Goal: Task Accomplishment & Management: Manage account settings

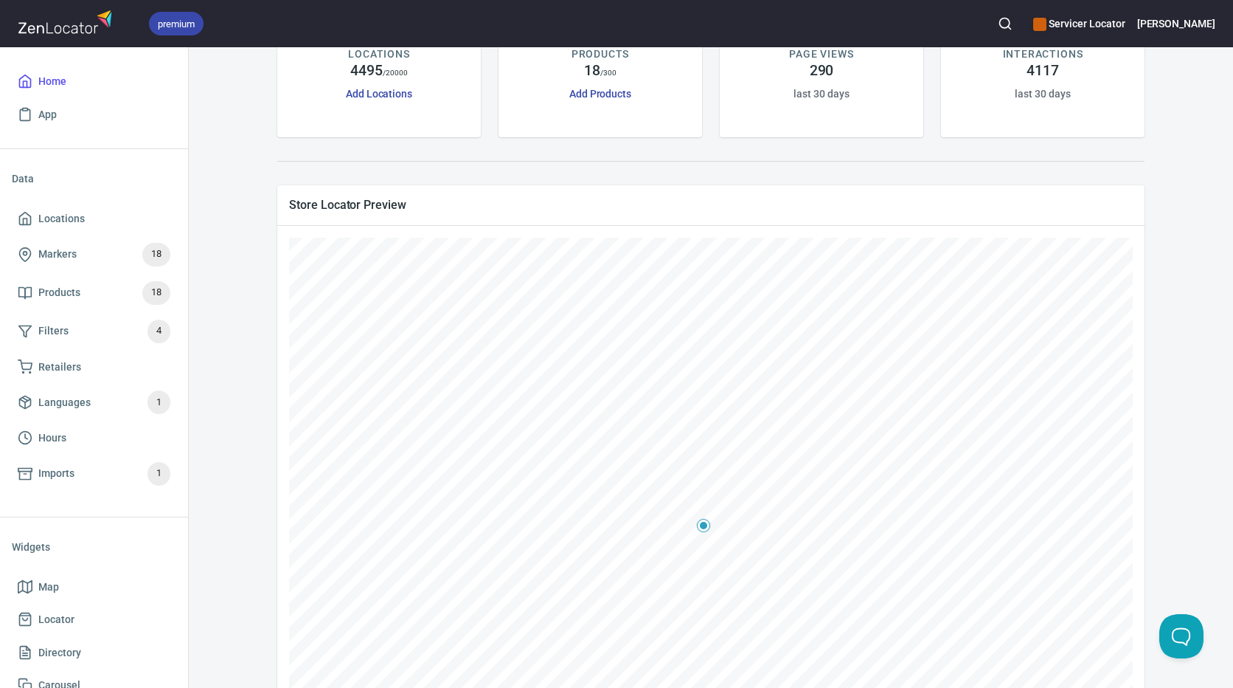
scroll to position [221, 0]
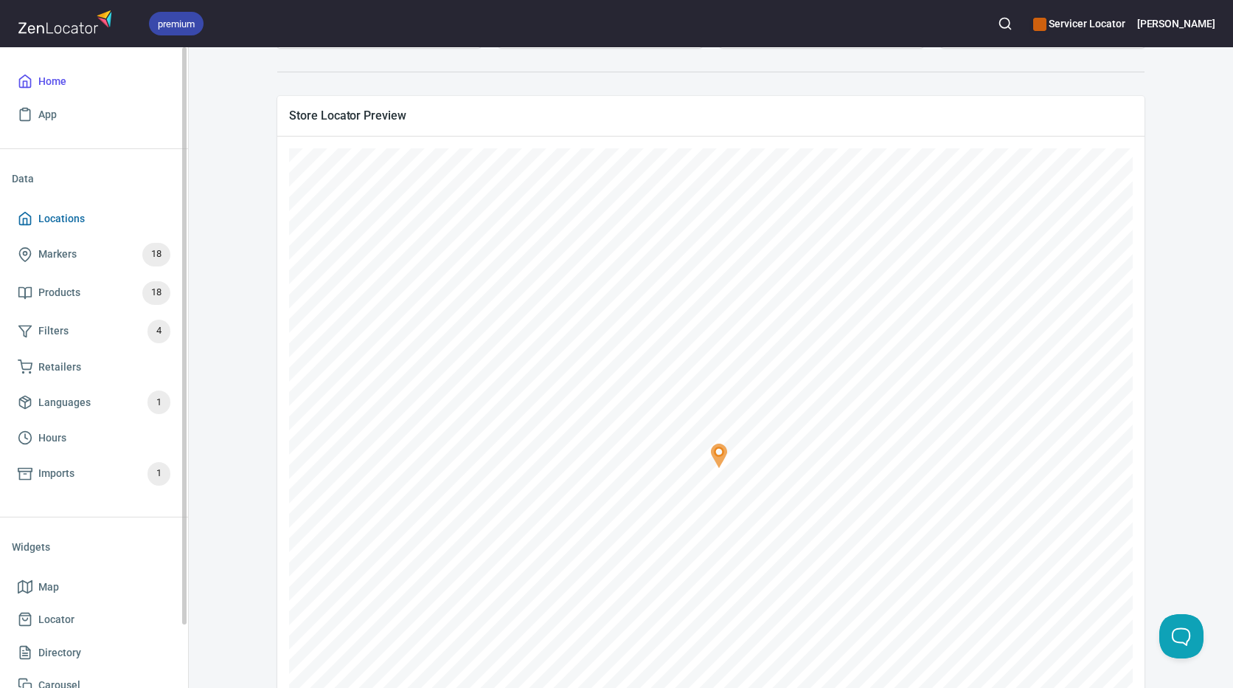
click at [67, 215] on span "Locations" at bounding box center [61, 219] width 46 height 18
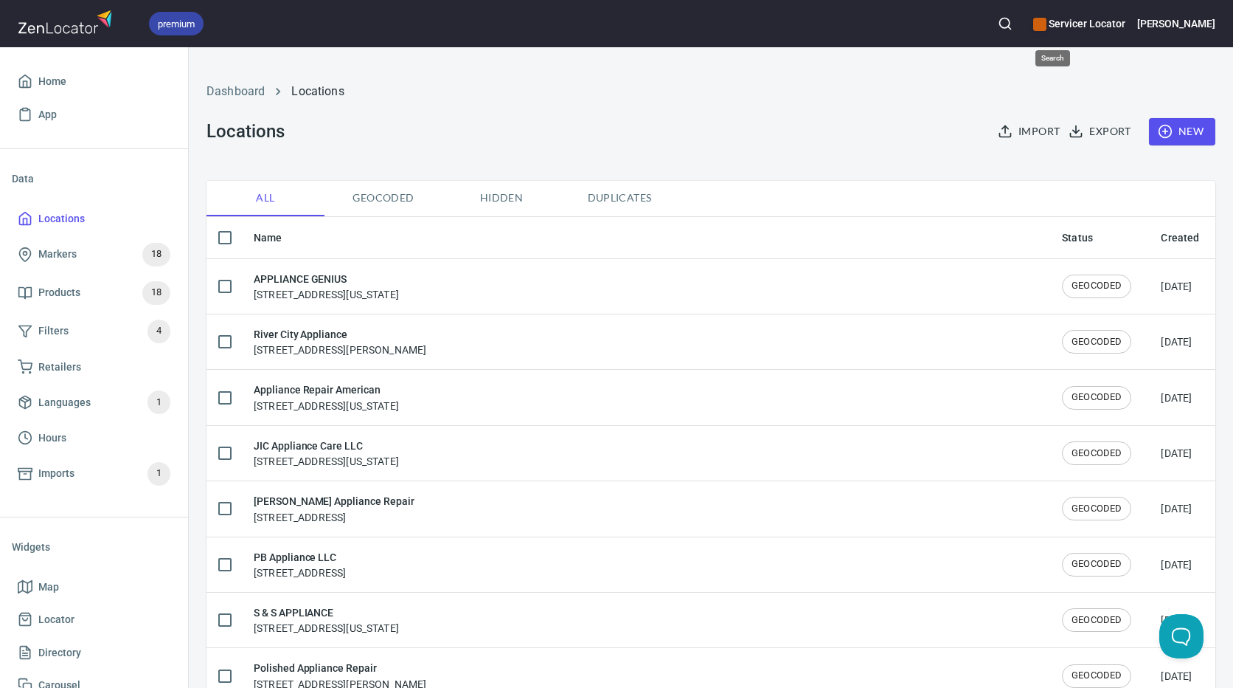
click at [1013, 30] on icon "button" at bounding box center [1005, 23] width 15 height 15
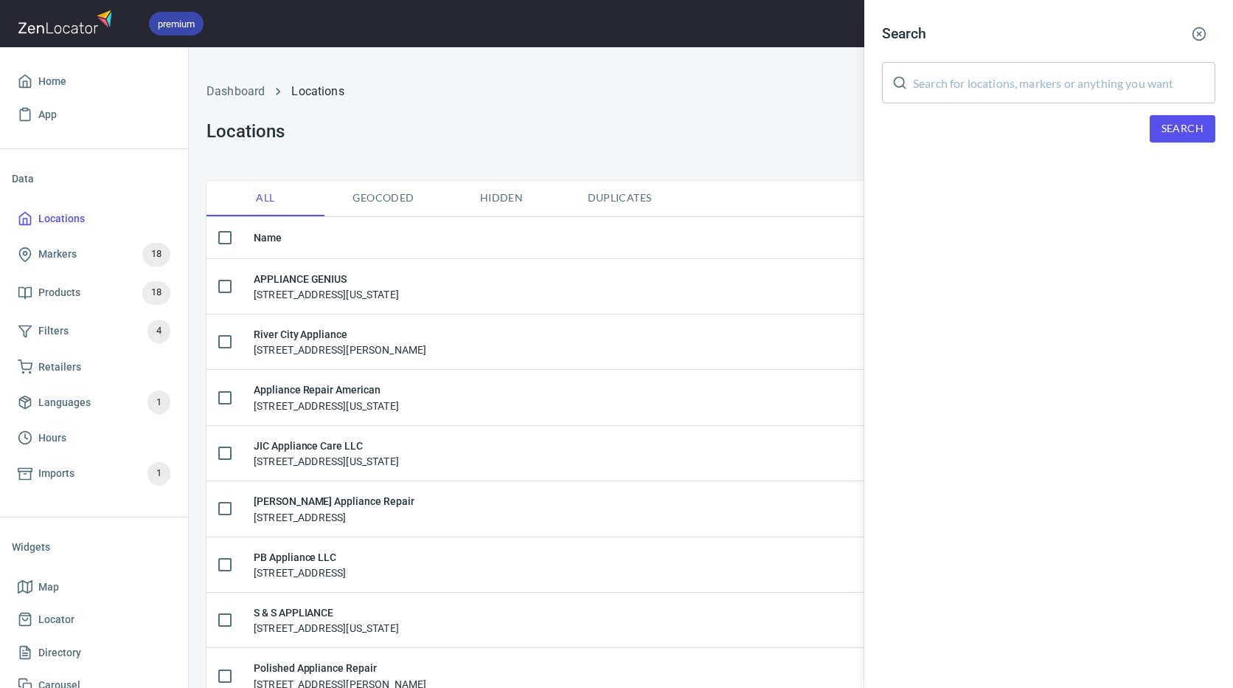
click at [1045, 66] on input "text" at bounding box center [1064, 82] width 302 height 41
paste input "08520"
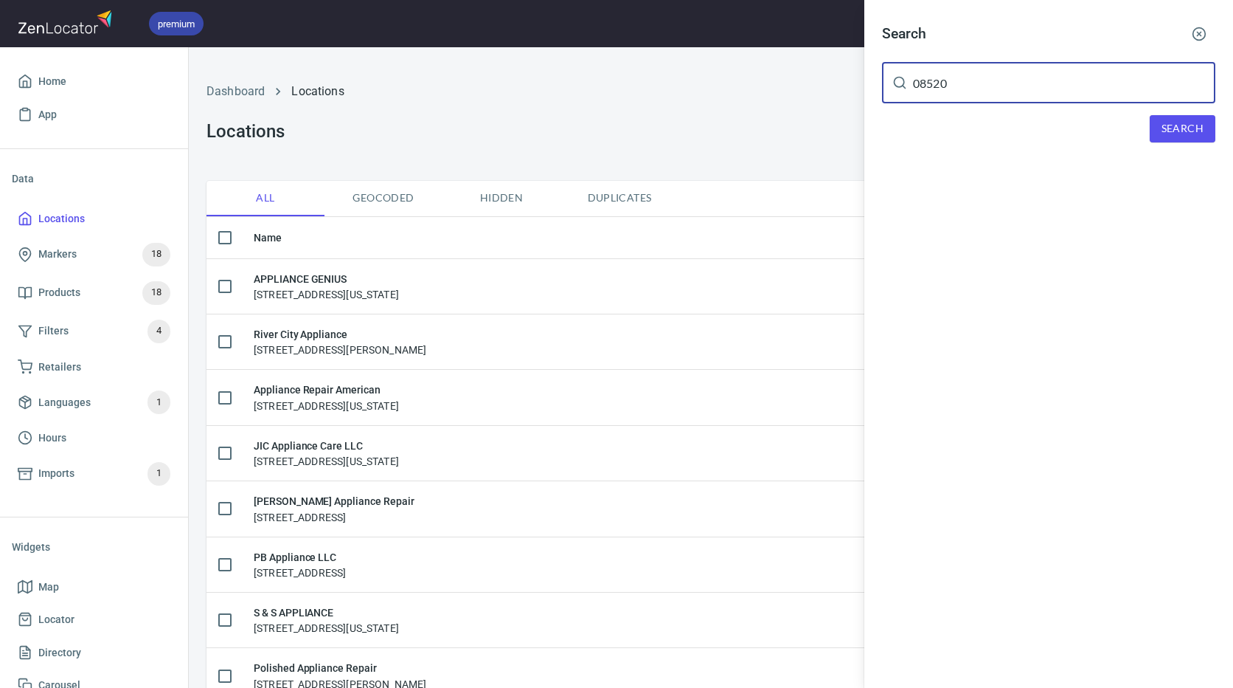
type input "08520"
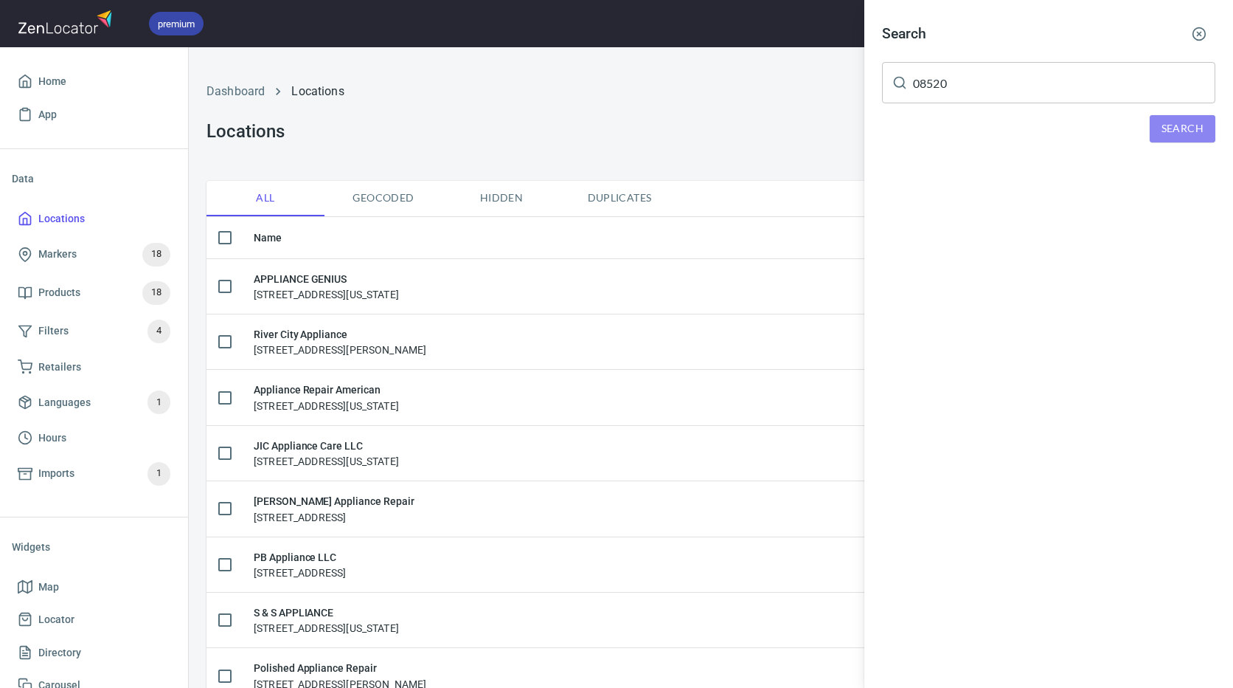
click at [1156, 142] on button "Search" at bounding box center [1183, 128] width 66 height 27
click at [1005, 205] on div "Om Appliance, [STREET_ADDRESS][US_STATE]" at bounding box center [1048, 203] width 333 height 15
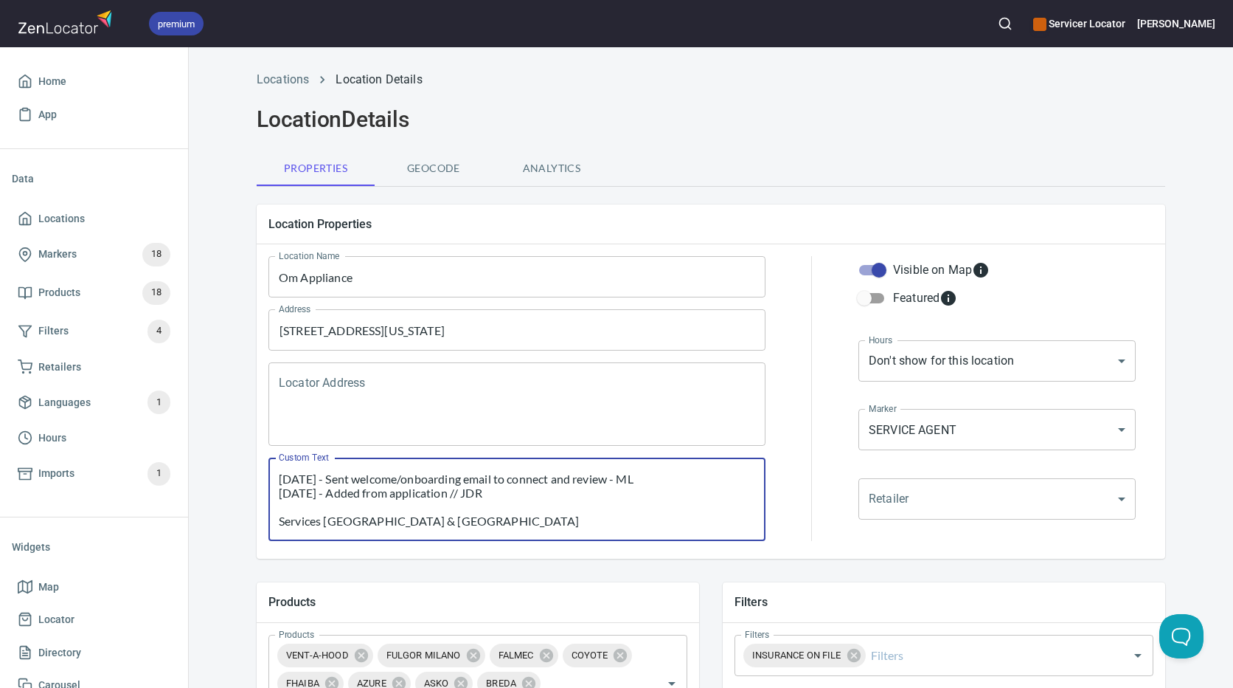
click at [566, 511] on textarea "[DATE] - Sent welcome/onboarding email to connect and review - ML [DATE] - Adde…" at bounding box center [517, 499] width 477 height 56
click at [865, 298] on input "Featured" at bounding box center [865, 298] width 84 height 28
checkbox input "true"
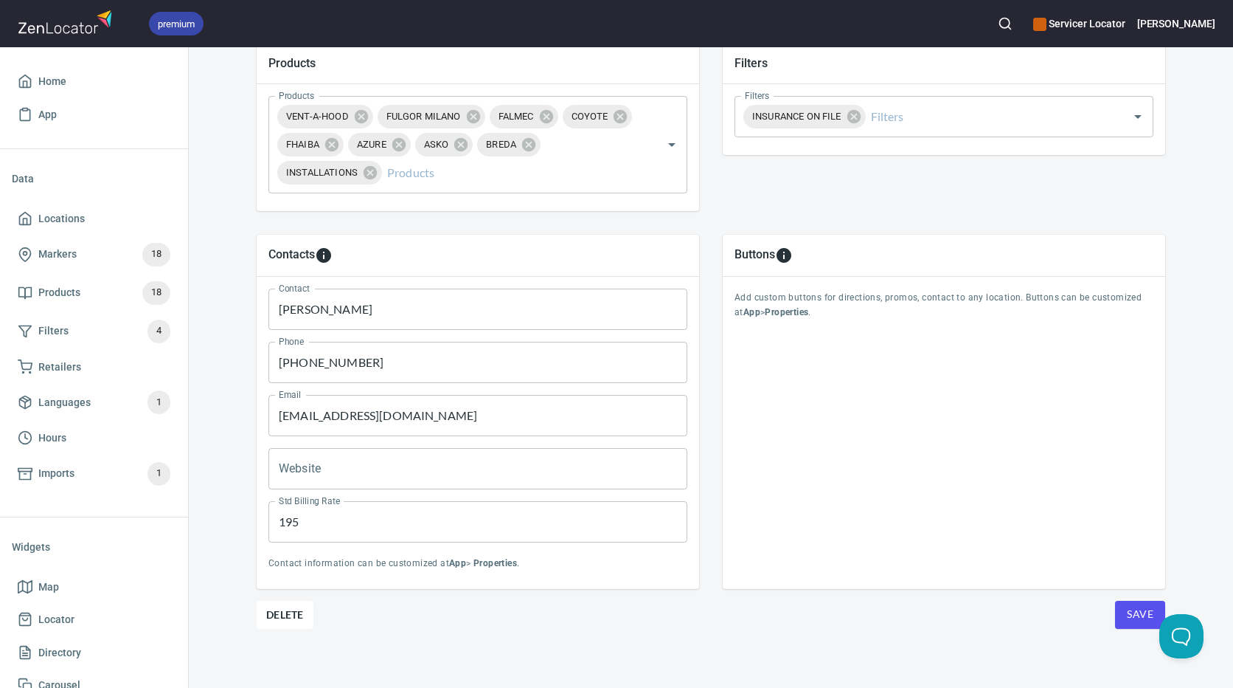
scroll to position [544, 0]
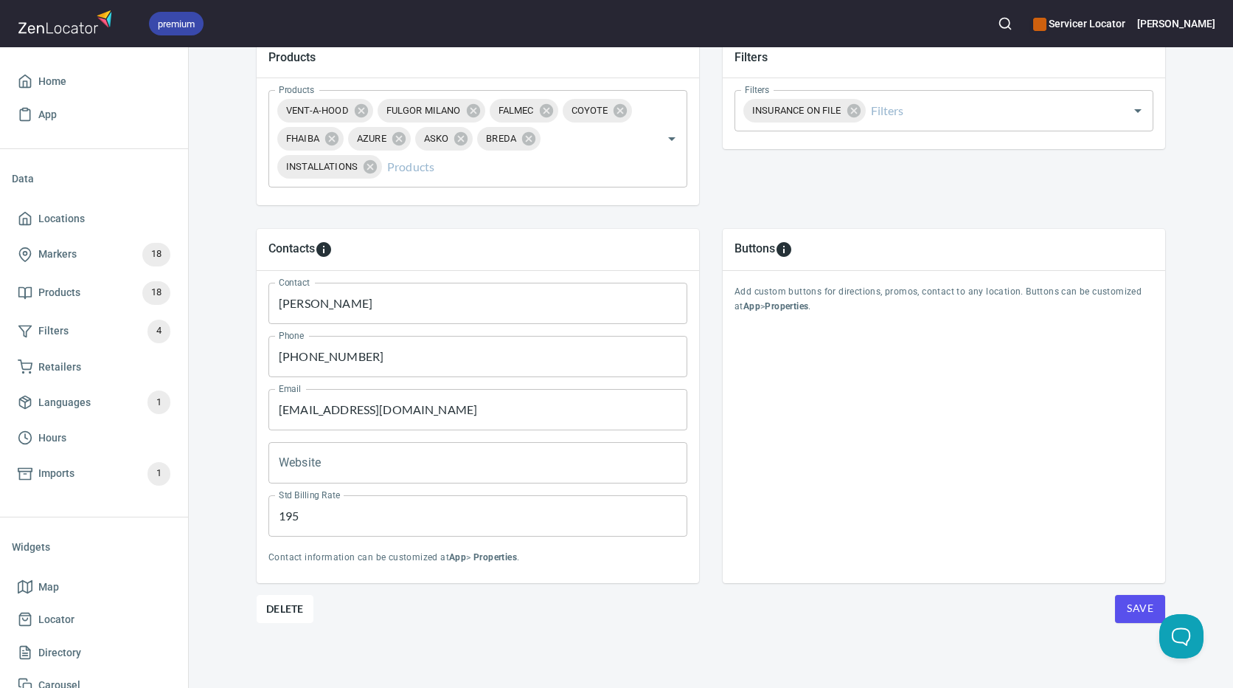
click at [1139, 607] on span "Save" at bounding box center [1140, 608] width 27 height 18
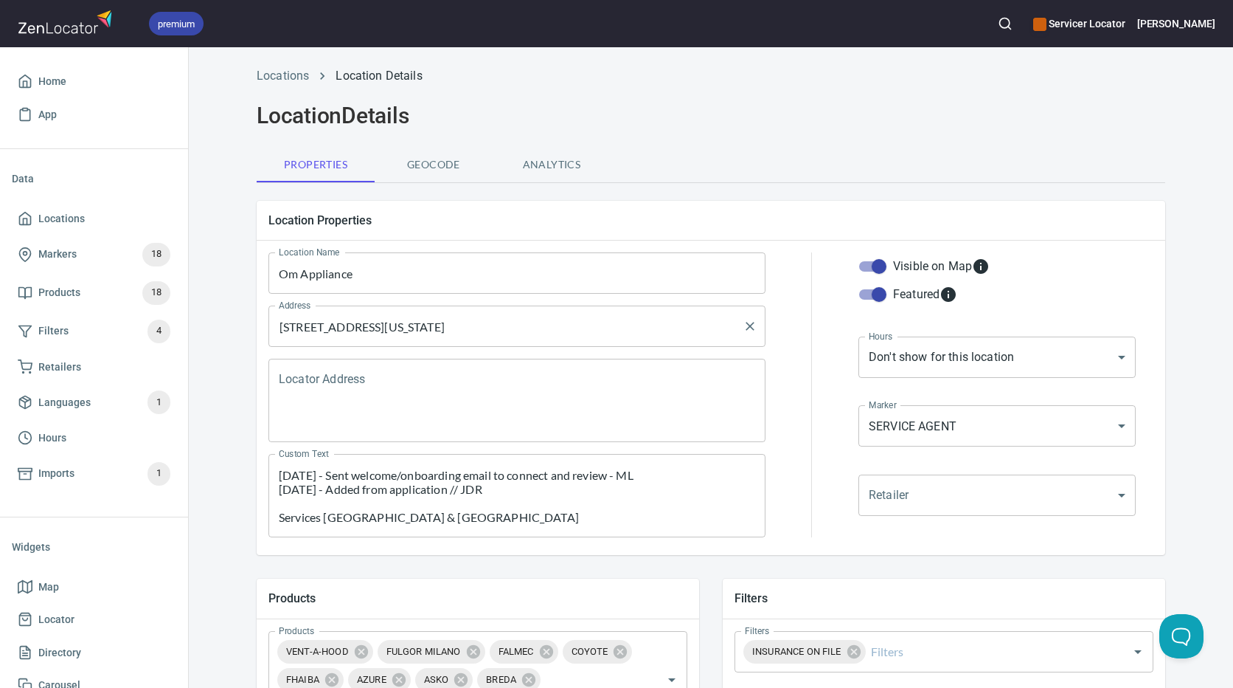
scroll to position [0, 0]
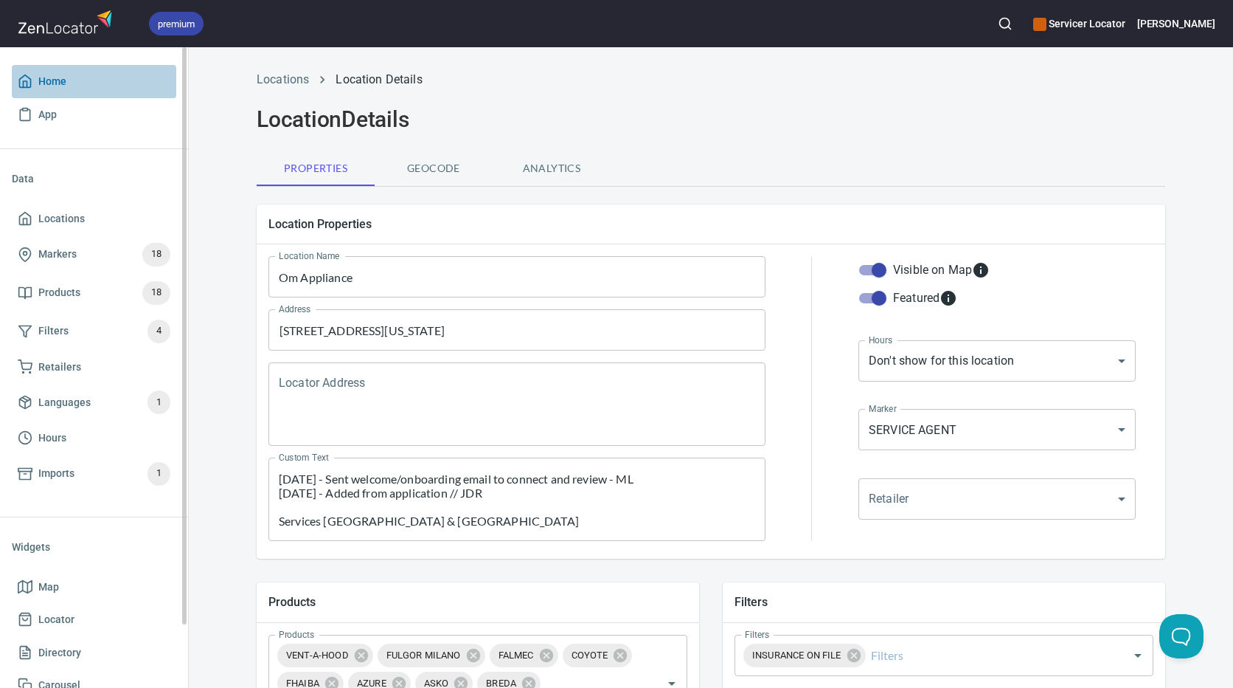
click at [71, 87] on span "Home" at bounding box center [94, 81] width 153 height 18
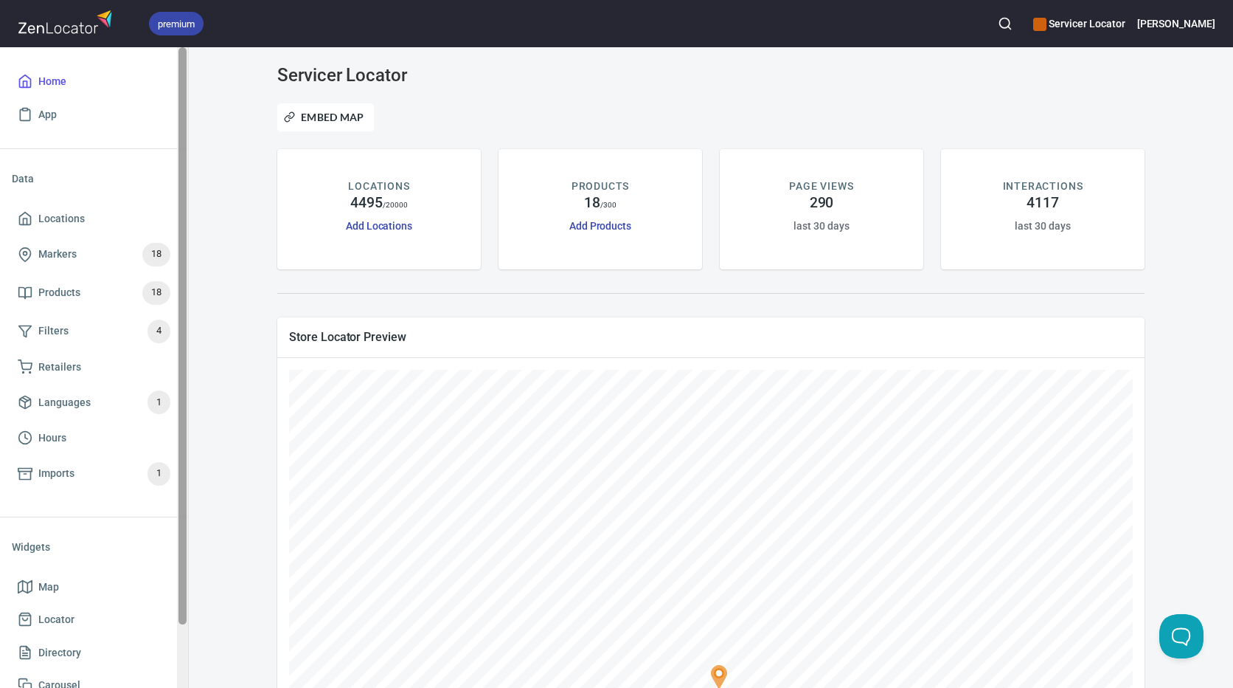
click at [76, 222] on span "Locations" at bounding box center [61, 219] width 46 height 18
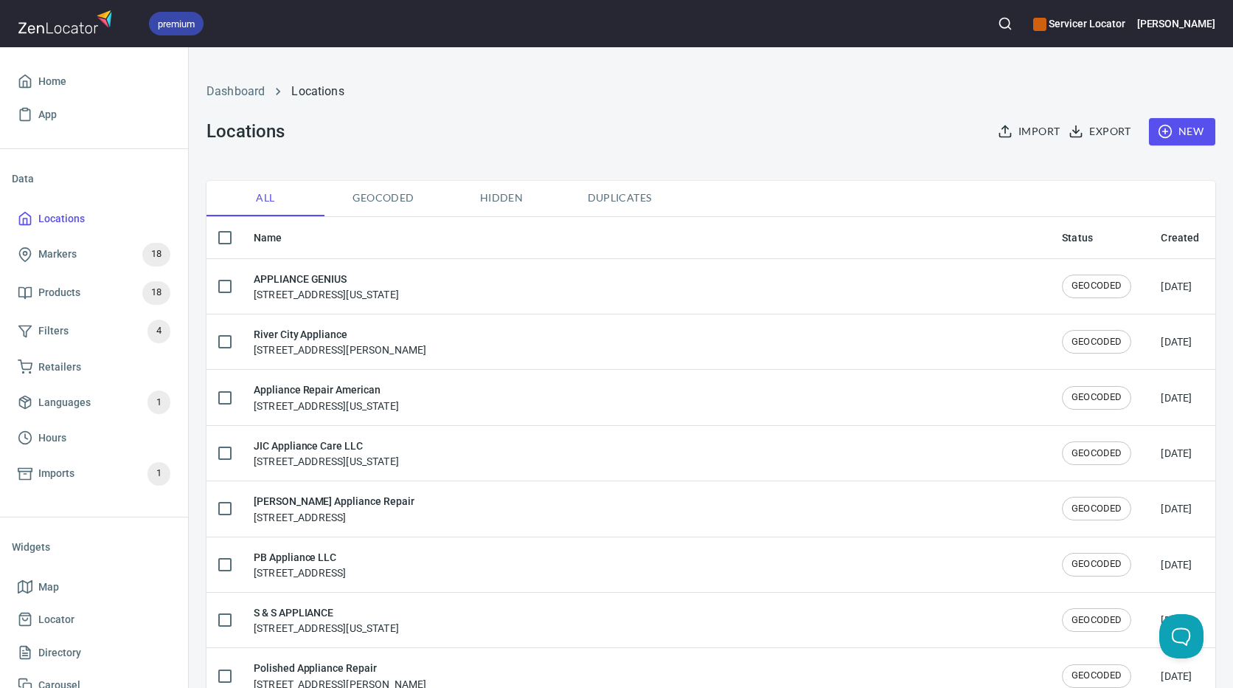
click at [1011, 28] on line "button" at bounding box center [1009, 28] width 3 height 3
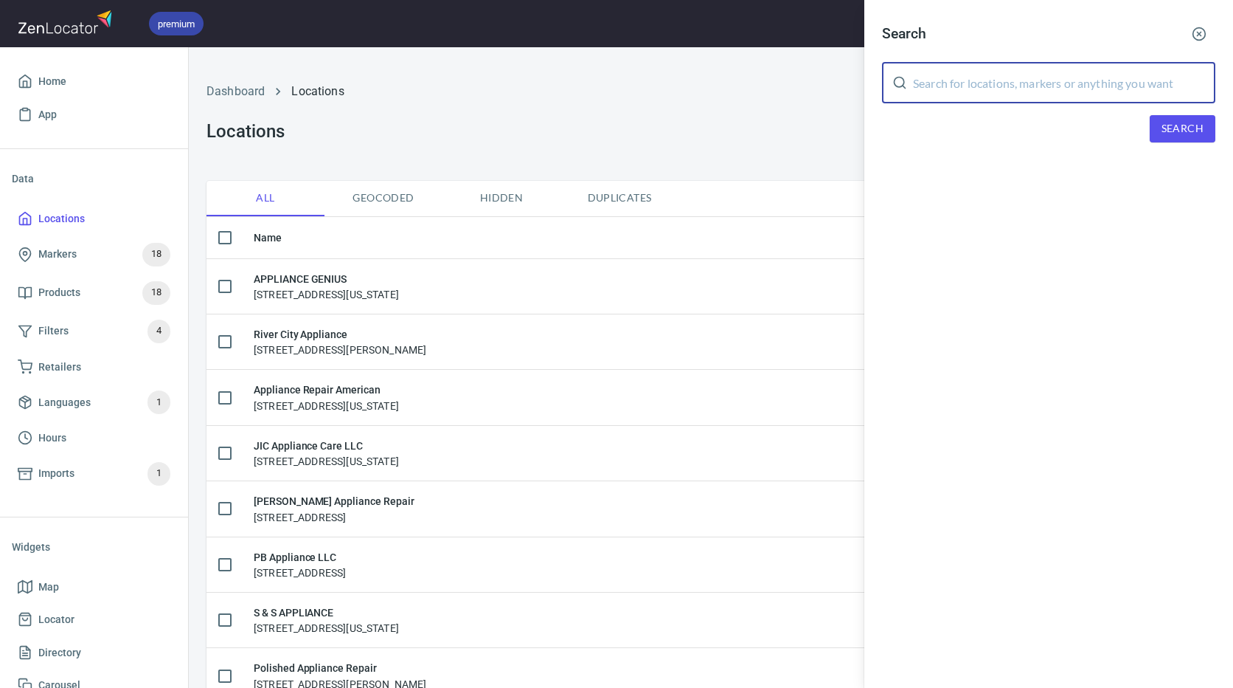
click at [1022, 86] on input "text" at bounding box center [1064, 82] width 302 height 41
paste input "08520"
type input "08520"
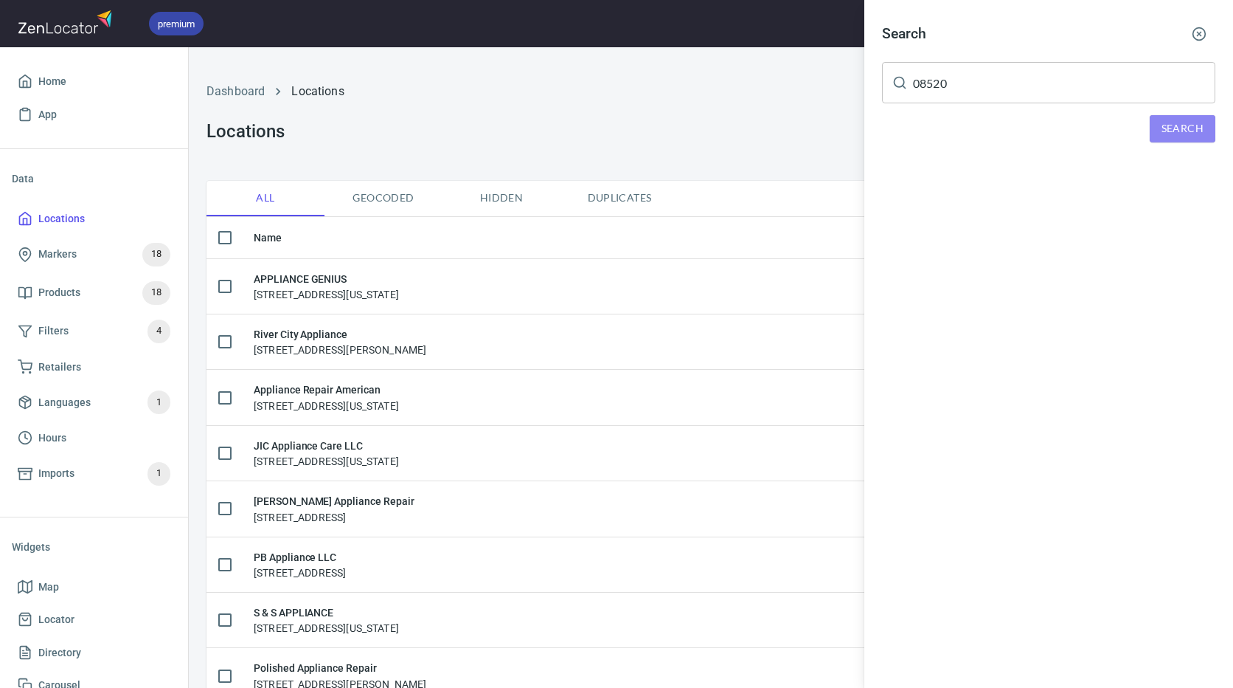
click at [1183, 128] on span "Search" at bounding box center [1183, 129] width 42 height 18
click at [959, 193] on div "Locations Om Appliance, [STREET_ADDRESS][US_STATE]" at bounding box center [1048, 188] width 333 height 45
click at [949, 203] on div "Om Appliance, [STREET_ADDRESS][US_STATE]" at bounding box center [1048, 203] width 333 height 15
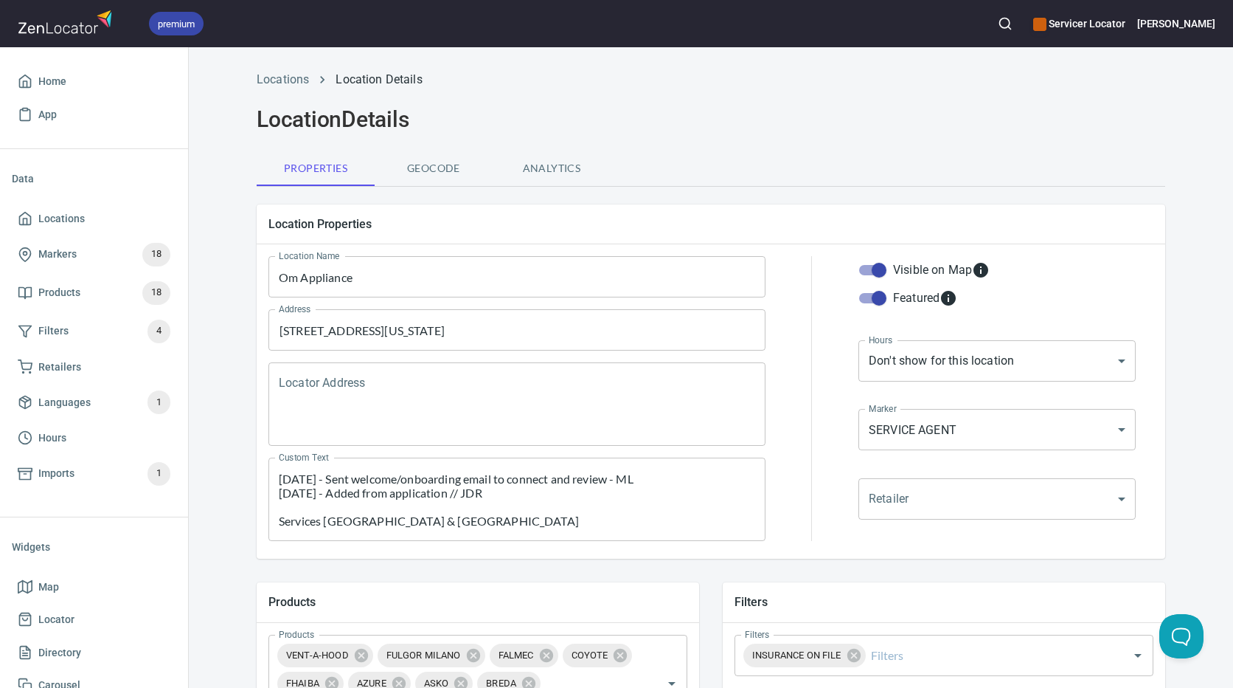
click at [519, 505] on textarea "[DATE] - Sent welcome/onboarding email to connect and review - ML [DATE] - Adde…" at bounding box center [517, 499] width 477 height 56
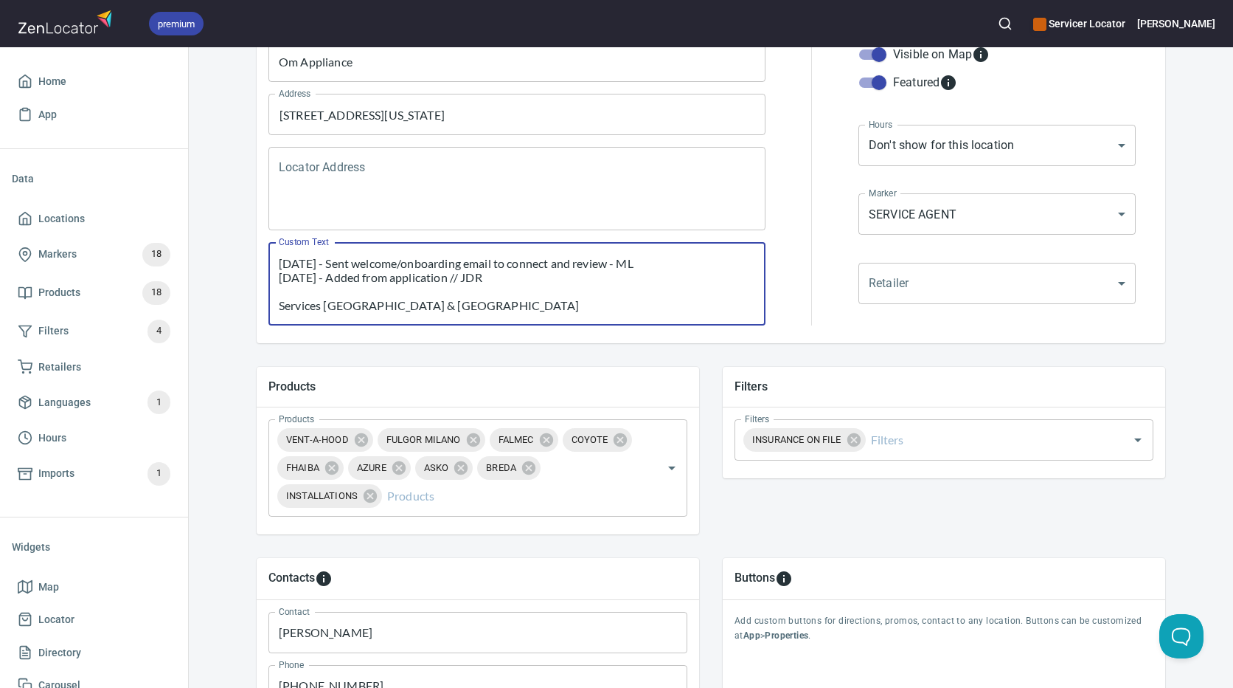
scroll to position [221, 0]
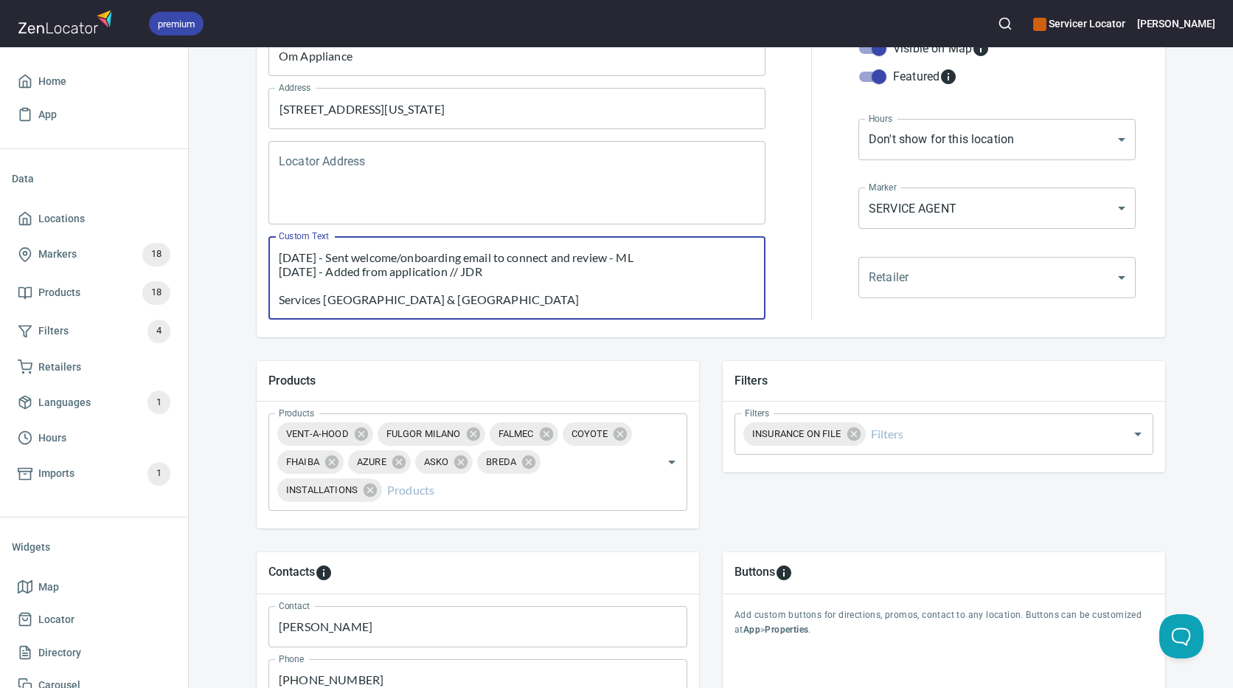
click at [517, 285] on textarea "[DATE] - Sent welcome/onboarding email to connect and review - ML [DATE] - Adde…" at bounding box center [517, 278] width 477 height 56
click at [523, 274] on textarea "[DATE] - Sent welcome/onboarding email to connect and review - ML [DATE] - Adde…" at bounding box center [517, 278] width 477 height 56
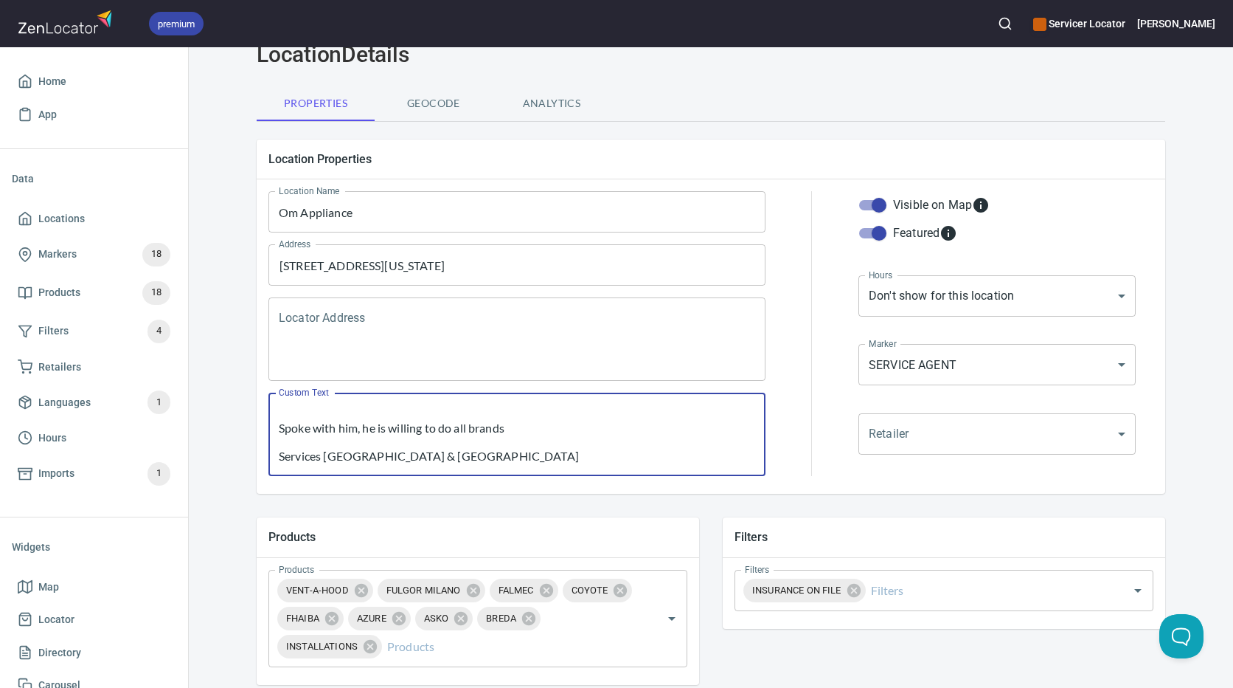
scroll to position [148, 0]
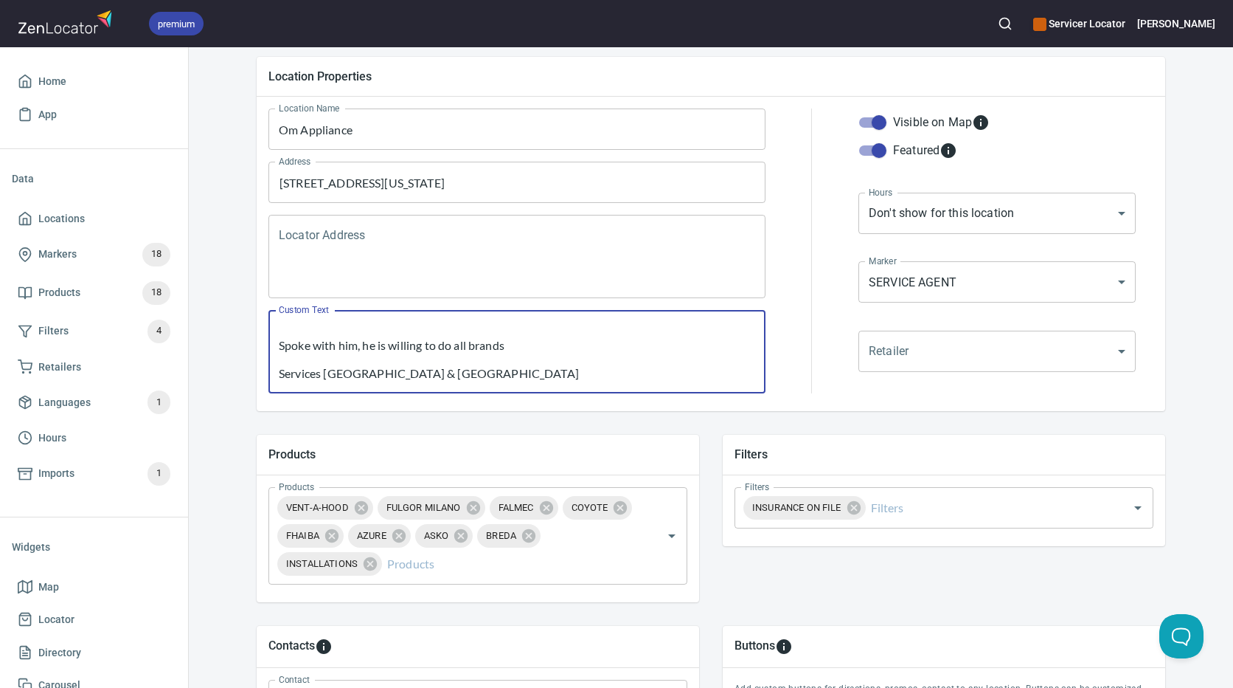
click at [537, 344] on textarea "[DATE] - Sent welcome/onboarding email to connect and review - ML [DATE] - Adde…" at bounding box center [517, 352] width 477 height 56
click at [678, 346] on textarea "[DATE] - Sent welcome/onboarding email to connect and review - ML [DATE] - Adde…" at bounding box center [517, 352] width 477 height 56
click at [622, 350] on textarea "[DATE] - Sent welcome/onboarding email to connect and review - ML [DATE] - Adde…" at bounding box center [517, 352] width 477 height 56
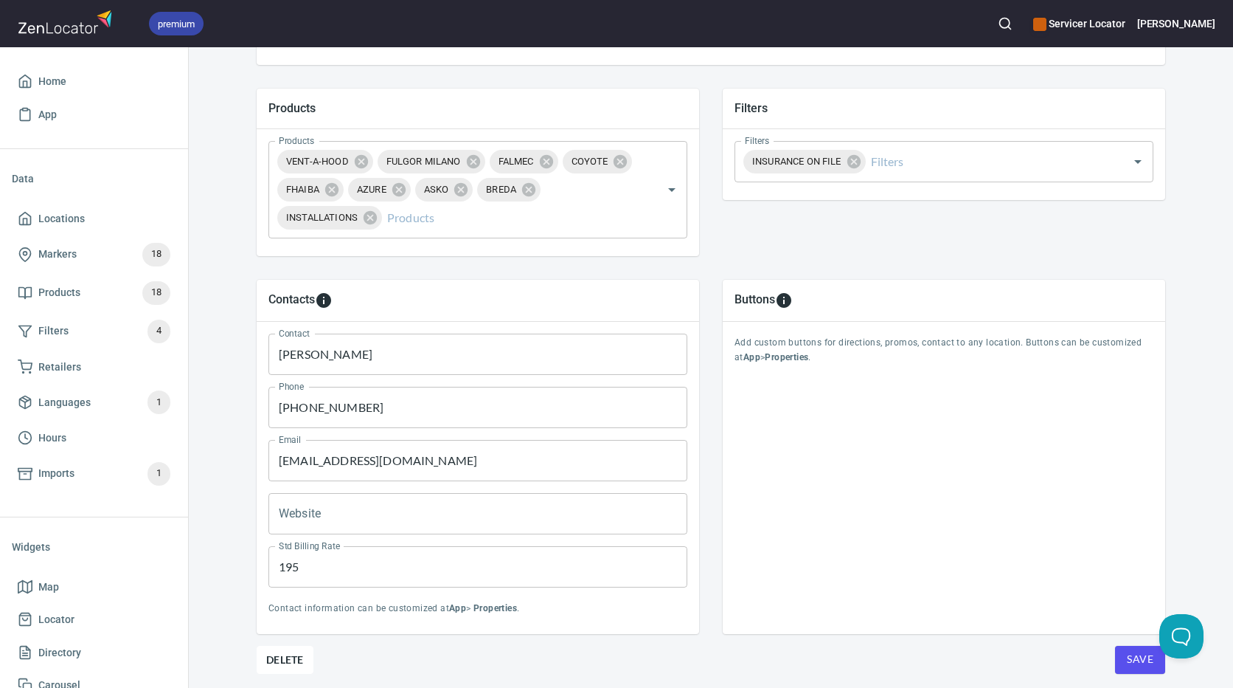
scroll to position [544, 0]
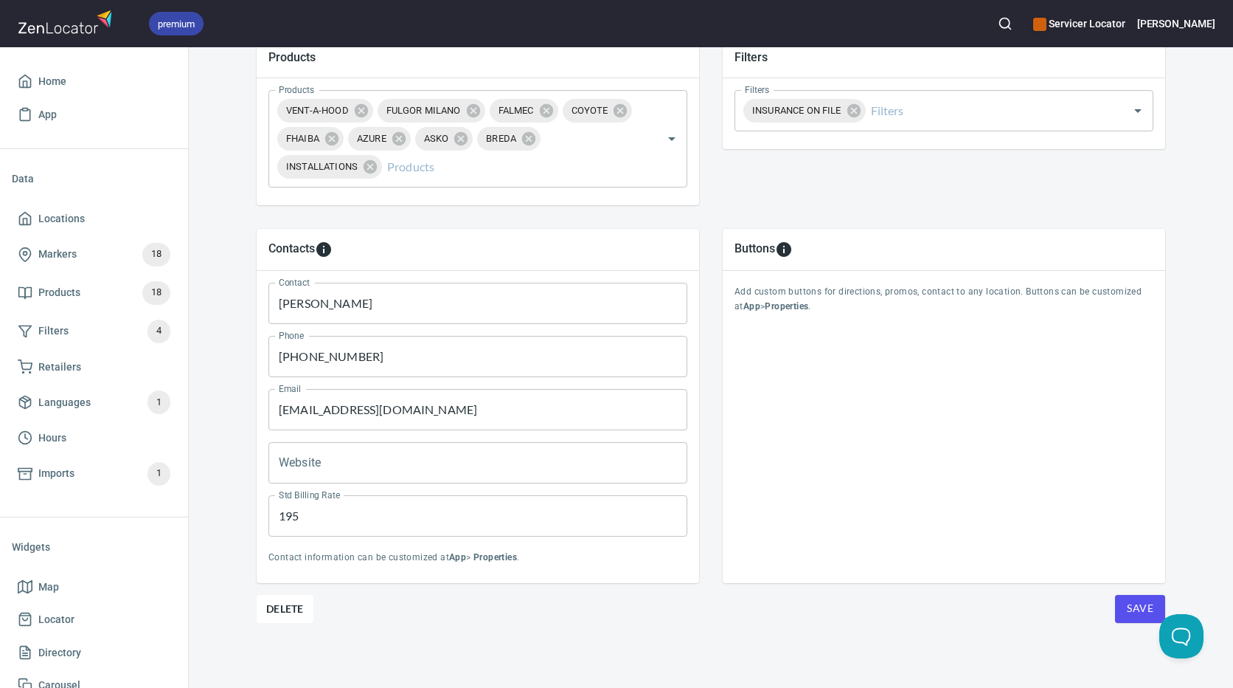
type textarea "[DATE] - Sent welcome/onboarding email to connect and review - ML [DATE] - Adde…"
click at [1137, 618] on button "Save" at bounding box center [1140, 609] width 50 height 28
click at [83, 78] on span "Home" at bounding box center [94, 81] width 153 height 18
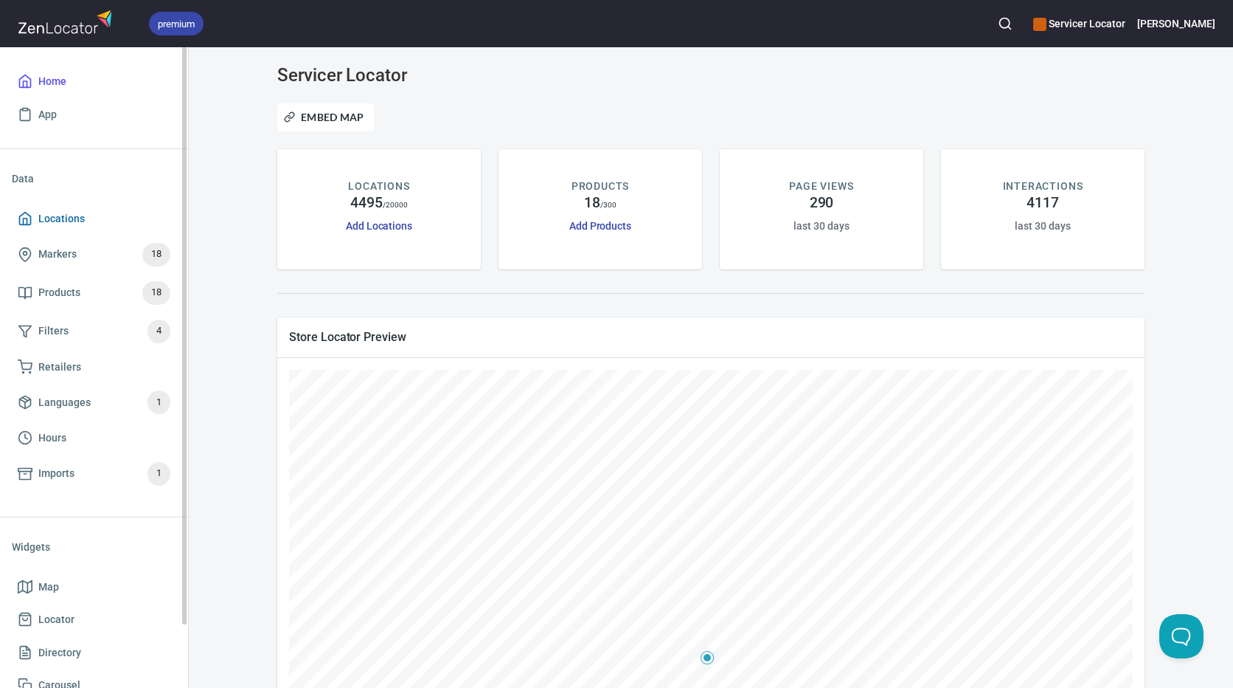
click at [72, 220] on span "Locations" at bounding box center [61, 219] width 46 height 18
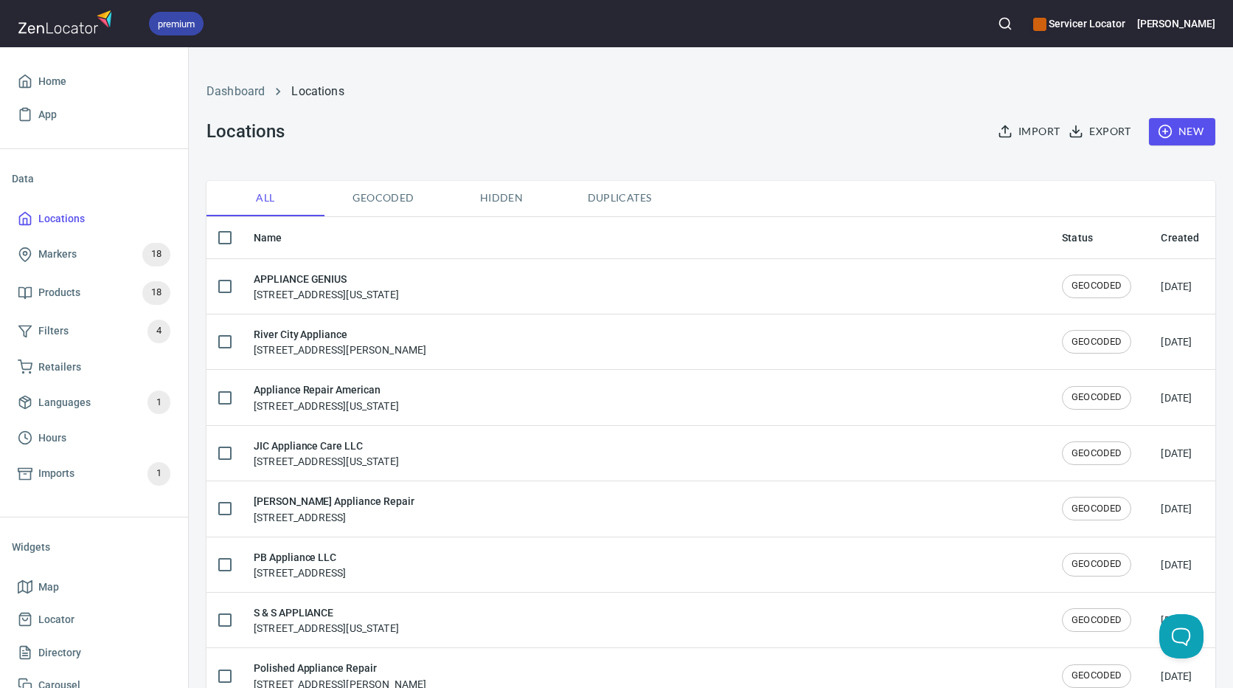
click at [1010, 27] on circle "button" at bounding box center [1005, 23] width 10 height 10
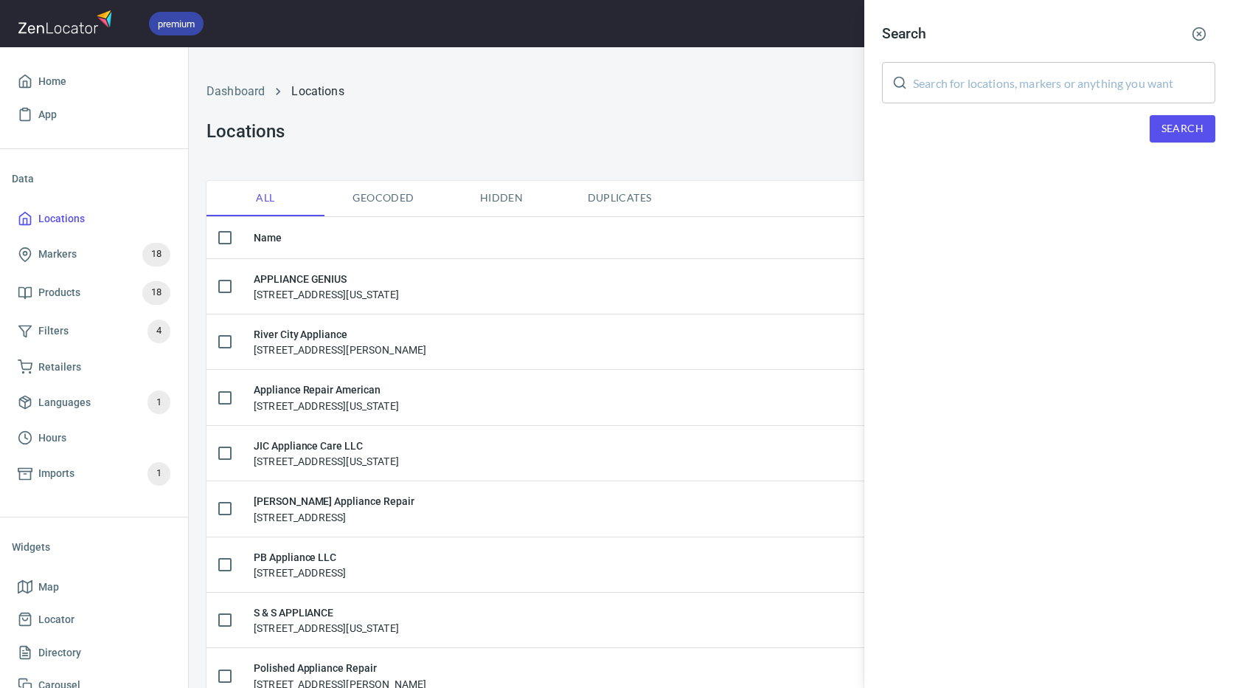
click at [981, 94] on input "text" at bounding box center [1064, 82] width 302 height 41
paste input "08520"
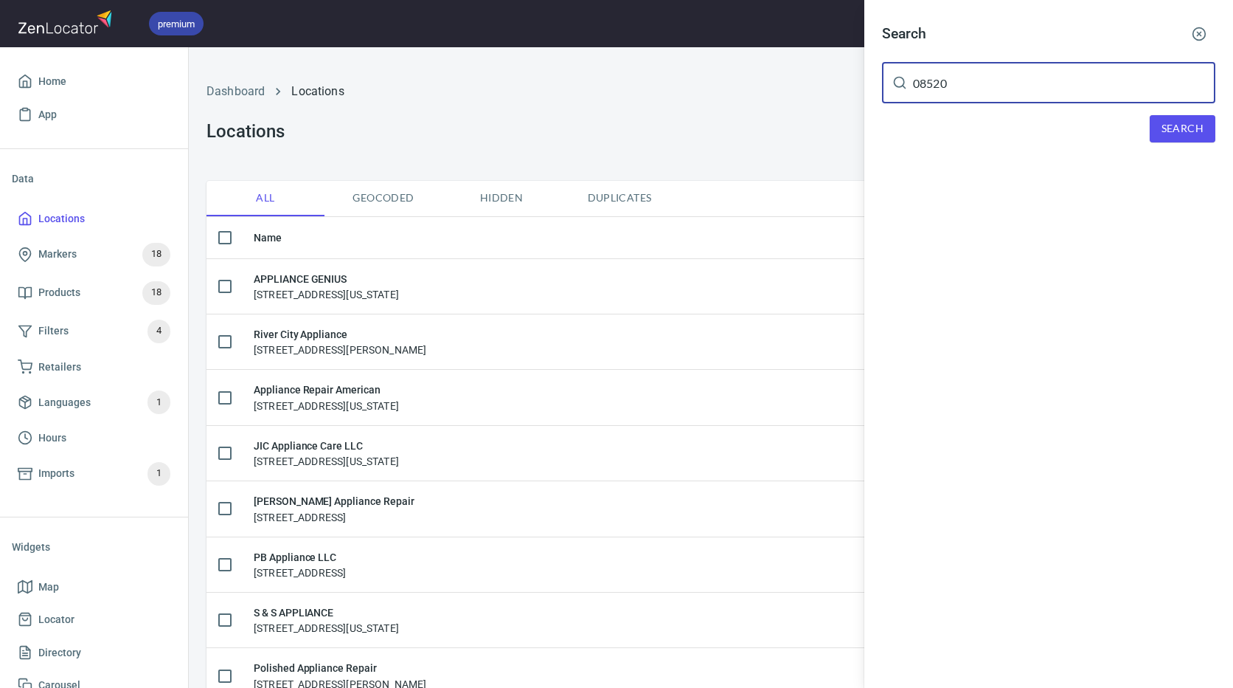
type input "08520"
click at [1192, 119] on button "Search" at bounding box center [1183, 128] width 66 height 27
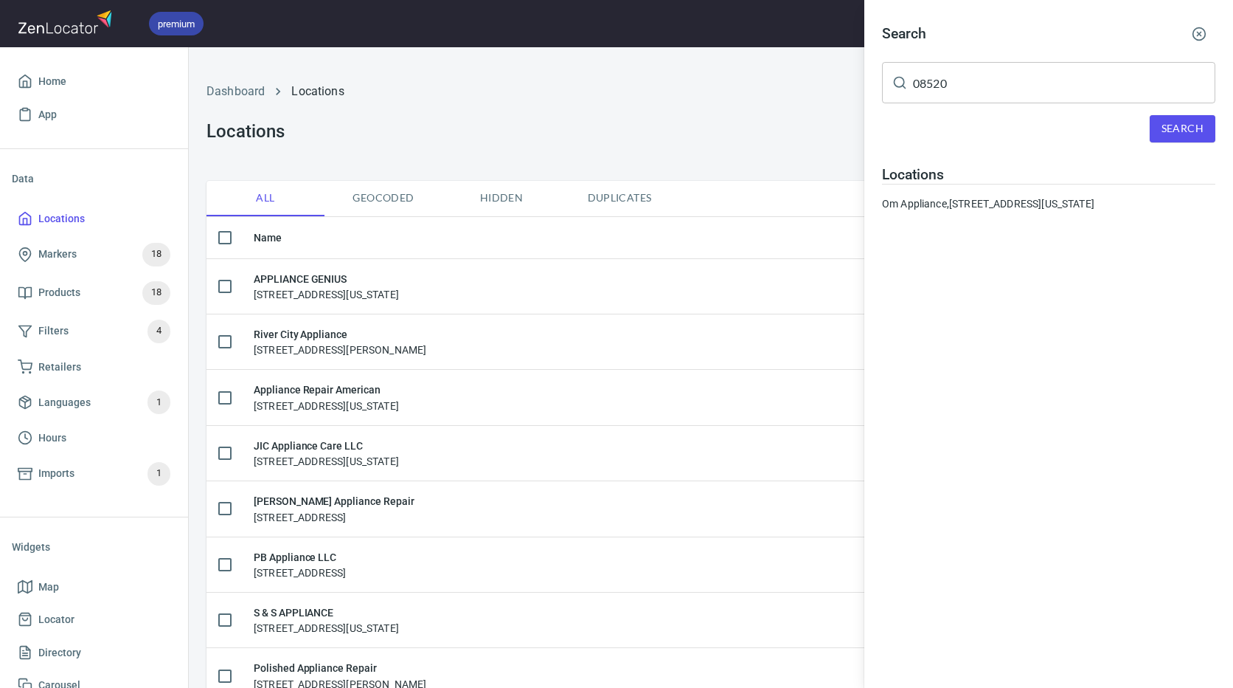
click at [1062, 185] on div "Locations Om Appliance, [STREET_ADDRESS][US_STATE]" at bounding box center [1048, 188] width 333 height 45
click at [1024, 211] on div "Om Appliance, [STREET_ADDRESS][US_STATE]" at bounding box center [1048, 203] width 333 height 15
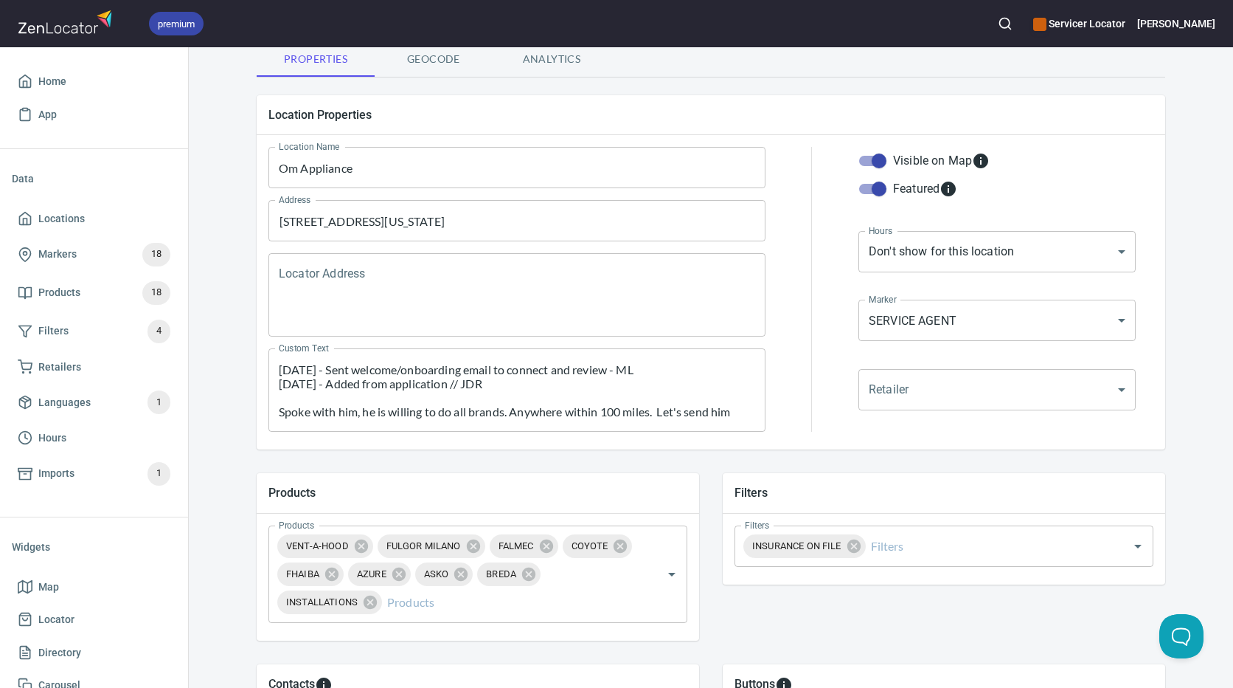
scroll to position [74, 0]
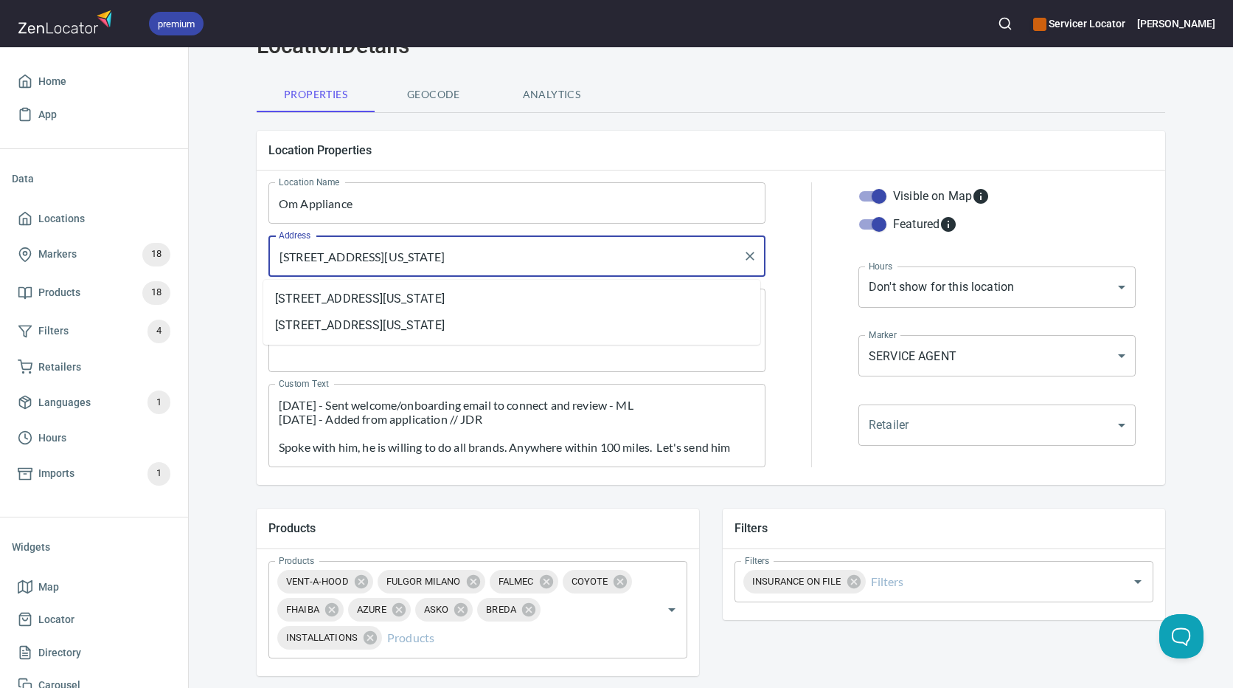
click at [440, 260] on input "[STREET_ADDRESS][US_STATE]" at bounding box center [506, 256] width 462 height 28
drag, startPoint x: 624, startPoint y: 246, endPoint x: 199, endPoint y: 271, distance: 425.7
click at [199, 271] on div "Locations Location Details Location Details Properties Geocode Analytics Locati…" at bounding box center [711, 573] width 1045 height 1170
type input "[STREET_ADDRESS][US_STATE]"
click at [523, 518] on div "Products" at bounding box center [478, 527] width 443 height 39
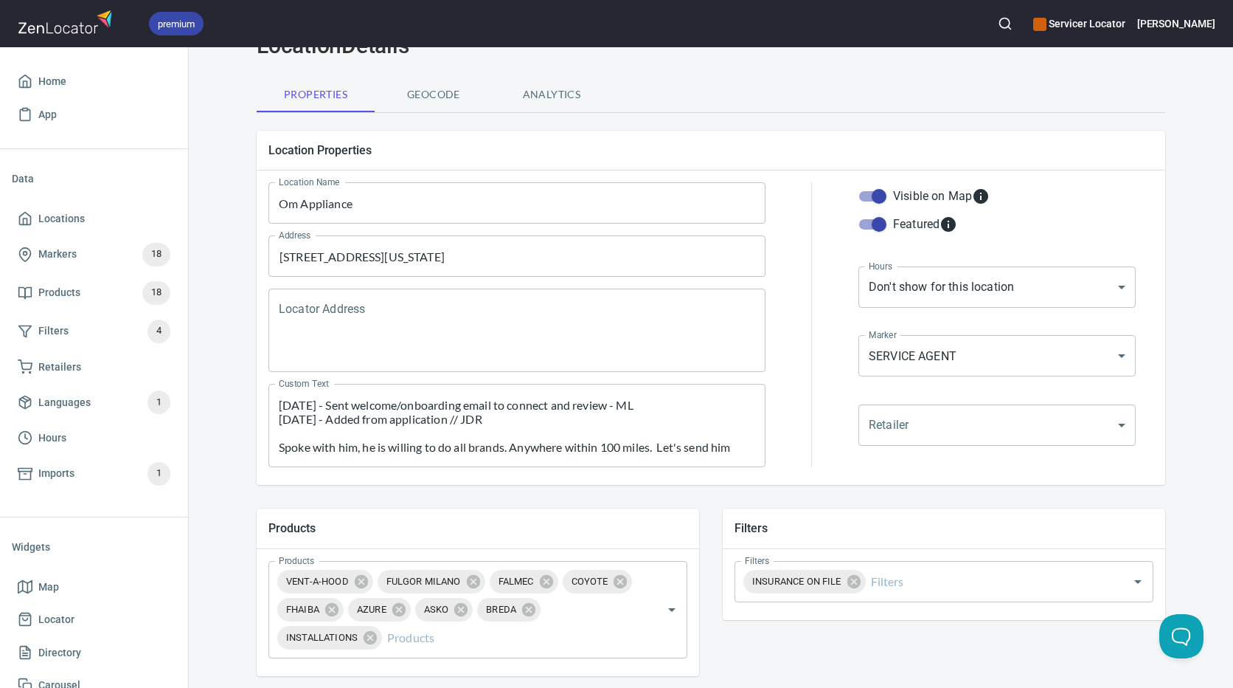
click at [585, 280] on div "Address [STREET_ADDRESS][US_STATE] Address" at bounding box center [517, 255] width 509 height 53
click at [443, 94] on span "Geocode" at bounding box center [434, 95] width 100 height 18
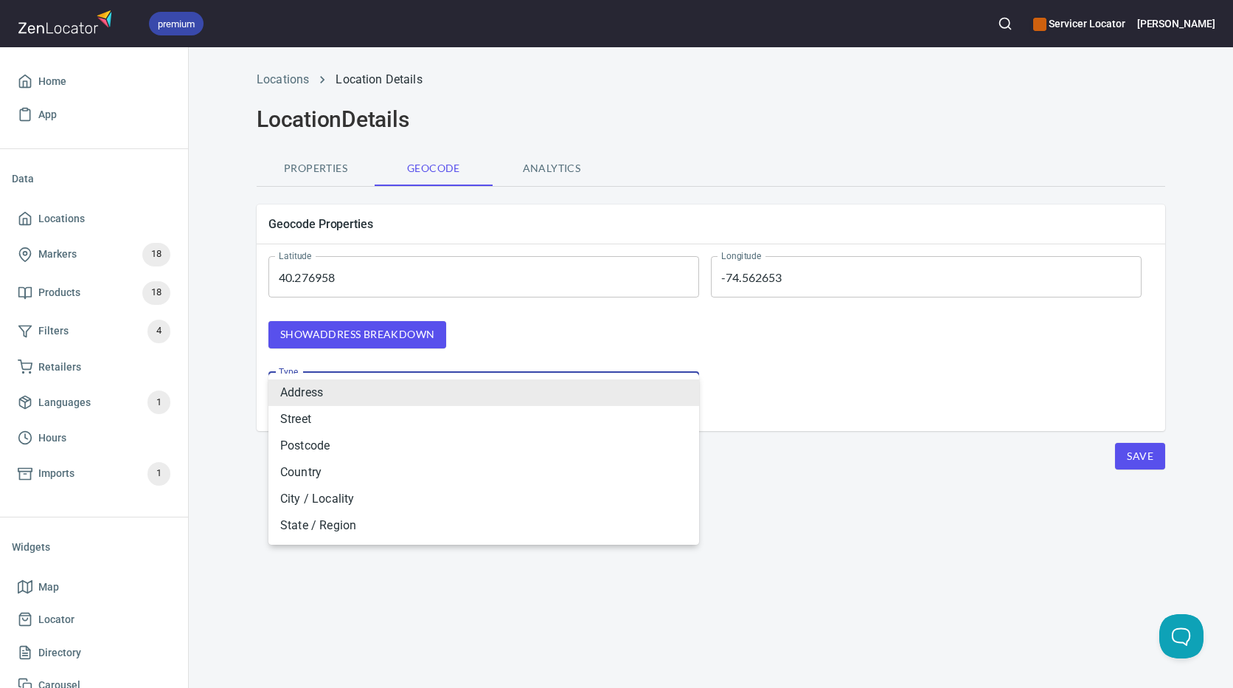
click at [477, 387] on body "premium Servicer Locator [PERSON_NAME] Home App Data Locations Markers 18 Produ…" at bounding box center [616, 344] width 1233 height 688
click at [477, 387] on li "Address" at bounding box center [484, 392] width 431 height 27
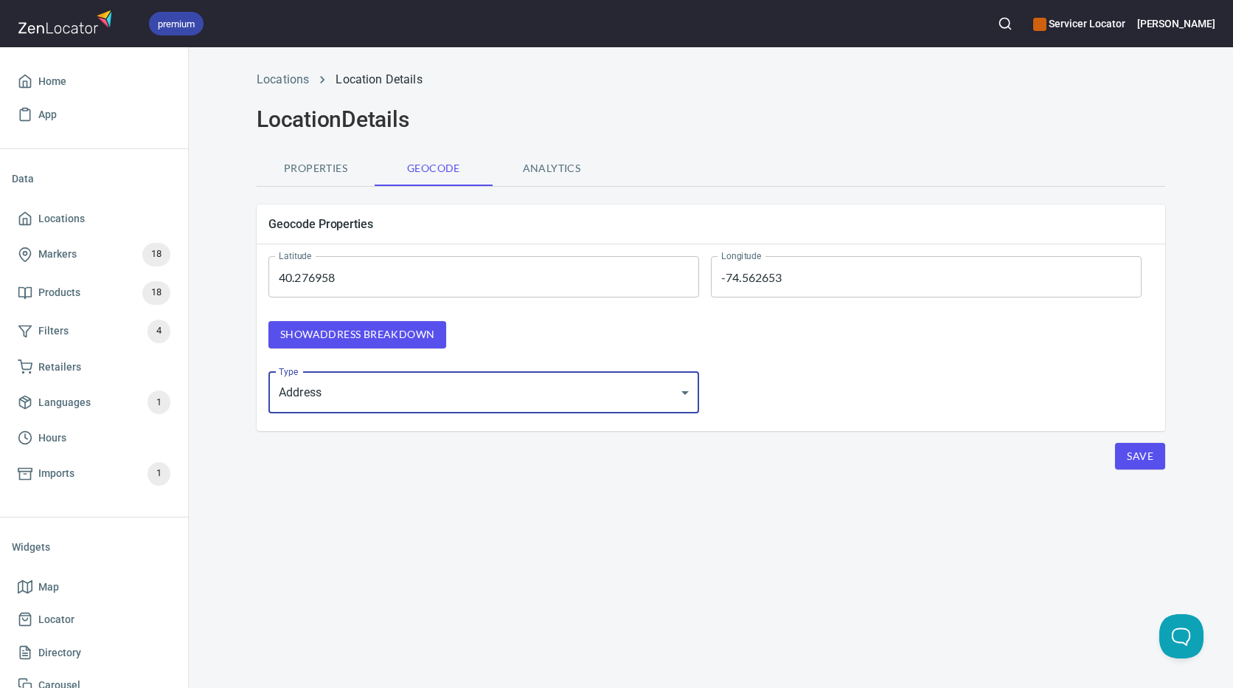
click at [530, 181] on button "Analytics" at bounding box center [552, 167] width 118 height 35
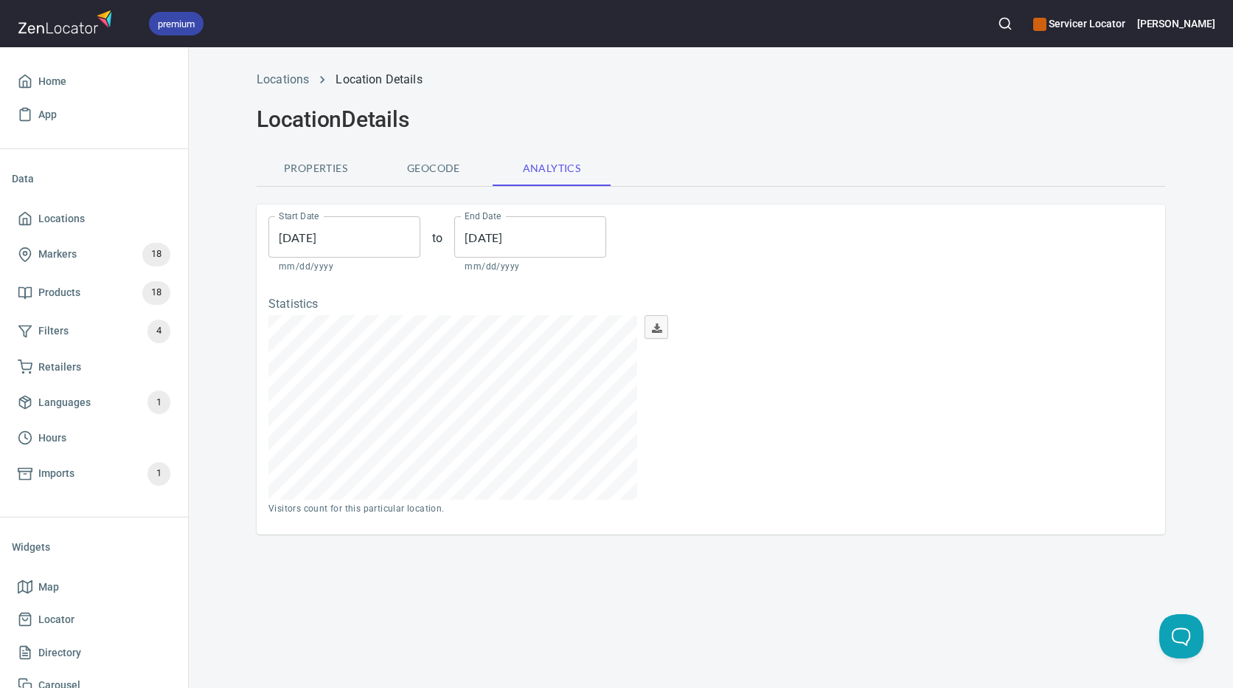
scroll to position [184, 369]
click at [467, 181] on button "Geocode" at bounding box center [434, 167] width 118 height 35
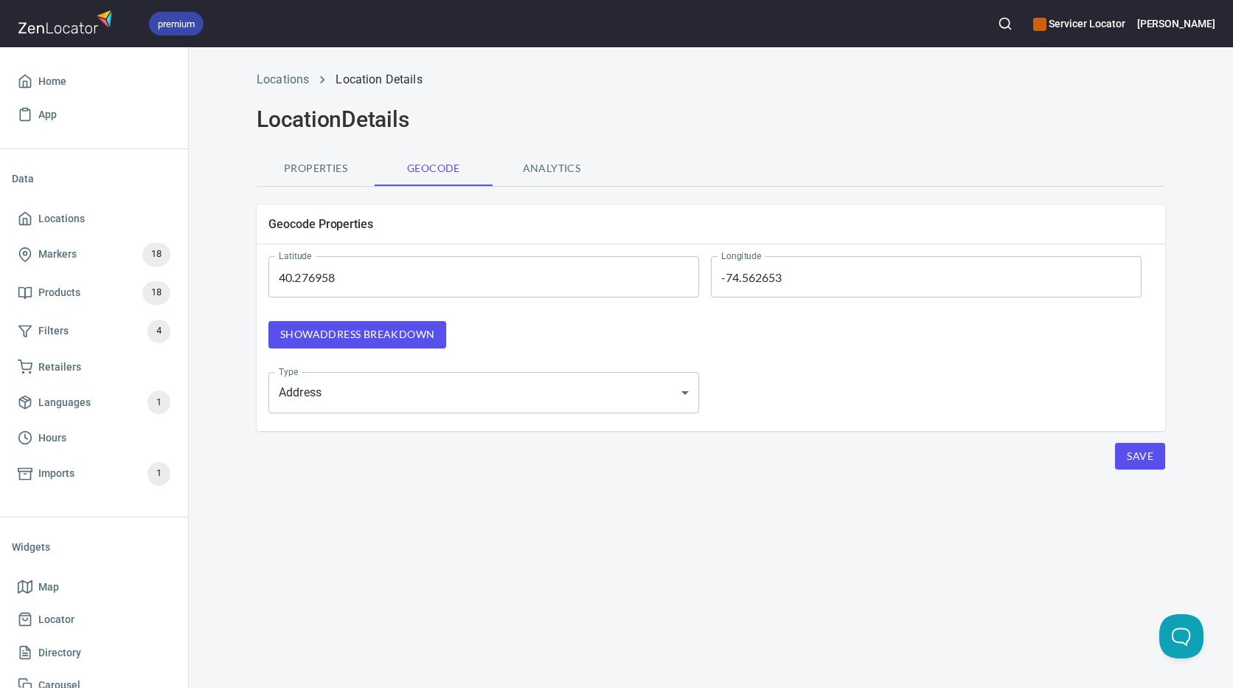
click at [1125, 456] on button "Save" at bounding box center [1140, 456] width 50 height 27
click at [345, 176] on span "Properties" at bounding box center [316, 168] width 100 height 18
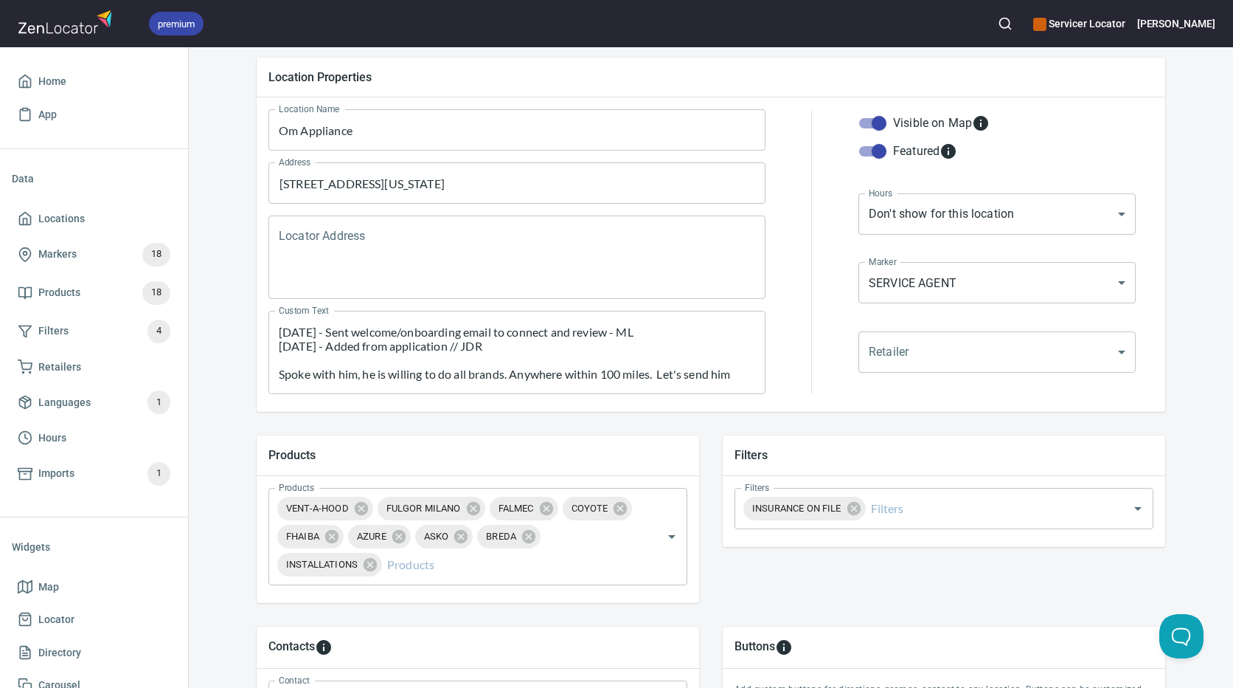
scroll to position [148, 0]
click at [612, 188] on input "[STREET_ADDRESS][US_STATE]" at bounding box center [506, 182] width 462 height 28
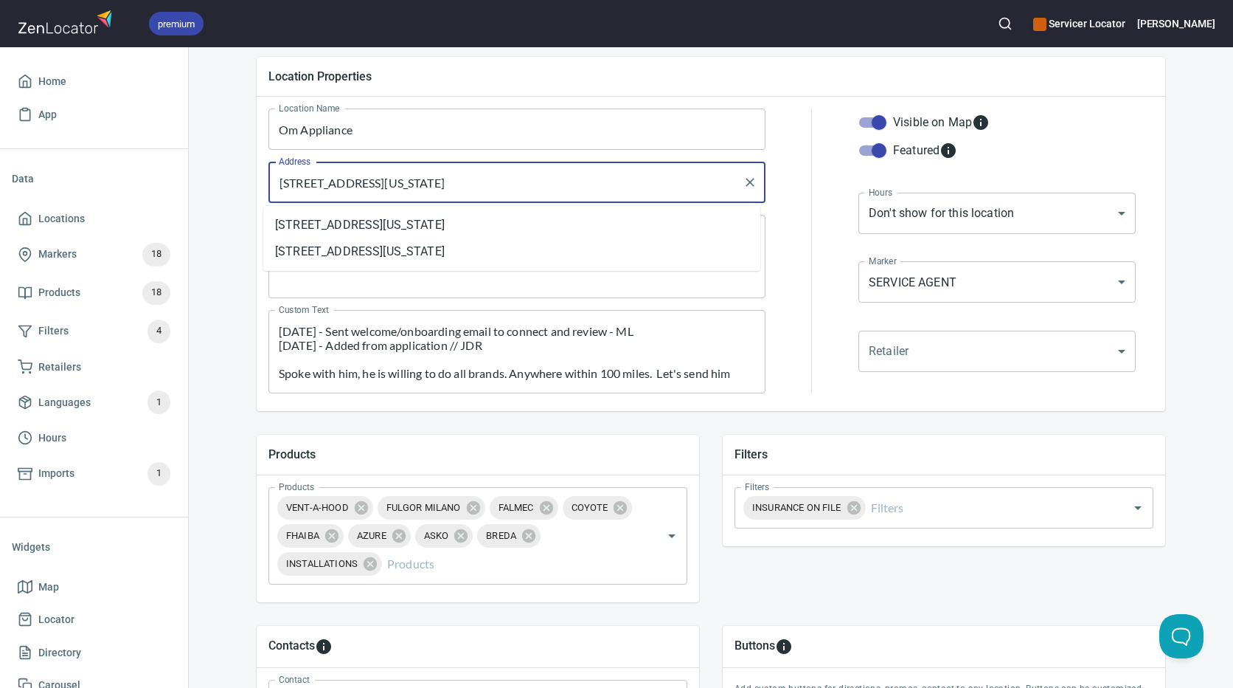
click at [612, 188] on input "[STREET_ADDRESS][US_STATE]" at bounding box center [506, 182] width 462 height 28
type input "O"
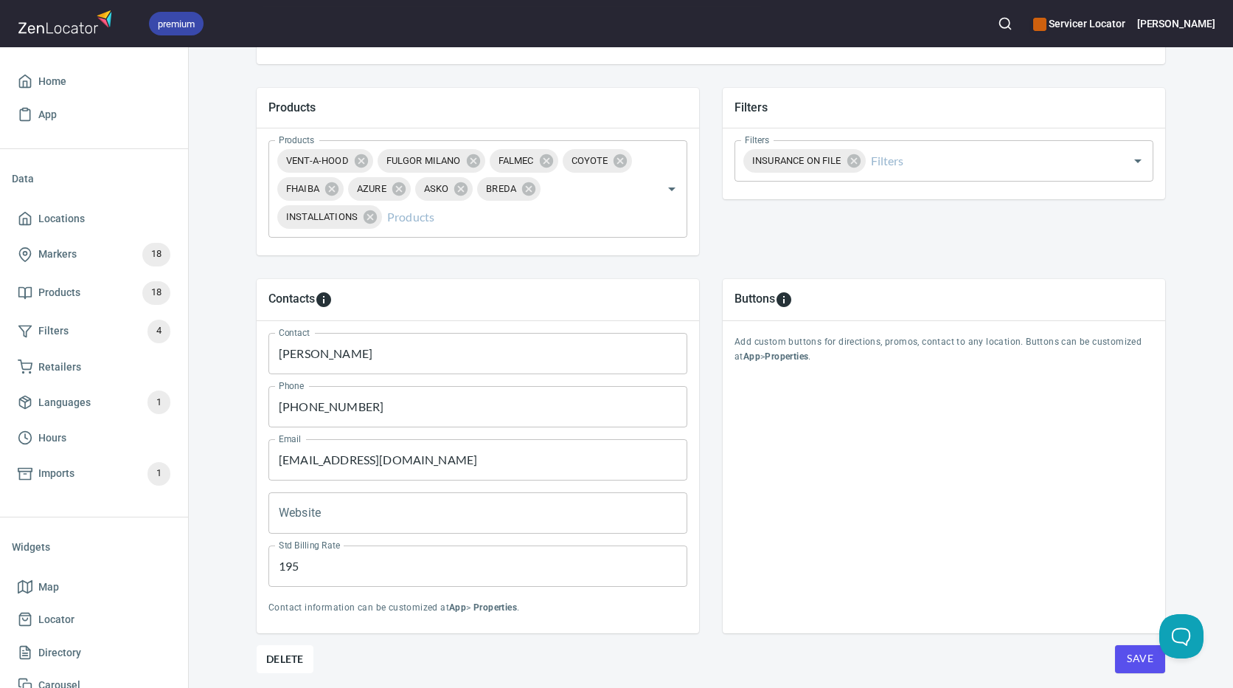
scroll to position [544, 0]
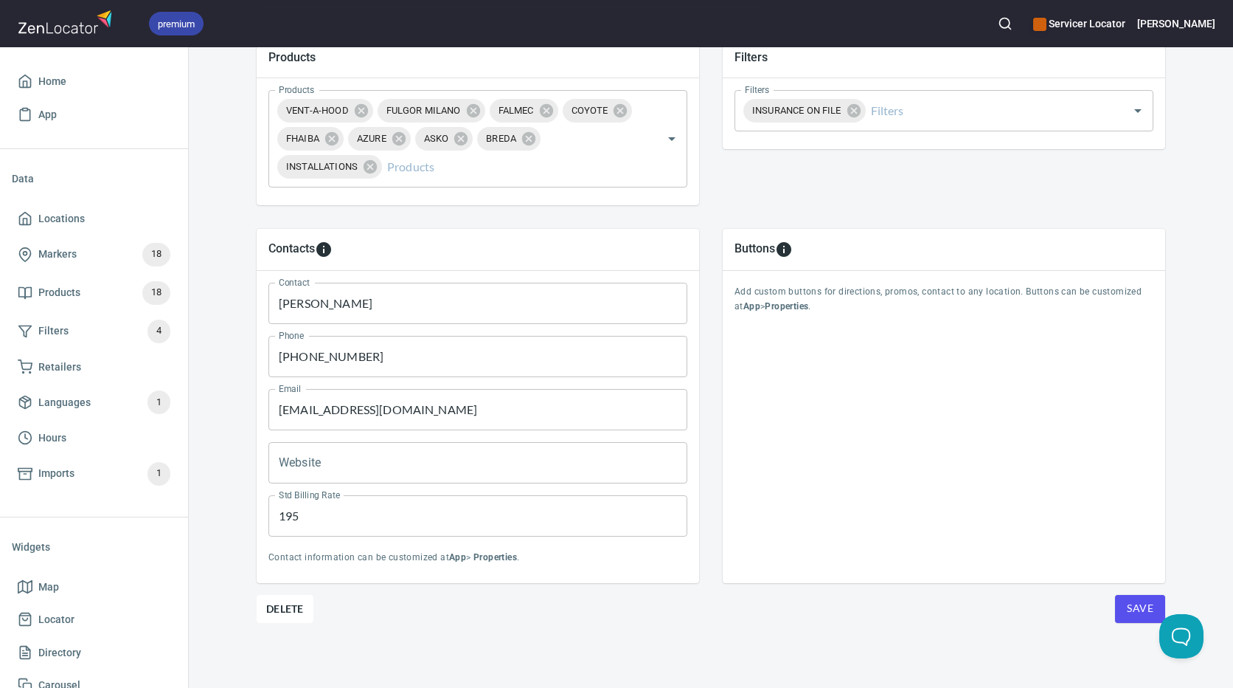
type input "PO Box 403. [GEOGRAPHIC_DATA]"
click at [1146, 613] on span "Save" at bounding box center [1140, 608] width 27 height 18
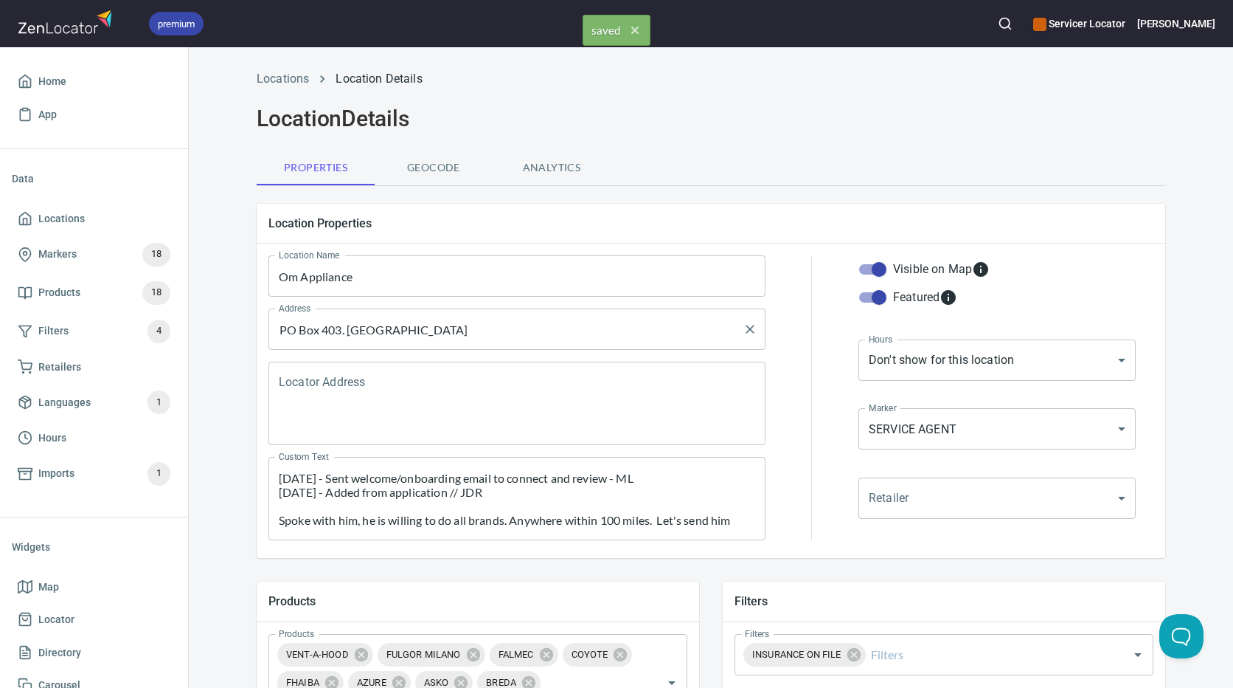
scroll to position [0, 0]
click at [451, 181] on button "Geocode" at bounding box center [434, 167] width 118 height 35
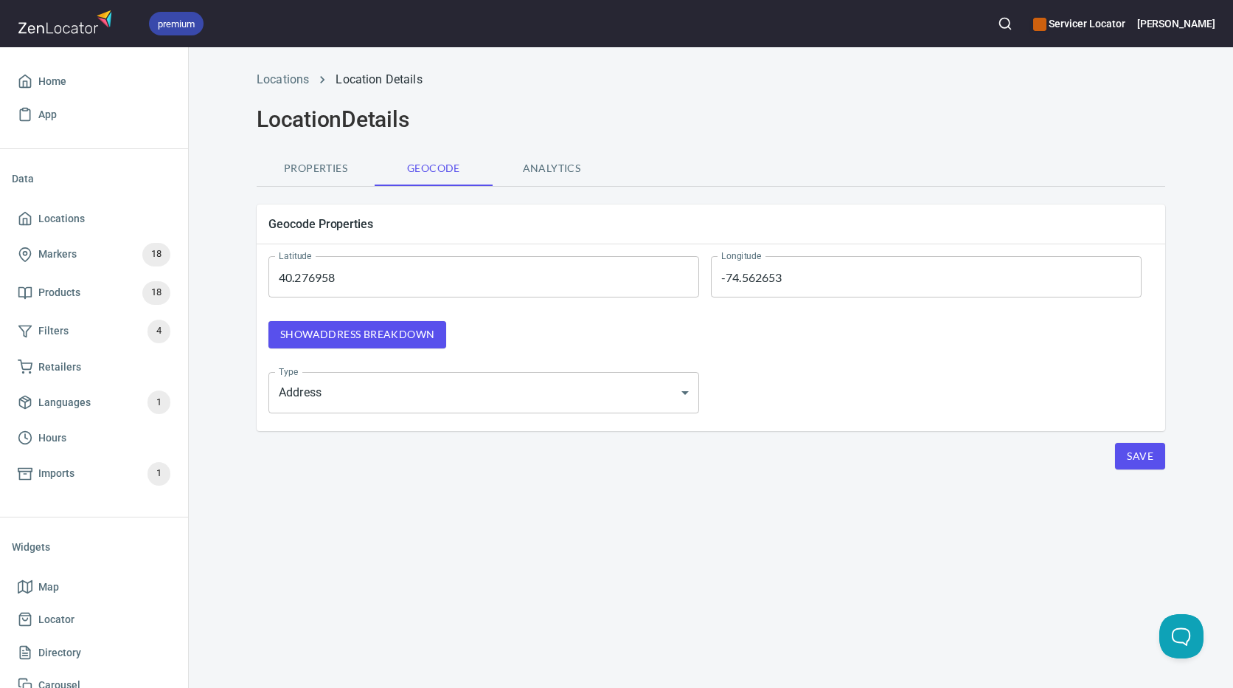
click at [561, 267] on input "40.276958" at bounding box center [484, 276] width 431 height 41
click at [800, 269] on input "-74.562653" at bounding box center [926, 276] width 431 height 41
click at [1118, 447] on button "Save" at bounding box center [1140, 456] width 50 height 27
click at [336, 176] on span "Properties" at bounding box center [316, 168] width 100 height 18
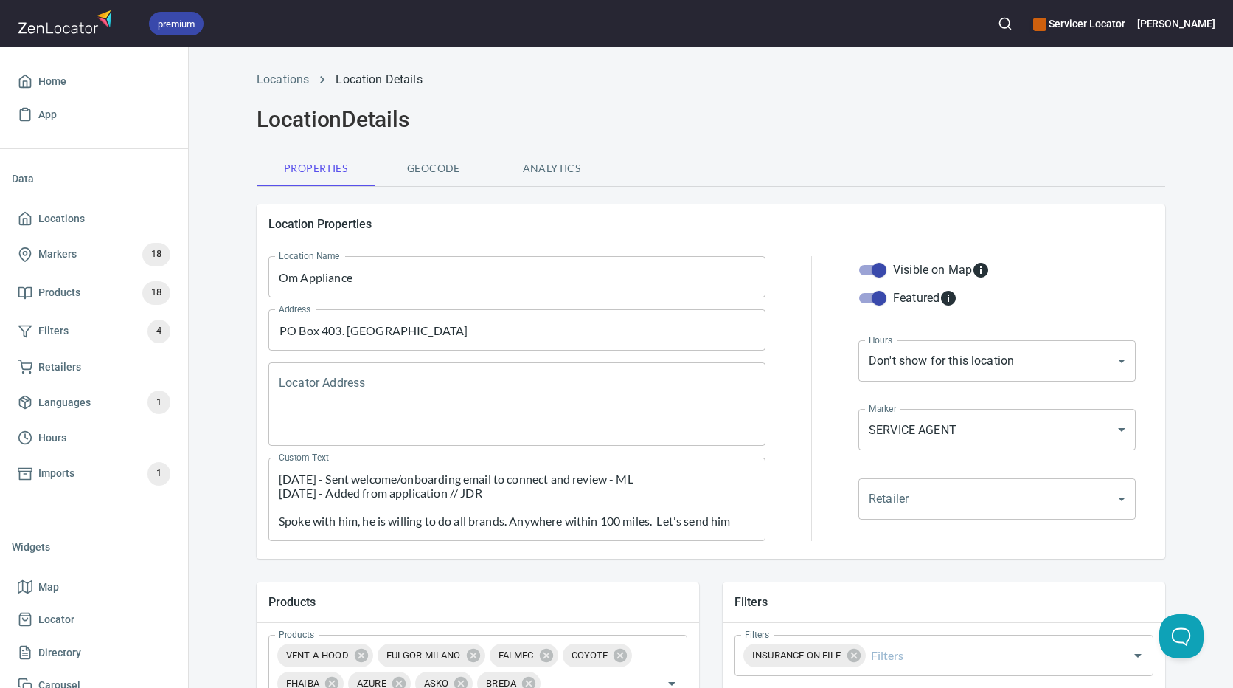
click at [445, 174] on span "Geocode" at bounding box center [434, 168] width 100 height 18
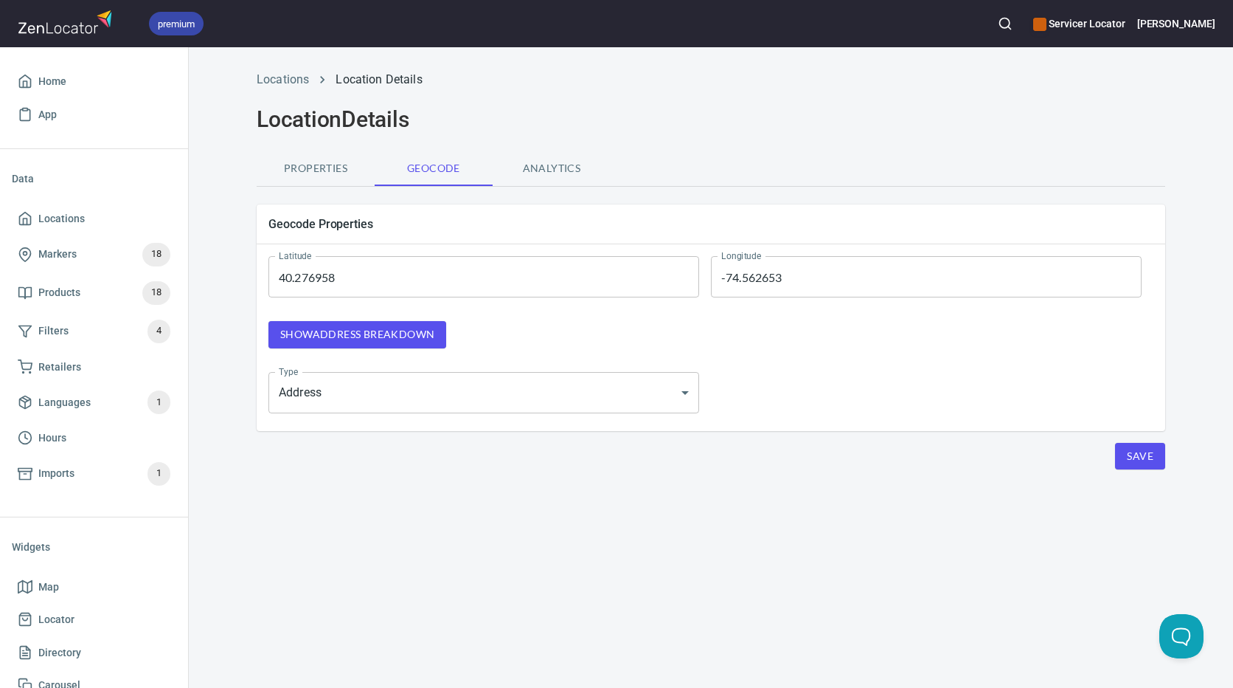
click at [567, 174] on span "Analytics" at bounding box center [552, 168] width 100 height 18
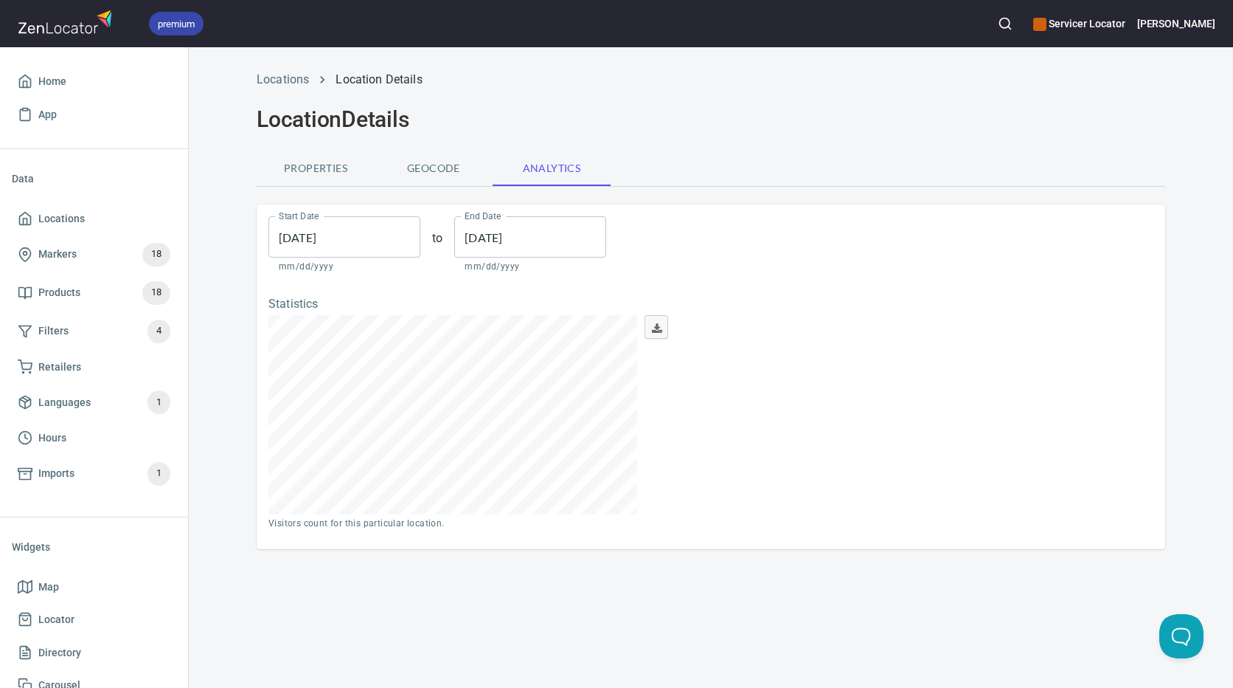
click at [431, 163] on span "Geocode" at bounding box center [434, 168] width 100 height 18
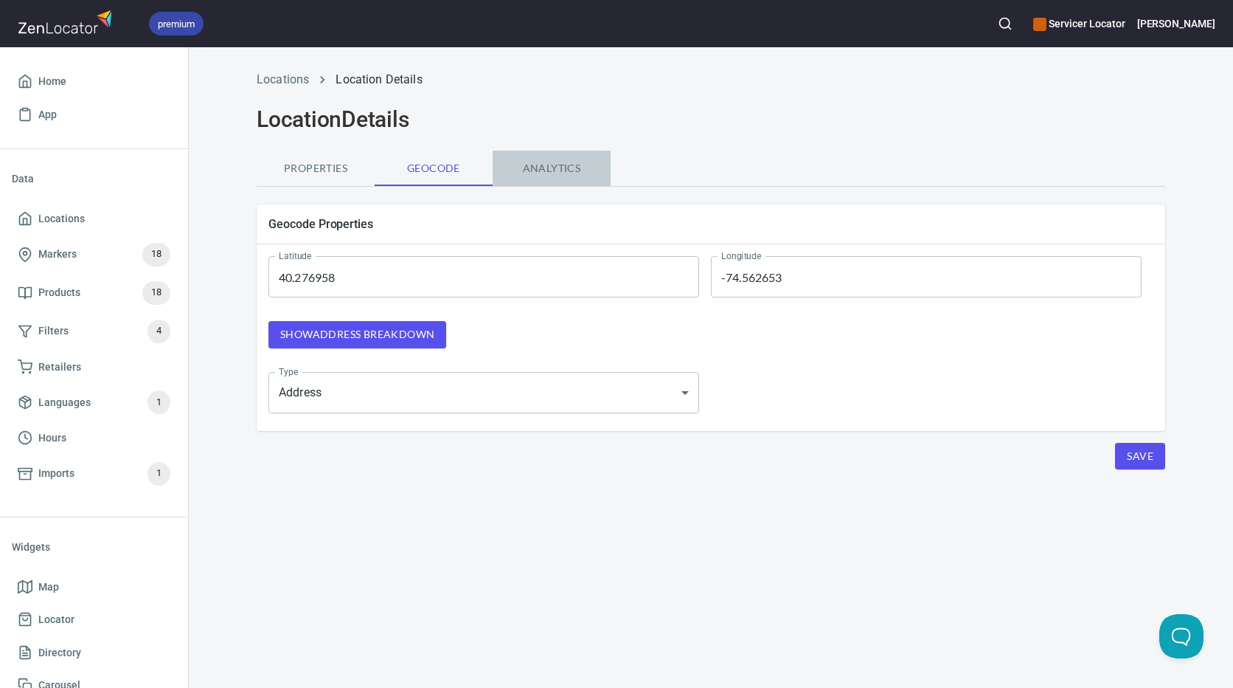
click at [562, 166] on span "Analytics" at bounding box center [552, 168] width 100 height 18
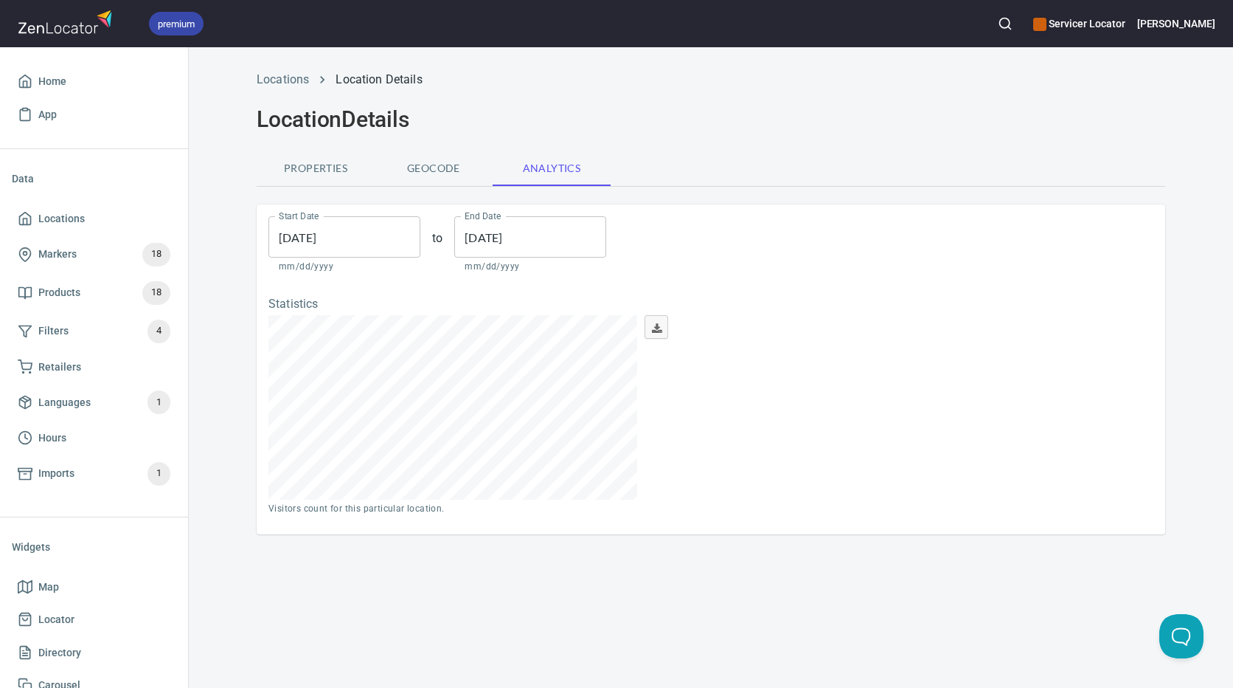
scroll to position [184, 369]
click at [468, 160] on span "Geocode" at bounding box center [434, 168] width 100 height 18
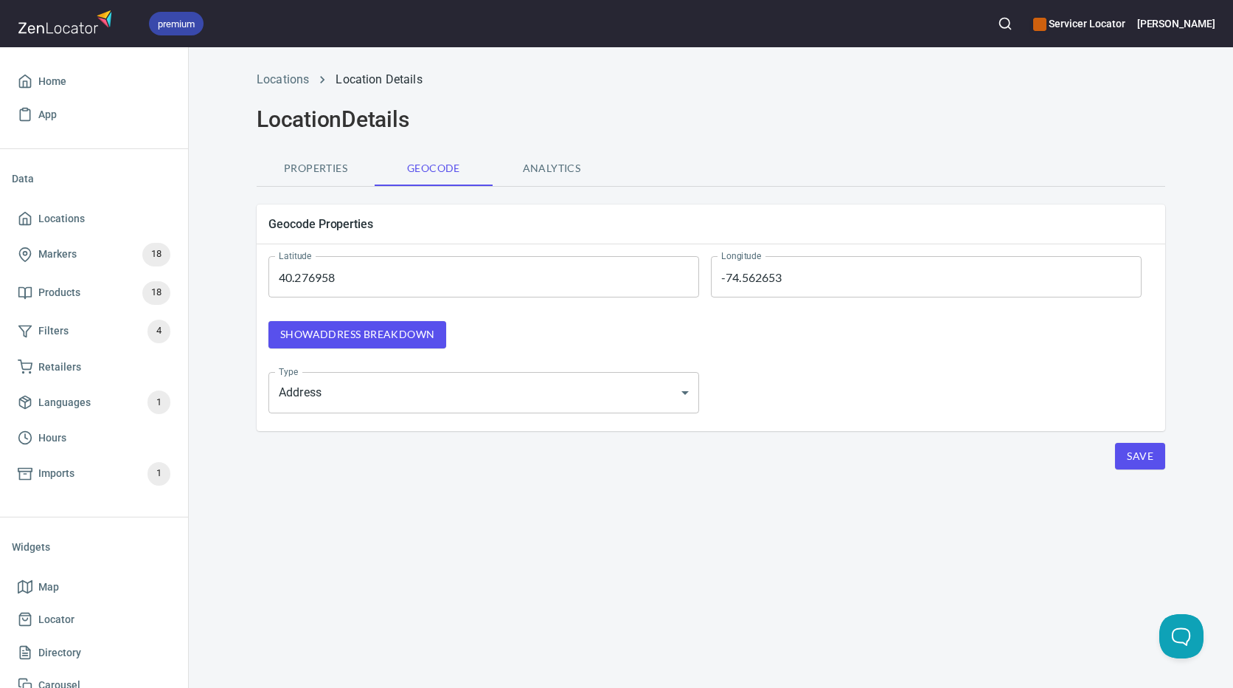
click at [328, 157] on button "Properties" at bounding box center [316, 167] width 118 height 35
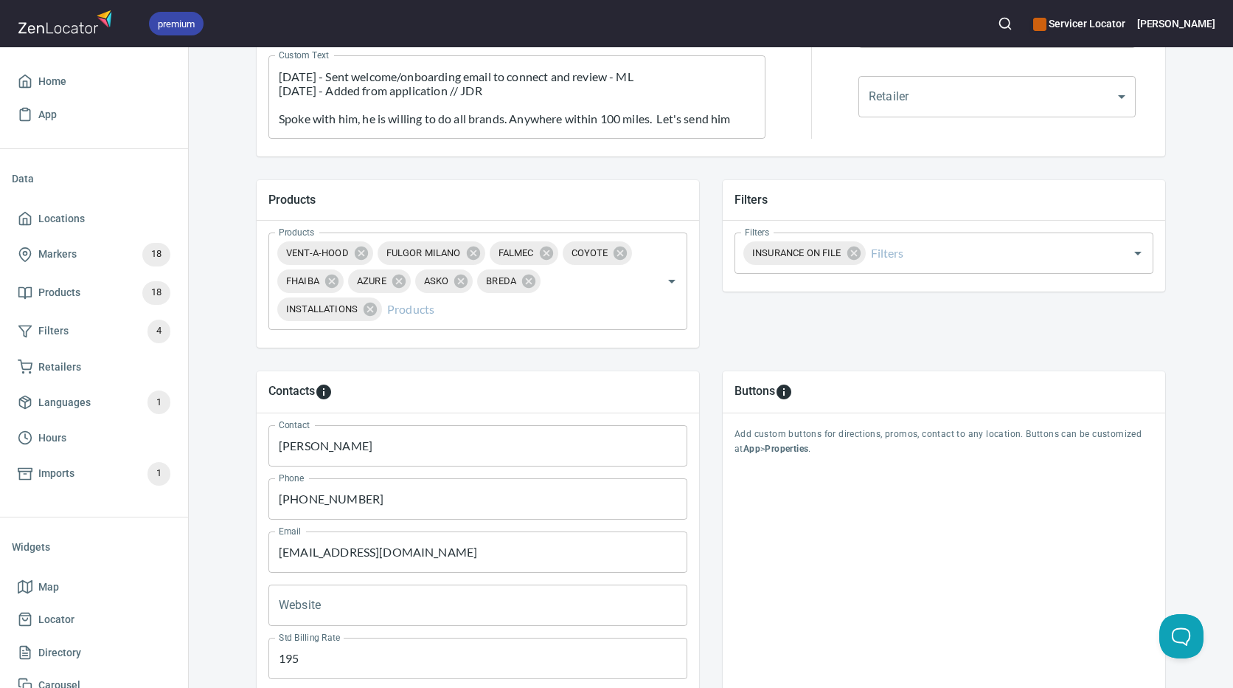
scroll to position [544, 0]
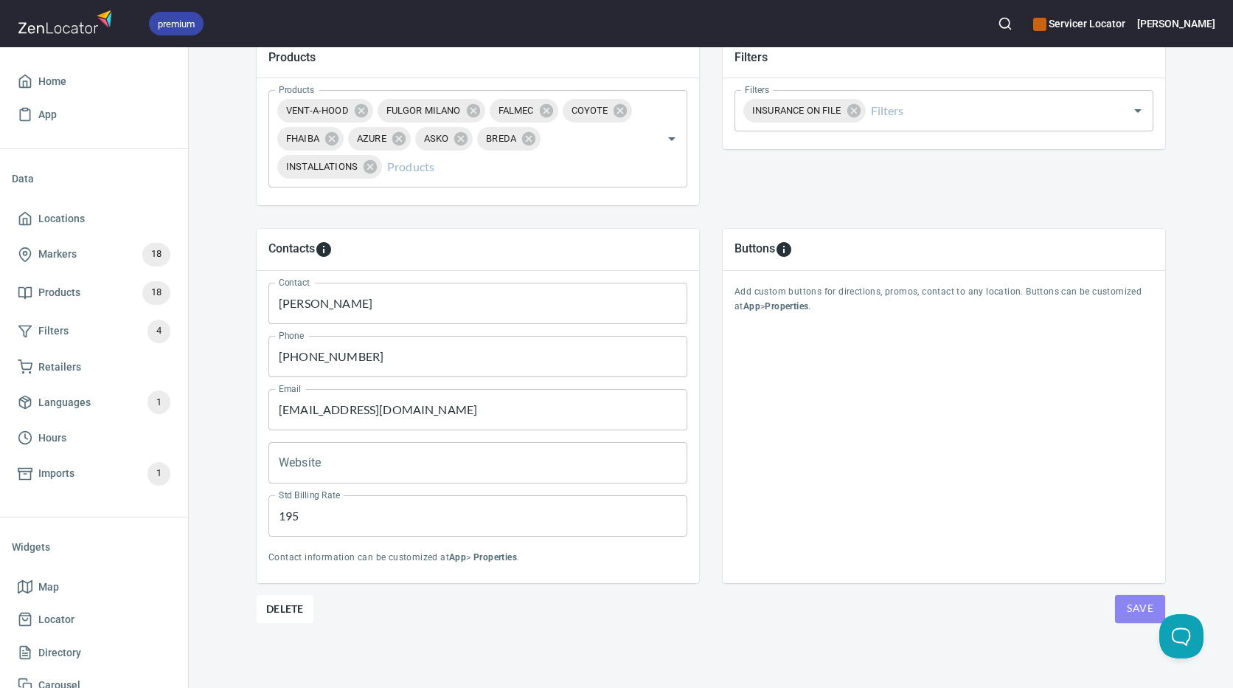
click at [1135, 614] on span "Save" at bounding box center [1140, 608] width 27 height 18
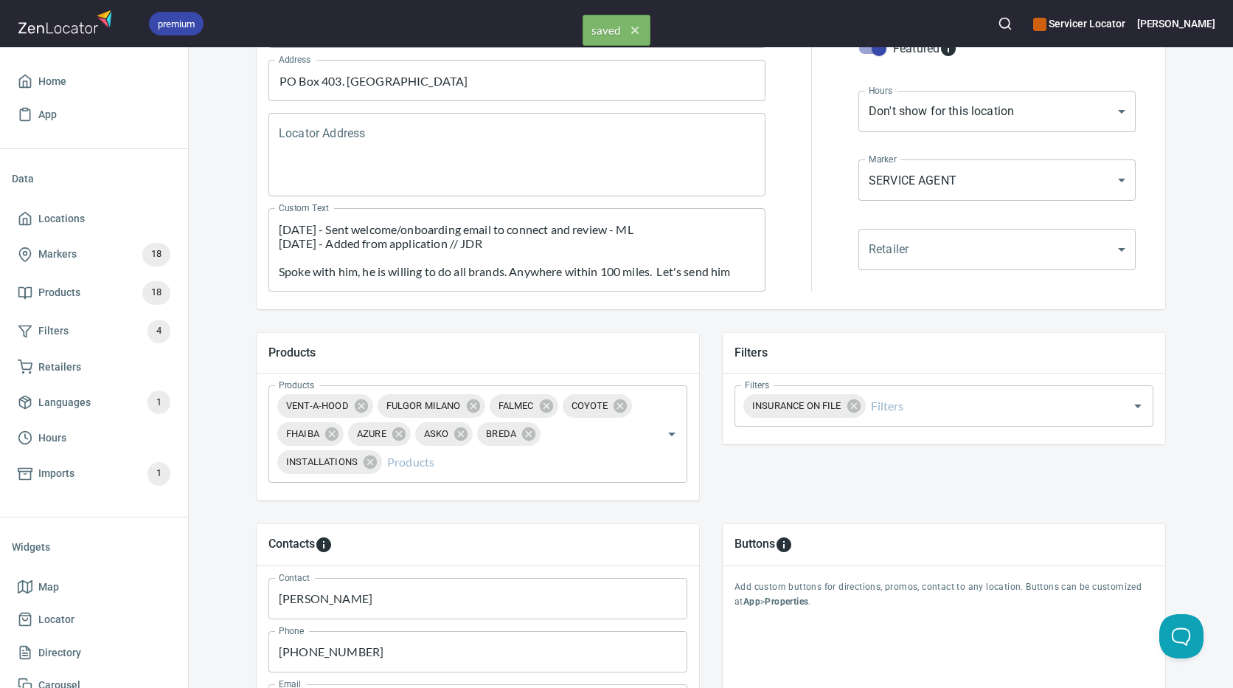
scroll to position [28, 0]
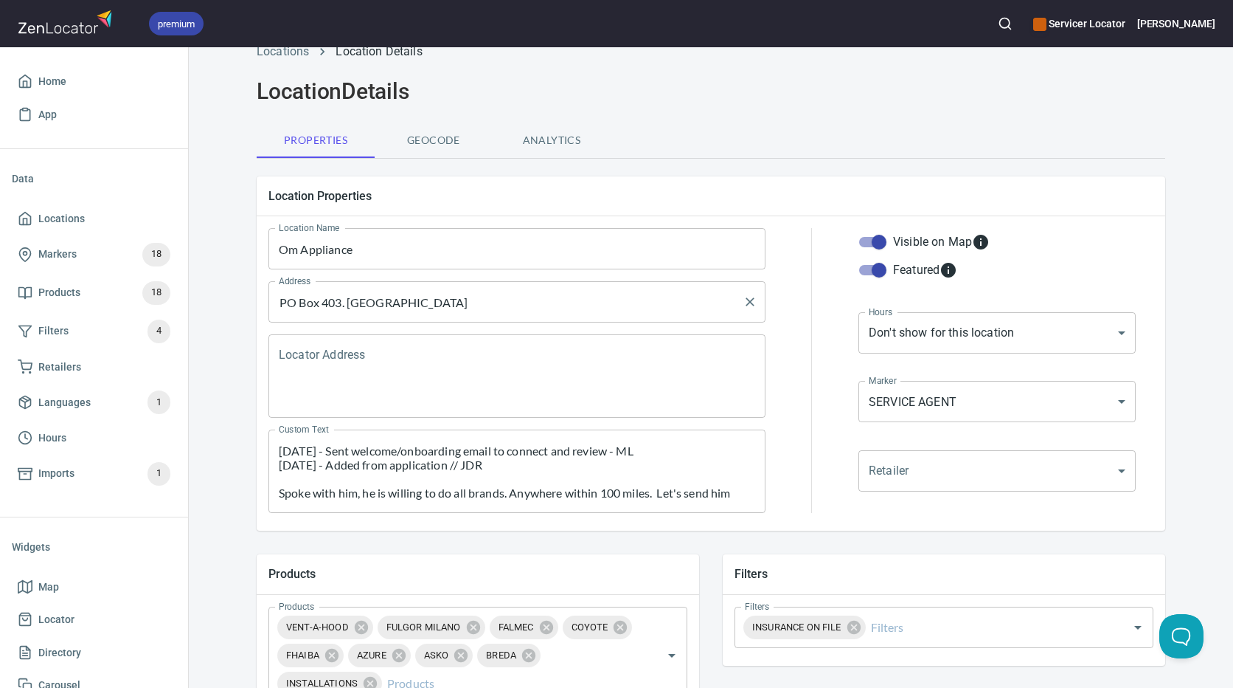
click at [447, 302] on input "PO Box 403. [GEOGRAPHIC_DATA]" at bounding box center [506, 302] width 462 height 28
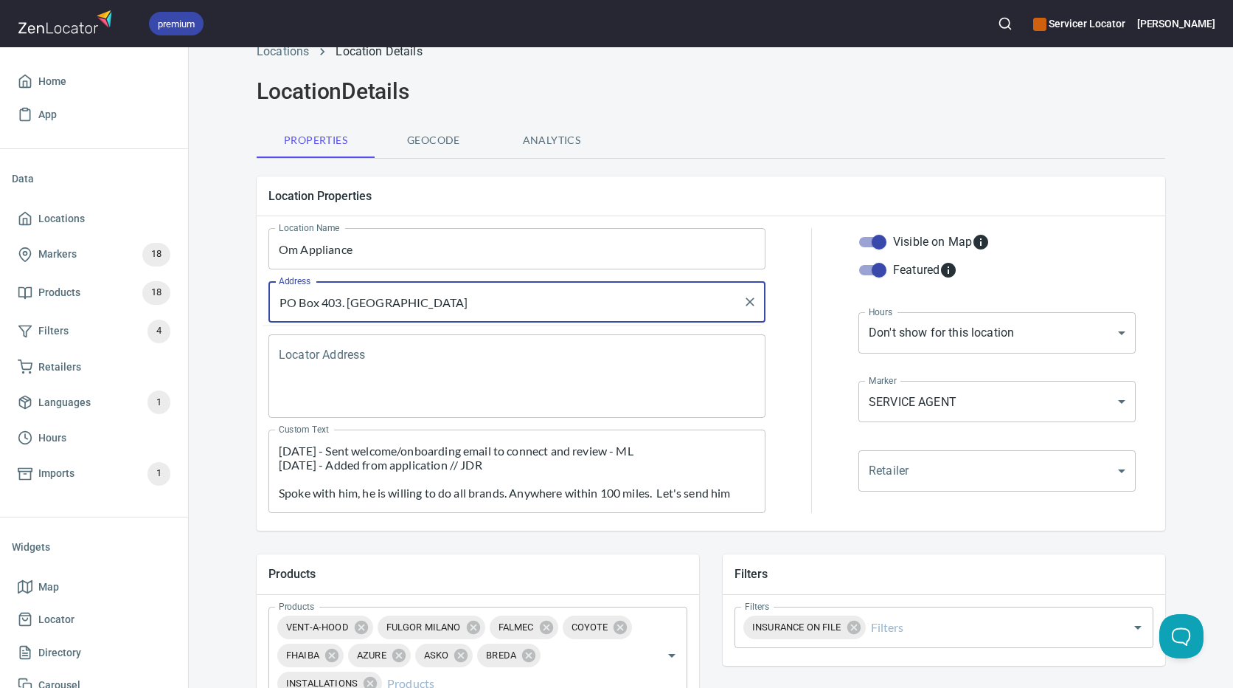
click at [447, 302] on input "PO Box 403. [GEOGRAPHIC_DATA]" at bounding box center [506, 302] width 462 height 28
click at [67, 77] on span "Home" at bounding box center [94, 81] width 153 height 18
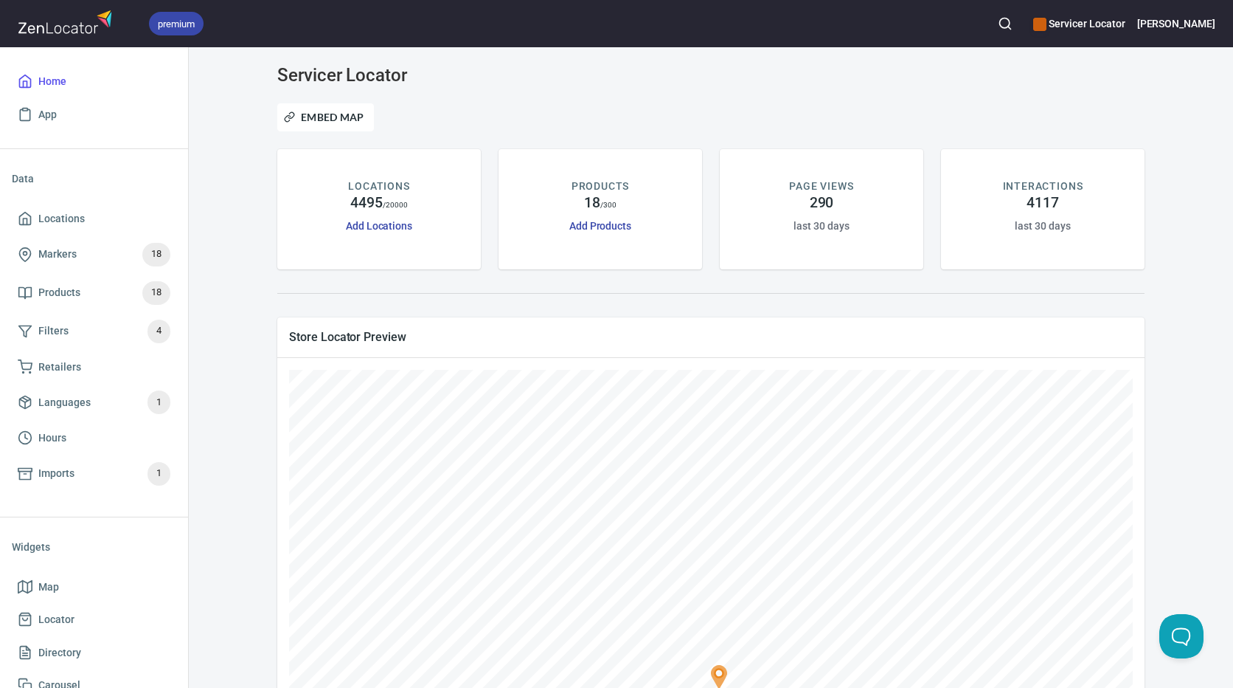
scroll to position [221, 0]
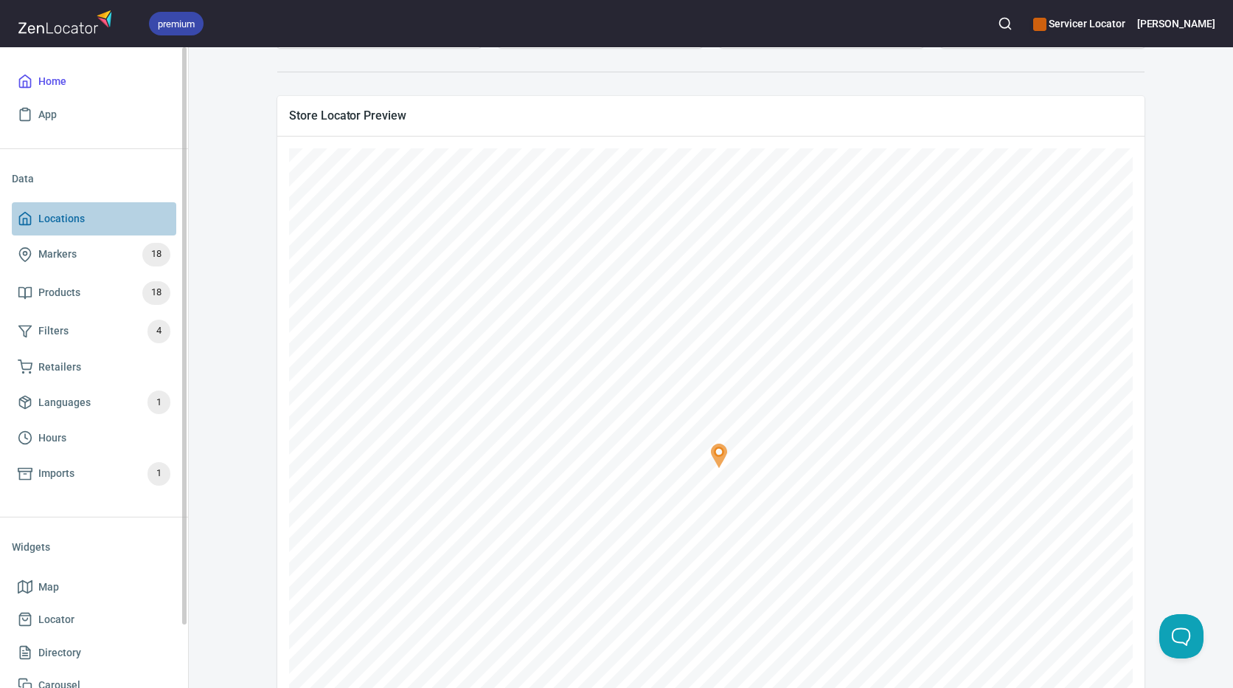
click at [77, 218] on span "Locations" at bounding box center [61, 219] width 46 height 18
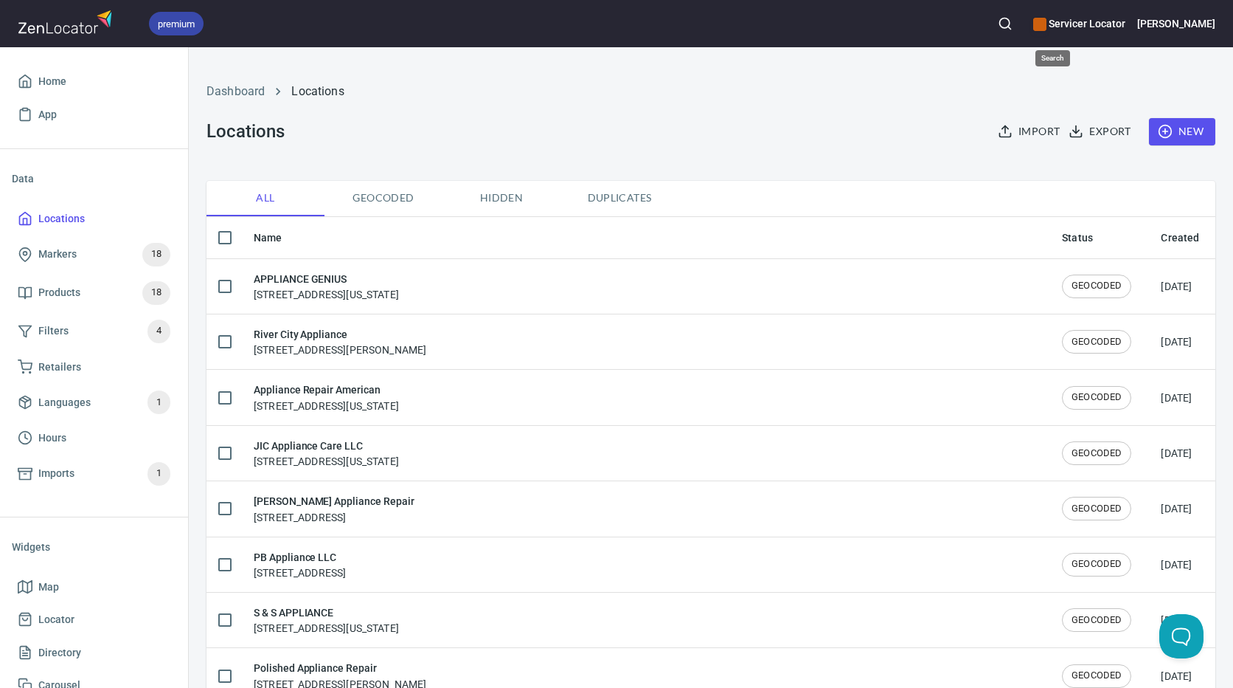
click at [1013, 21] on icon "button" at bounding box center [1005, 23] width 15 height 15
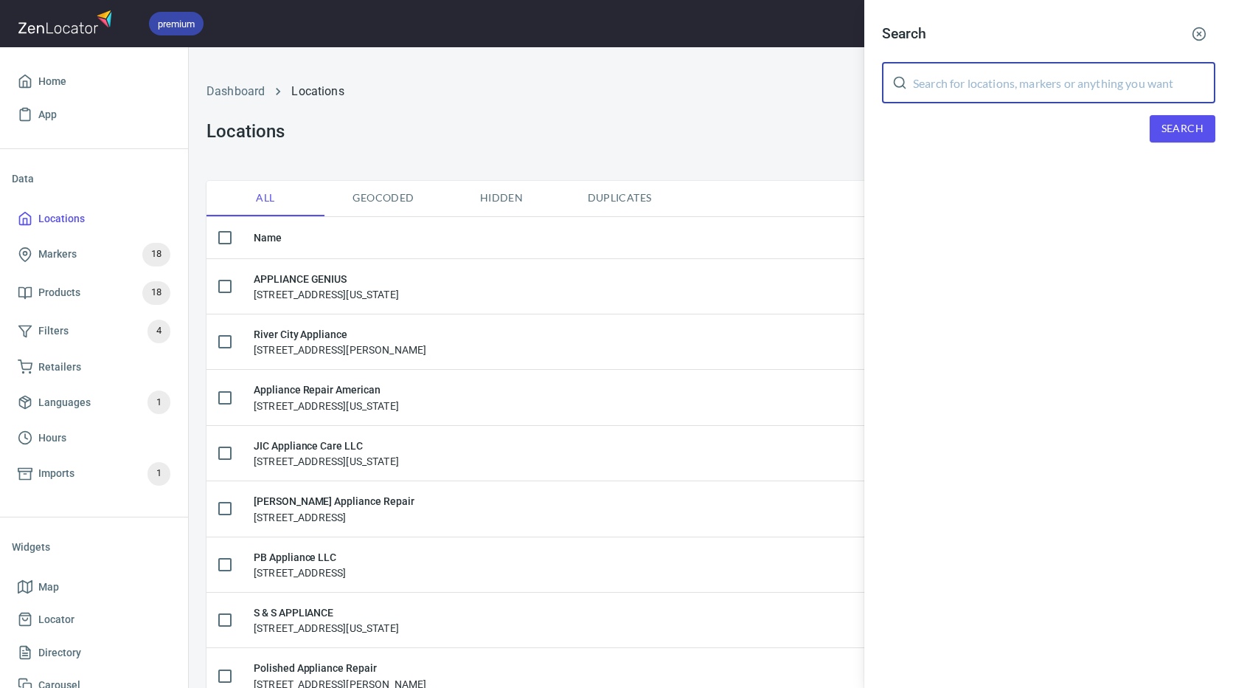
click at [1013, 100] on input "text" at bounding box center [1064, 82] width 302 height 41
paste input "08536"
type input "08536"
click at [958, 158] on div "Search 08536 ​ Search" at bounding box center [1049, 92] width 369 height 184
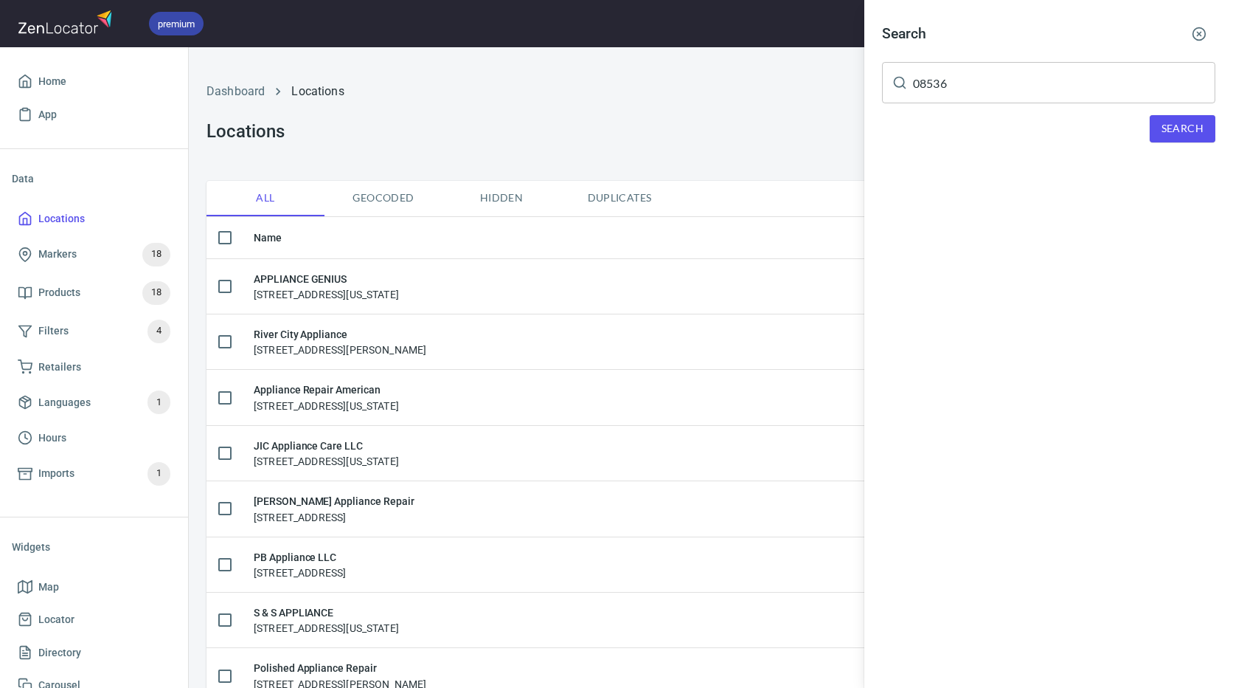
click at [1022, 100] on input "08536" at bounding box center [1064, 82] width 302 height 41
click at [1171, 143] on div "Search 08536 ​ Search" at bounding box center [1049, 92] width 369 height 184
click at [1173, 132] on span "Search" at bounding box center [1183, 129] width 42 height 18
click at [954, 207] on div "Om Appliance, [STREET_ADDRESS]. [GEOGRAPHIC_DATA]" at bounding box center [1048, 203] width 333 height 15
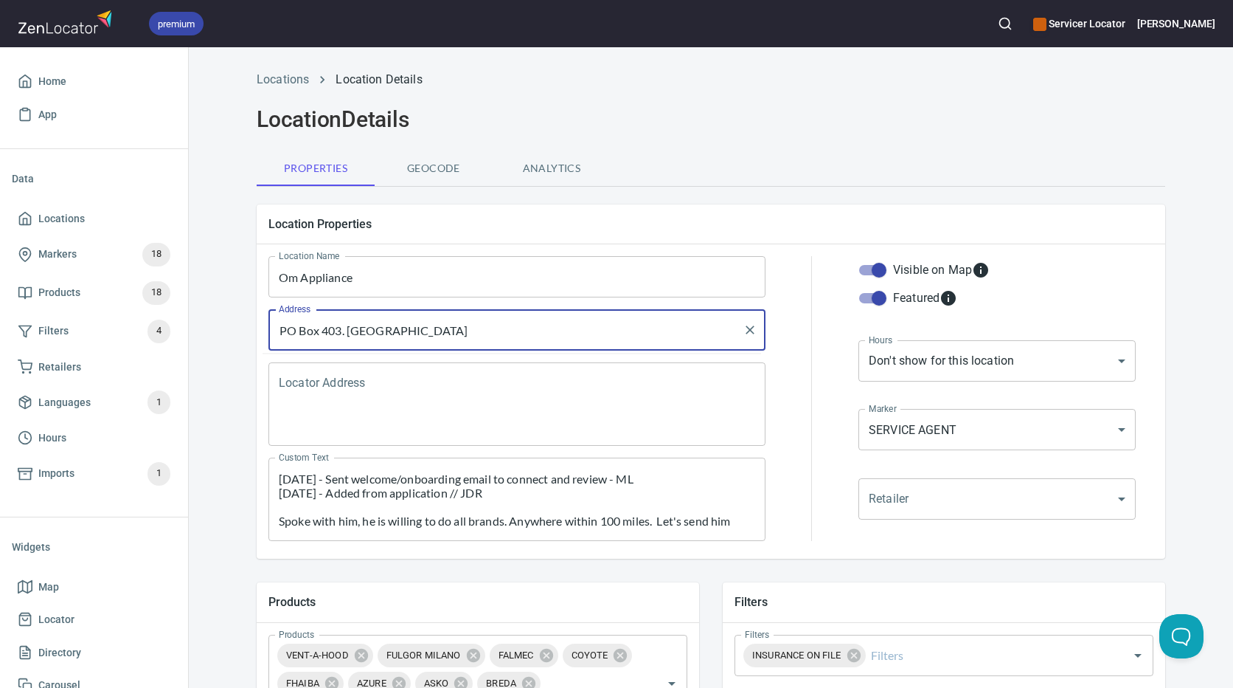
click at [496, 333] on input "PO Box 403. [GEOGRAPHIC_DATA]" at bounding box center [506, 330] width 462 height 28
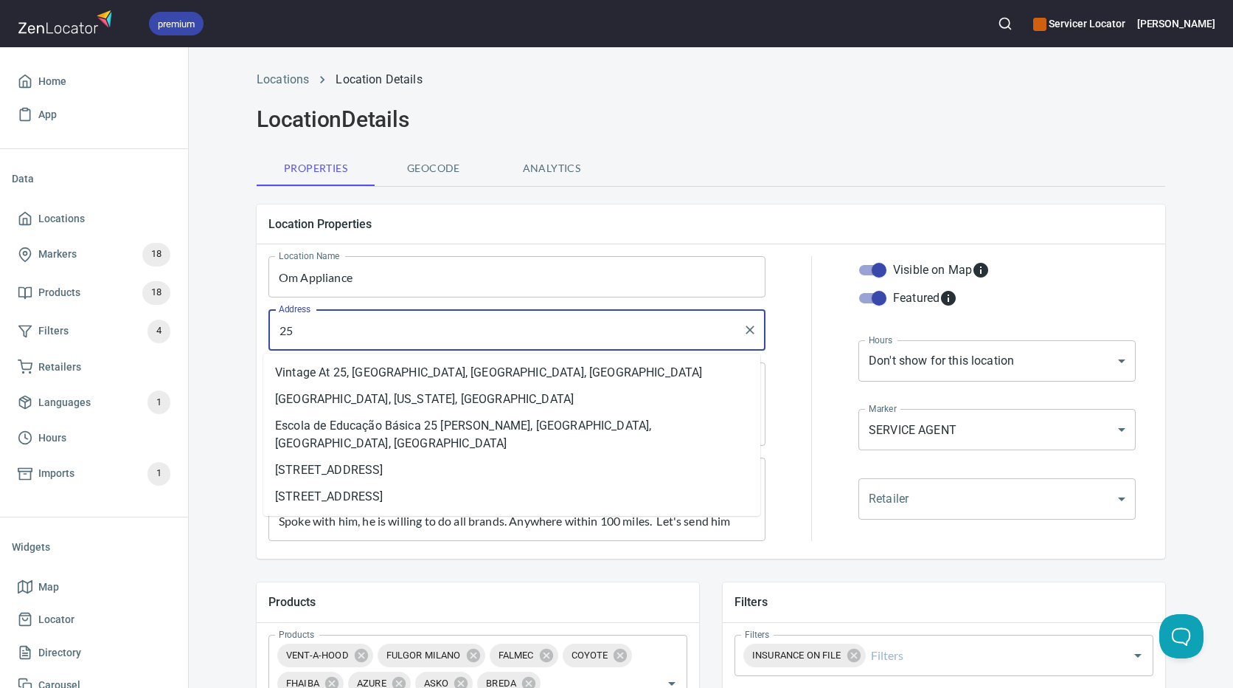
type input "2"
click at [746, 330] on icon "Clear" at bounding box center [750, 330] width 9 height 9
click at [338, 587] on div "Products" at bounding box center [478, 601] width 443 height 39
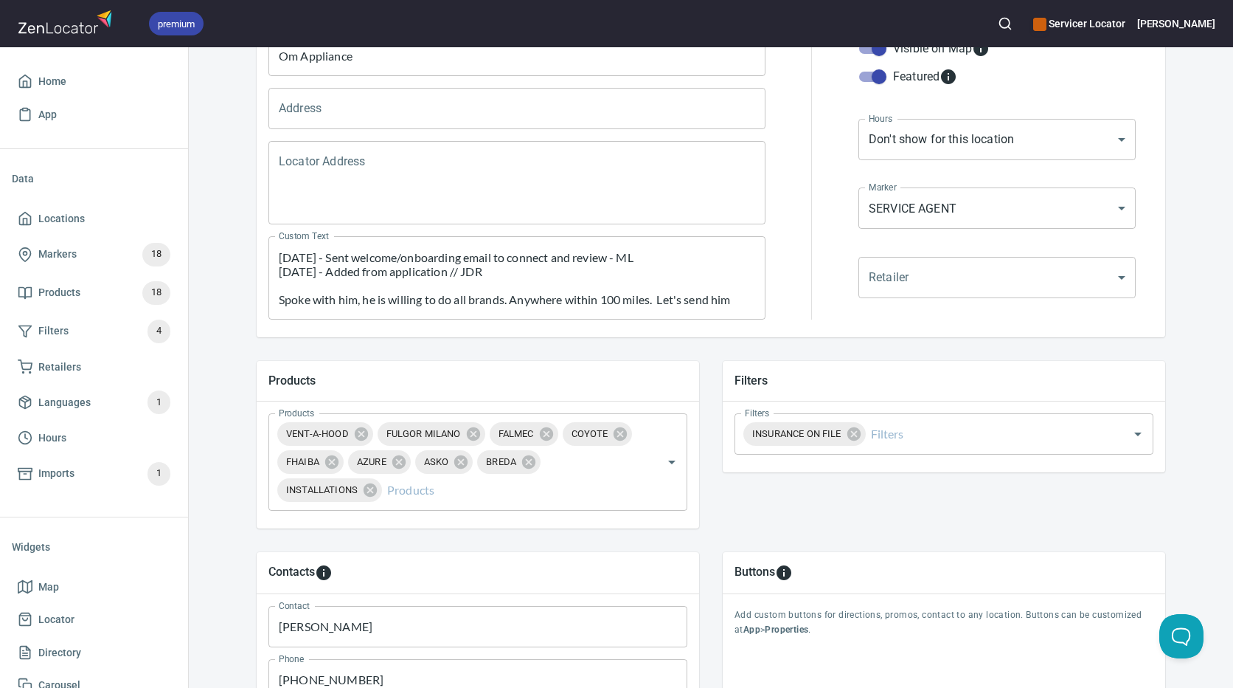
scroll to position [74, 0]
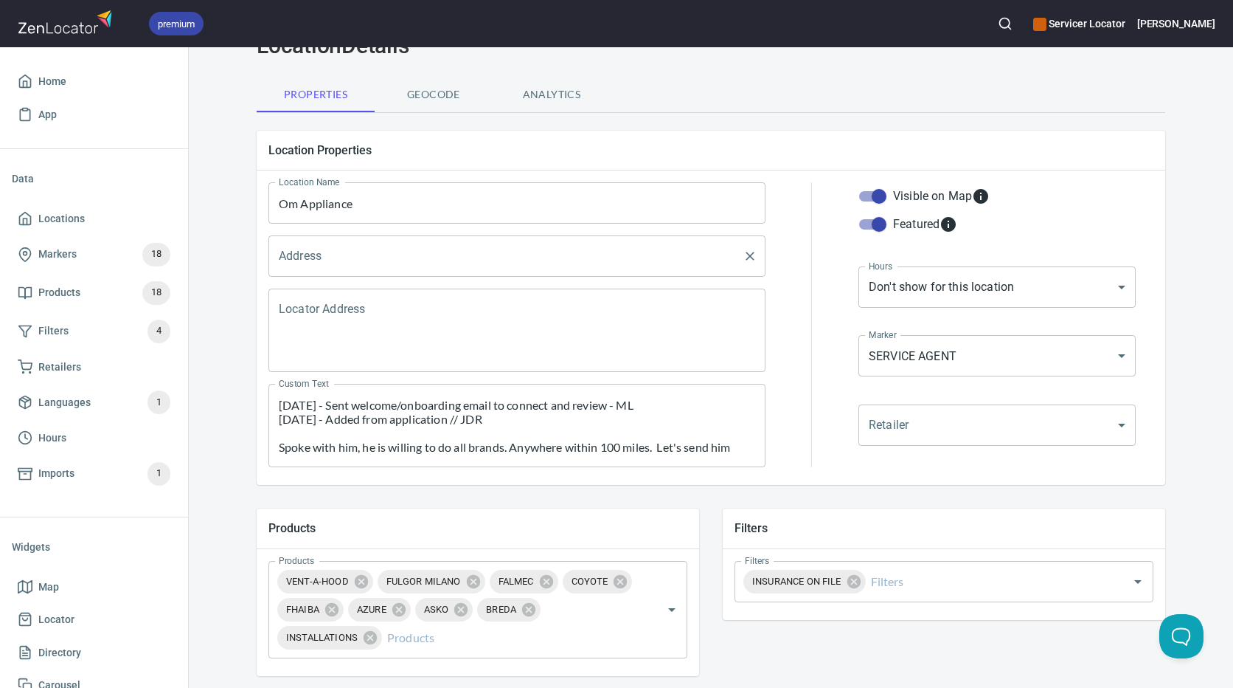
click at [500, 260] on input "Address" at bounding box center [506, 256] width 462 height 28
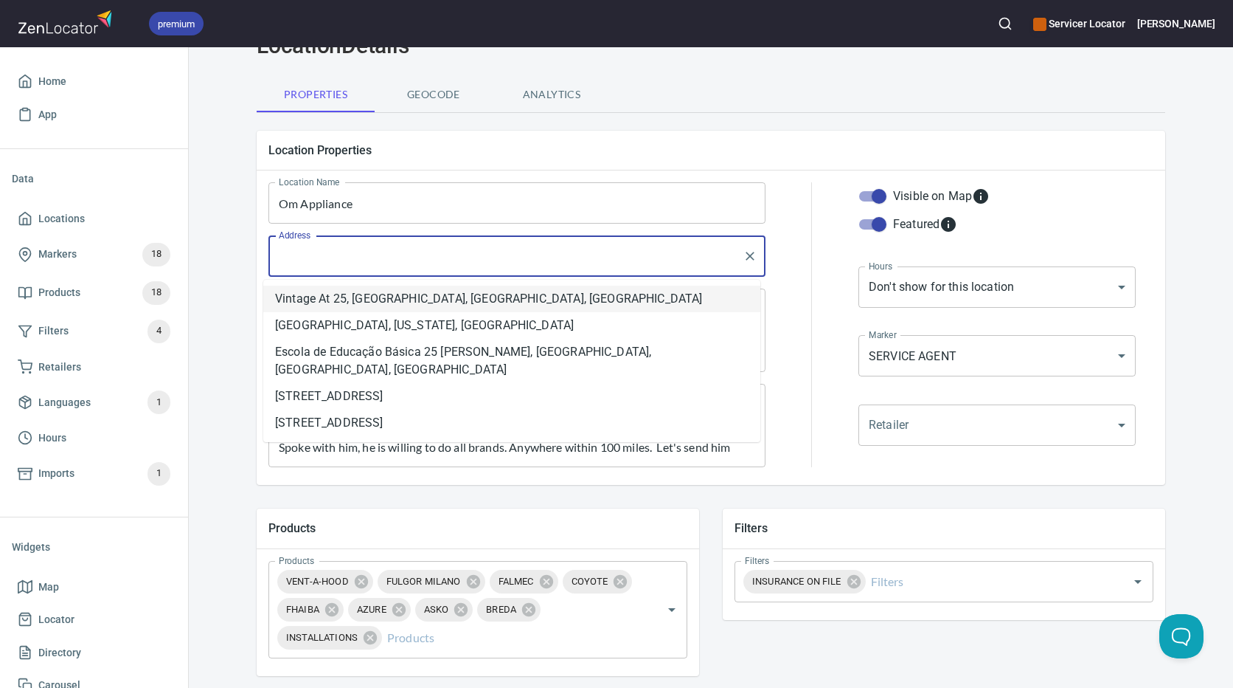
click at [1100, 633] on div "Filters Filters INSURANCE ON FILE Filters" at bounding box center [944, 591] width 466 height 190
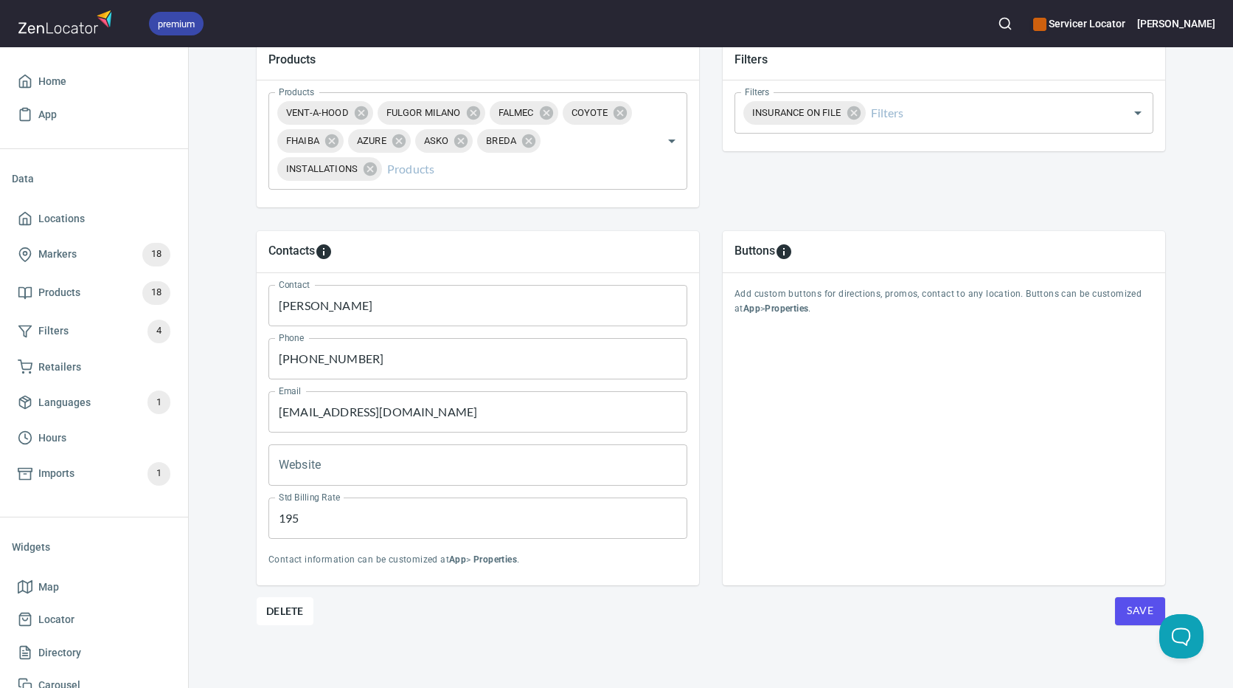
scroll to position [544, 0]
click at [1133, 610] on span "Save" at bounding box center [1140, 608] width 27 height 18
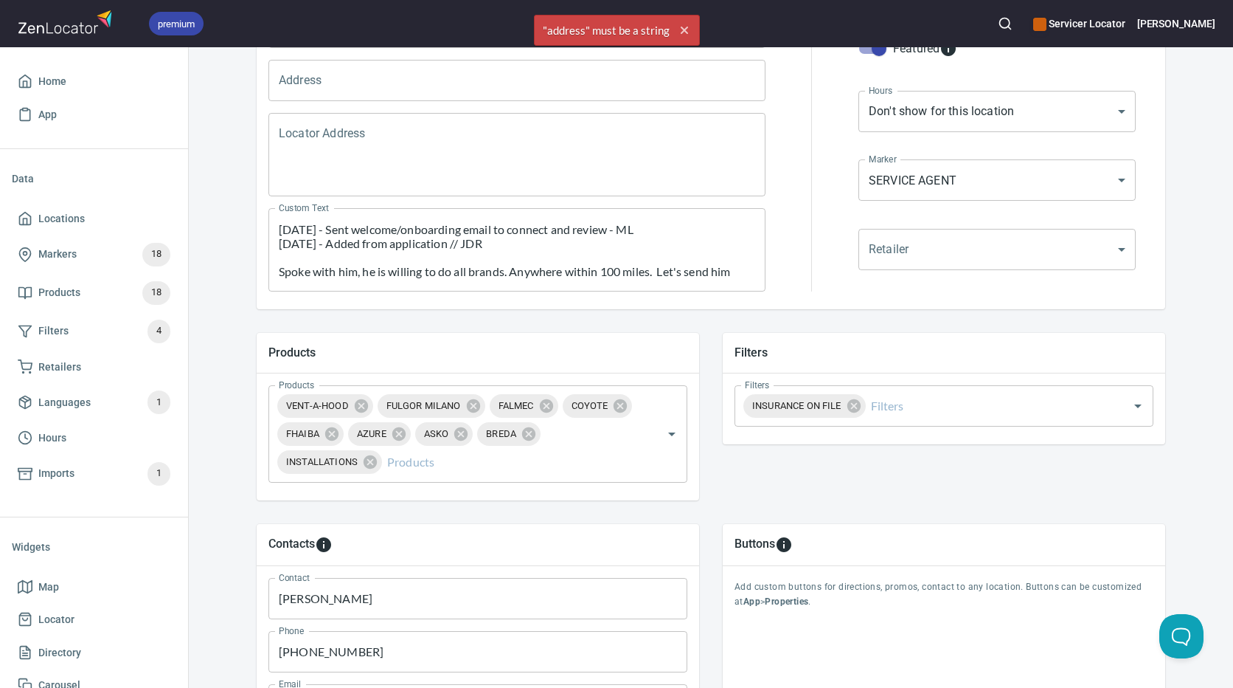
scroll to position [28, 0]
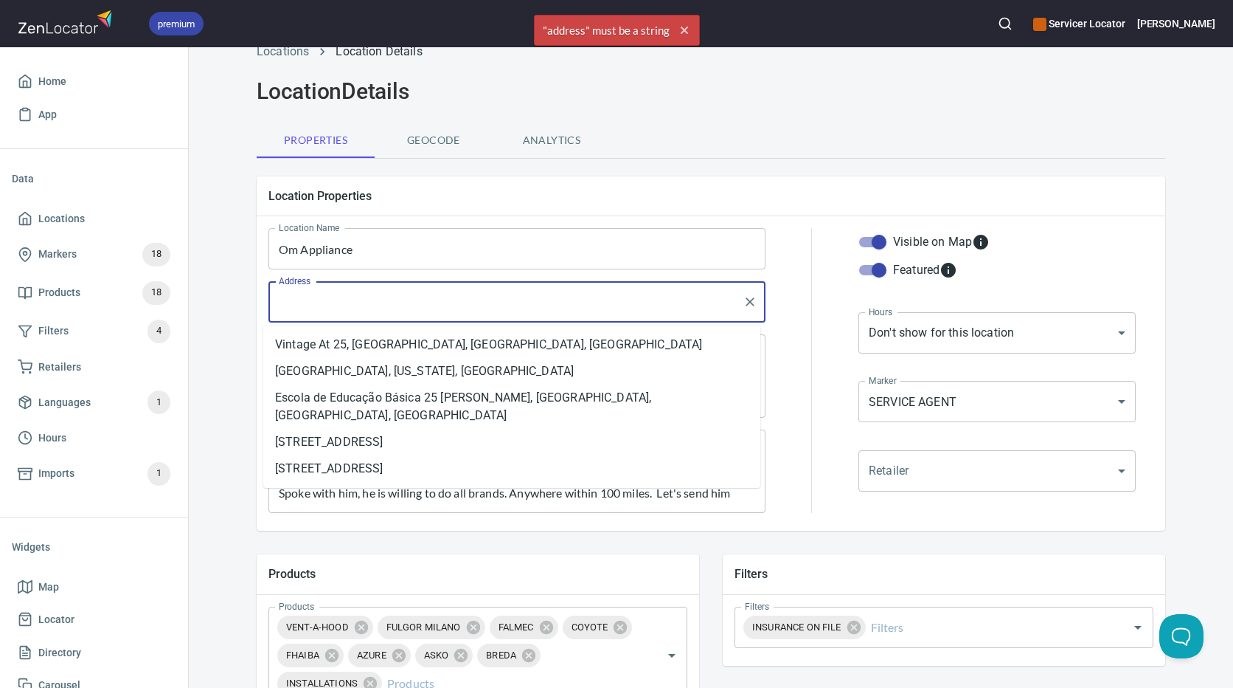
click at [369, 297] on input "Address" at bounding box center [506, 302] width 462 height 28
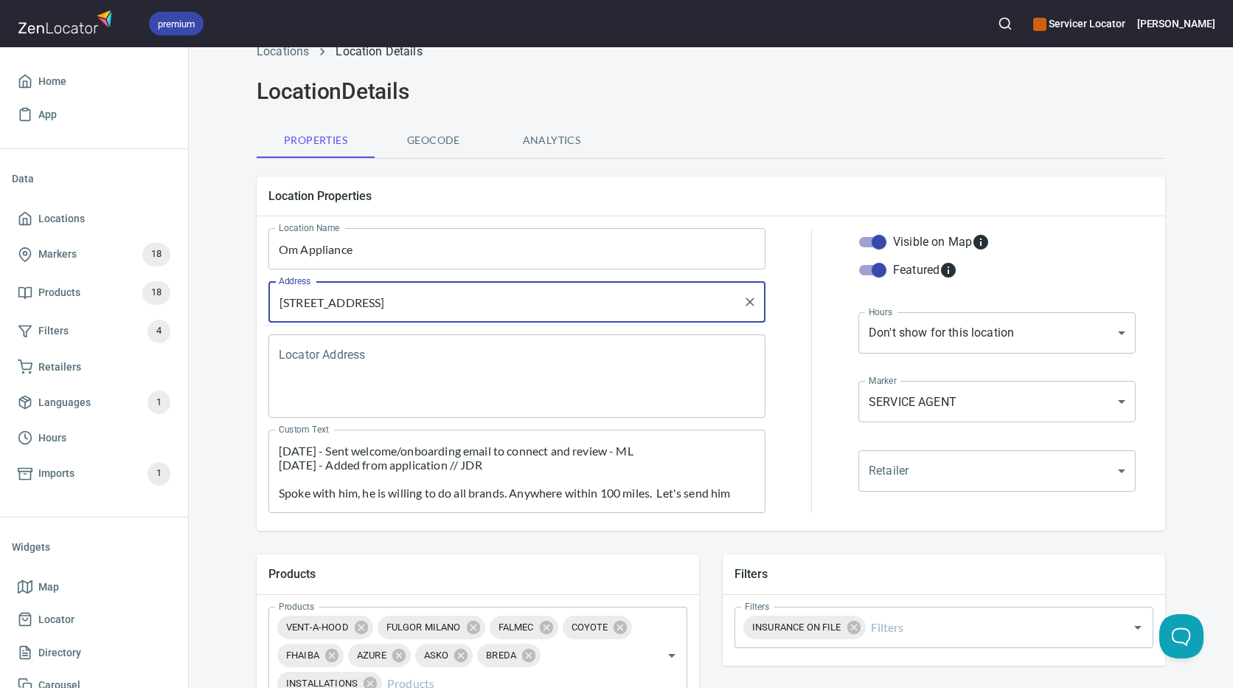
click at [474, 306] on input "[STREET_ADDRESS]" at bounding box center [506, 302] width 462 height 28
type input "[STREET_ADDRESS]"
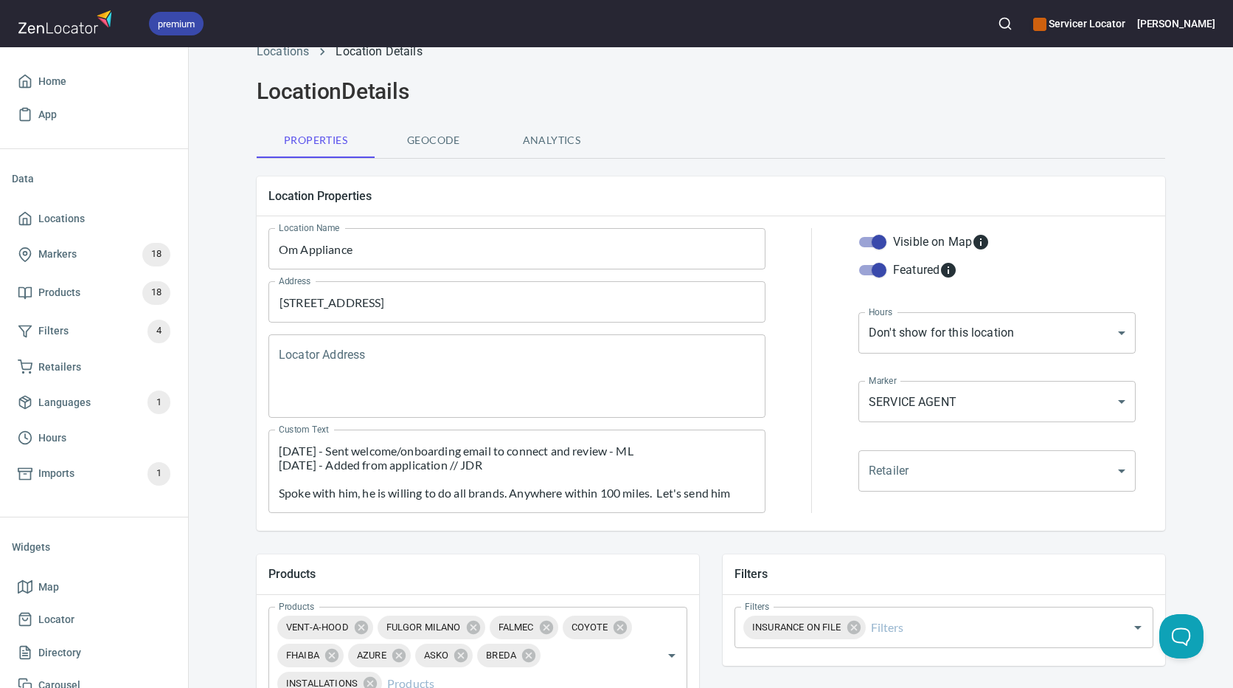
click at [449, 144] on span "Geocode" at bounding box center [434, 140] width 100 height 18
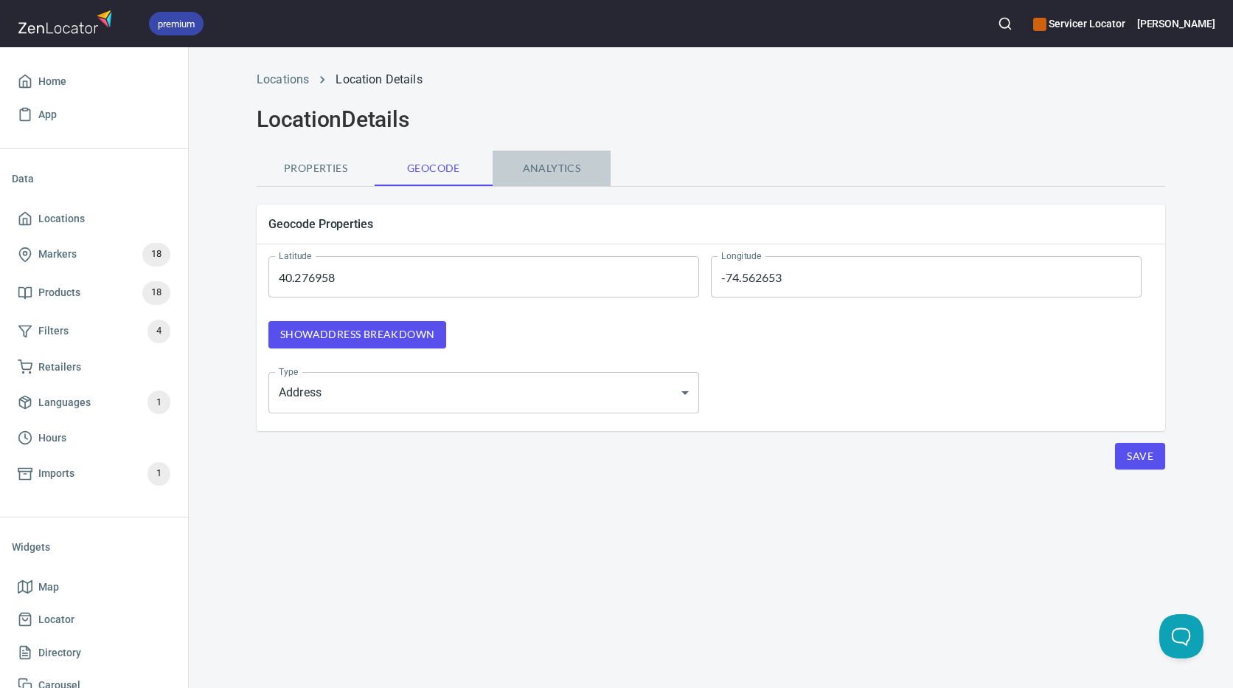
click at [532, 165] on span "Analytics" at bounding box center [552, 168] width 100 height 18
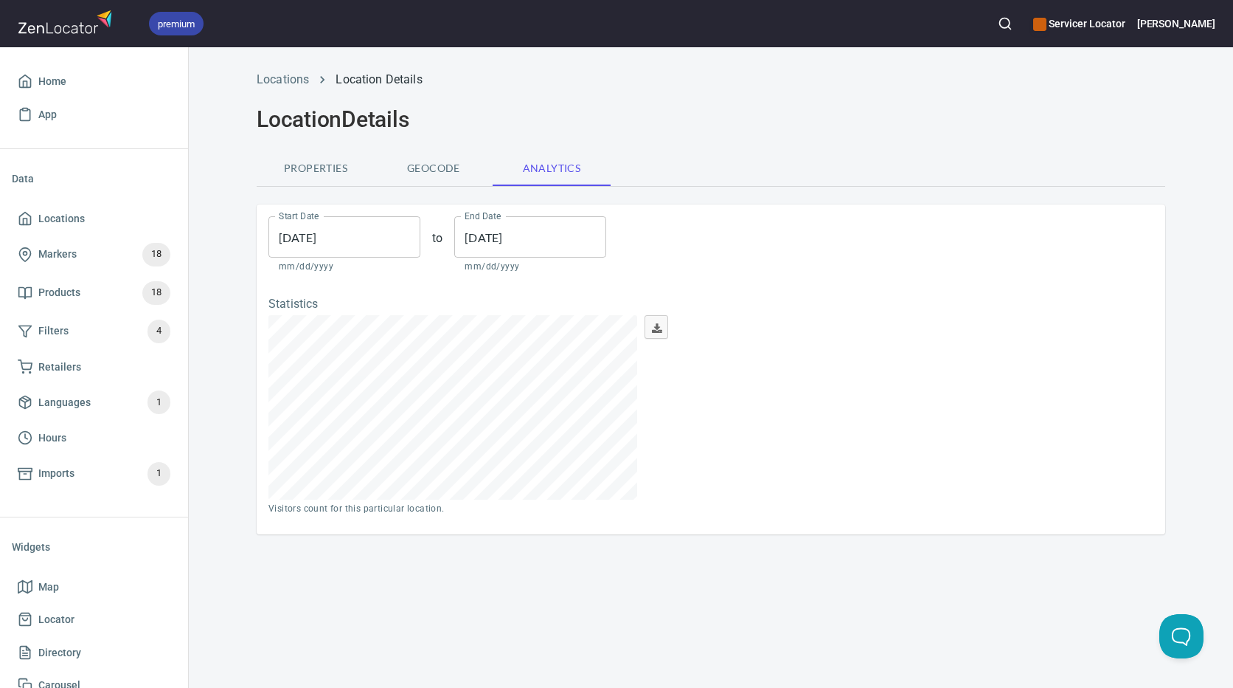
scroll to position [184, 369]
click at [454, 165] on span "Geocode" at bounding box center [434, 168] width 100 height 18
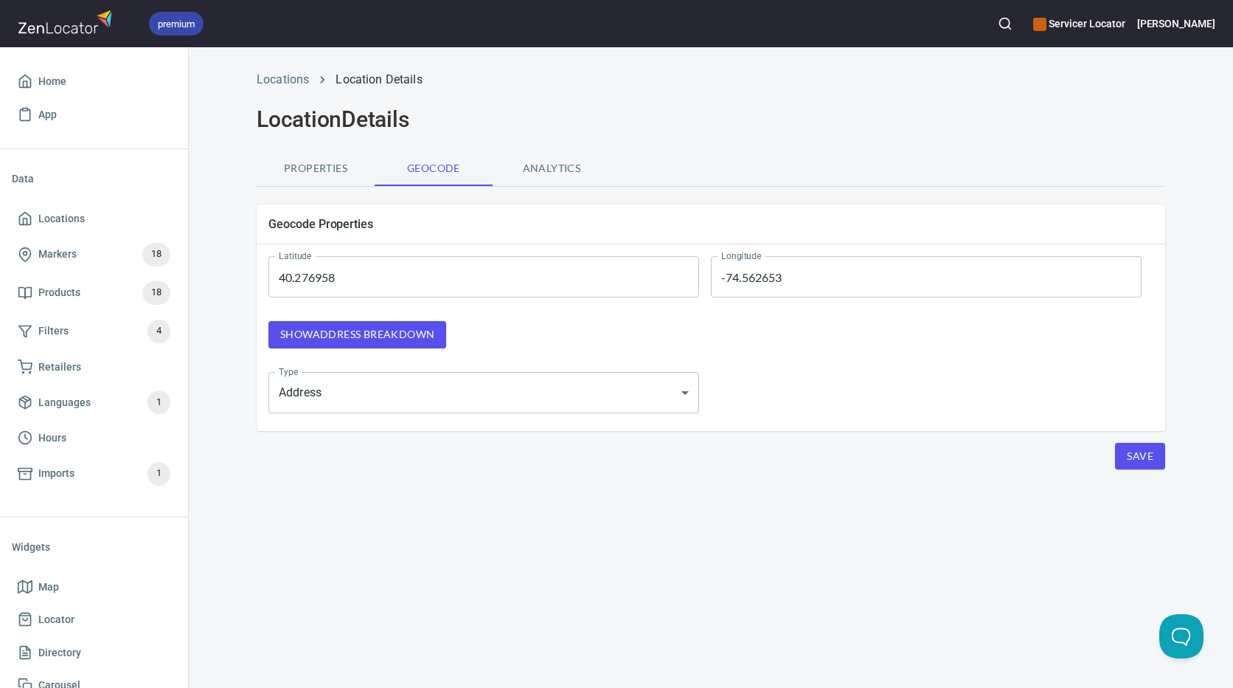
click at [296, 182] on button "Properties" at bounding box center [316, 167] width 118 height 35
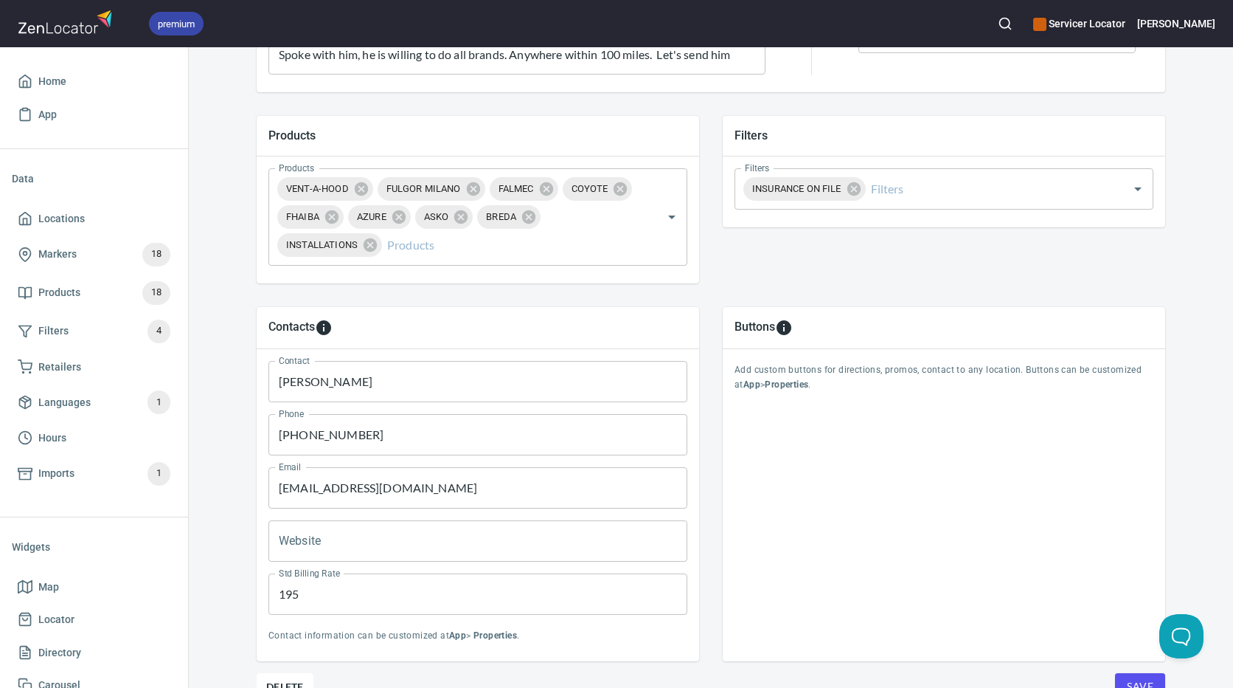
scroll to position [544, 0]
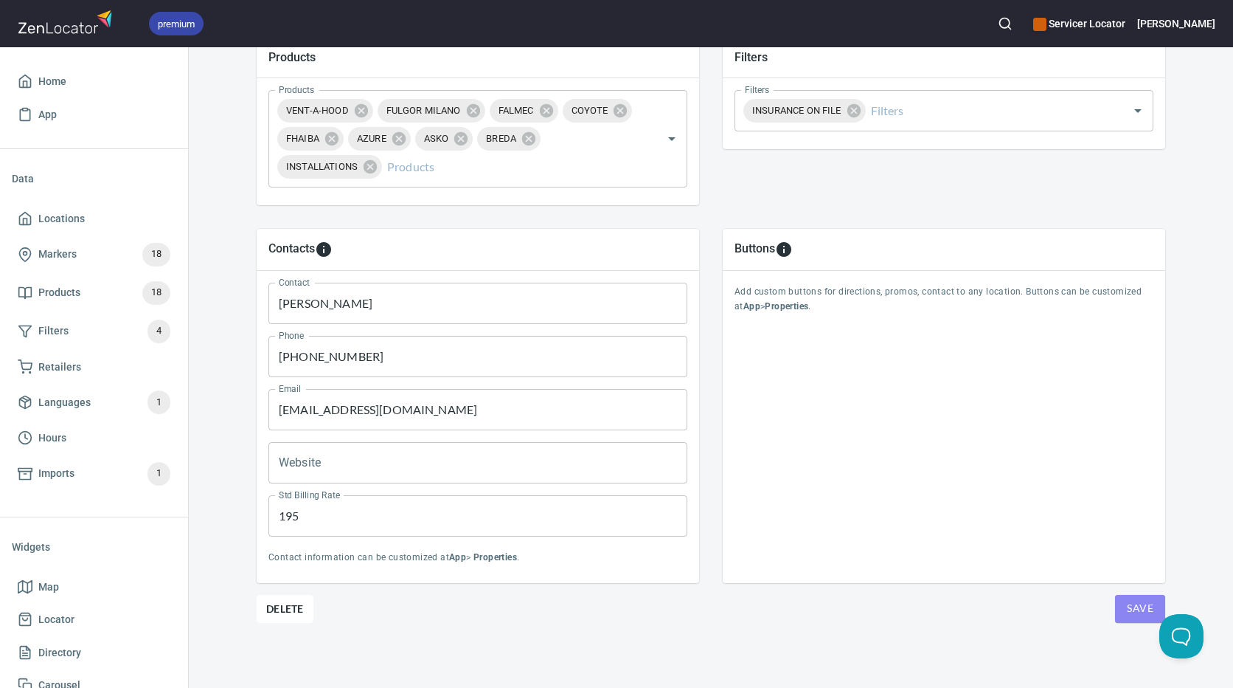
click at [1127, 604] on span "Save" at bounding box center [1140, 608] width 27 height 18
click at [69, 89] on span "Home" at bounding box center [94, 81] width 153 height 18
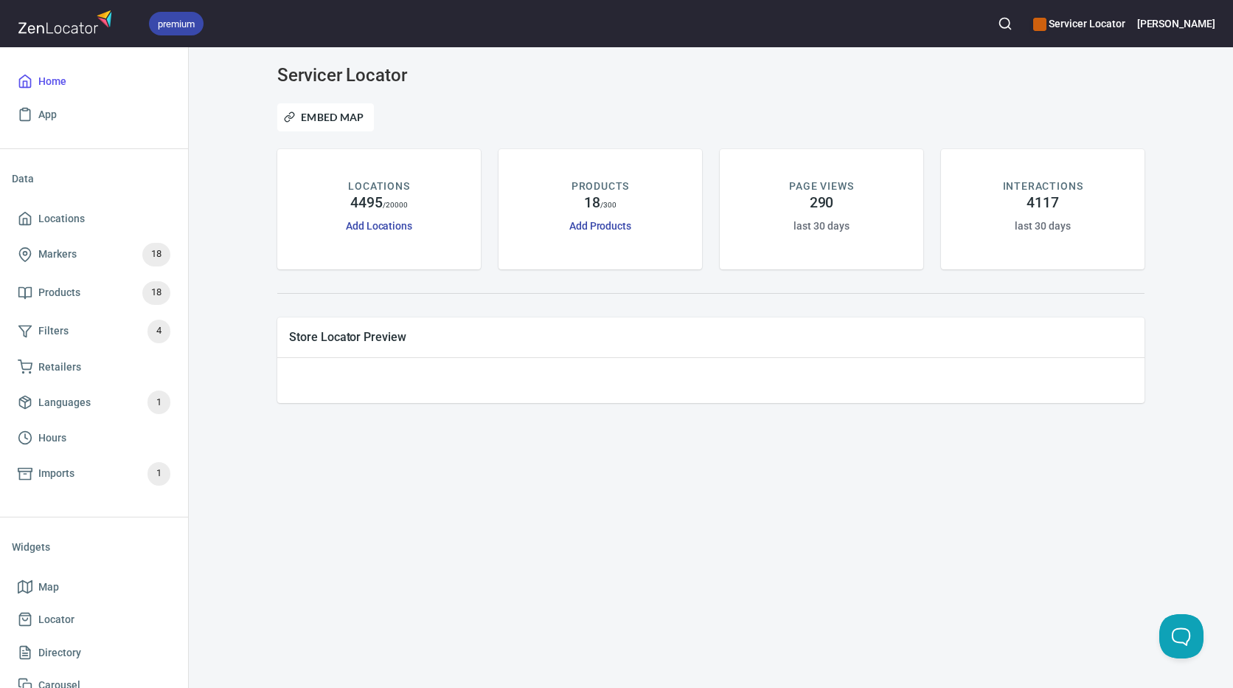
click at [1136, 294] on hr at bounding box center [711, 293] width 868 height 1
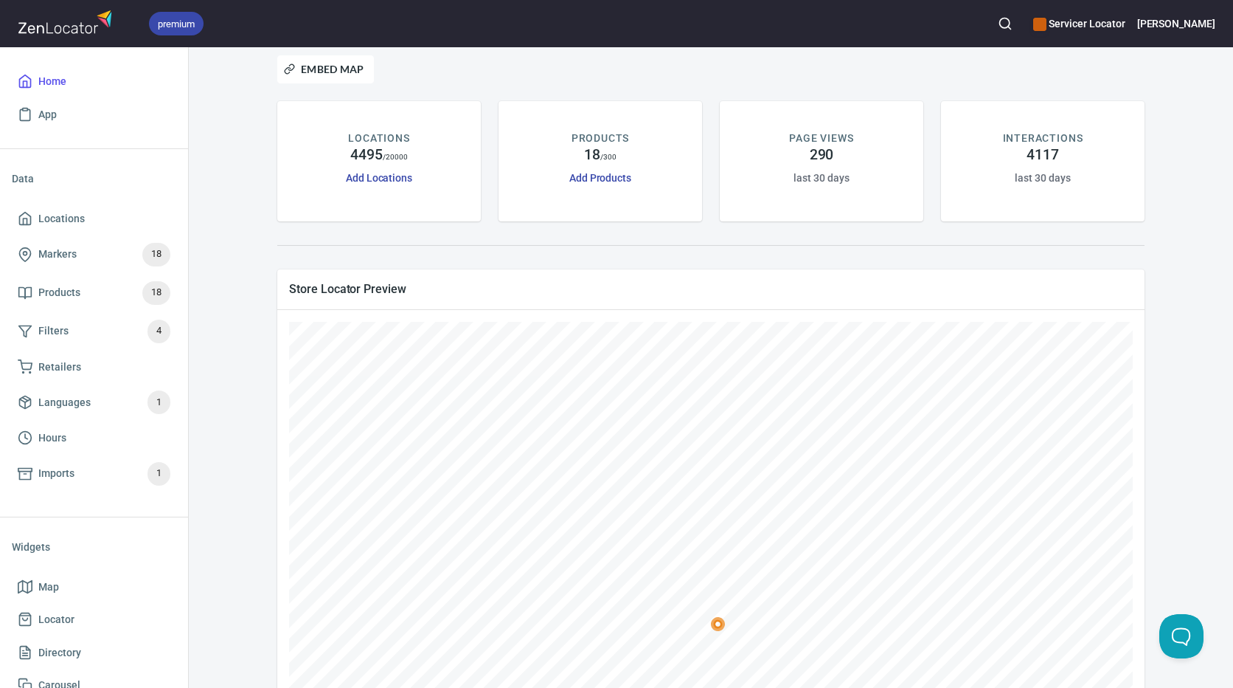
scroll to position [74, 0]
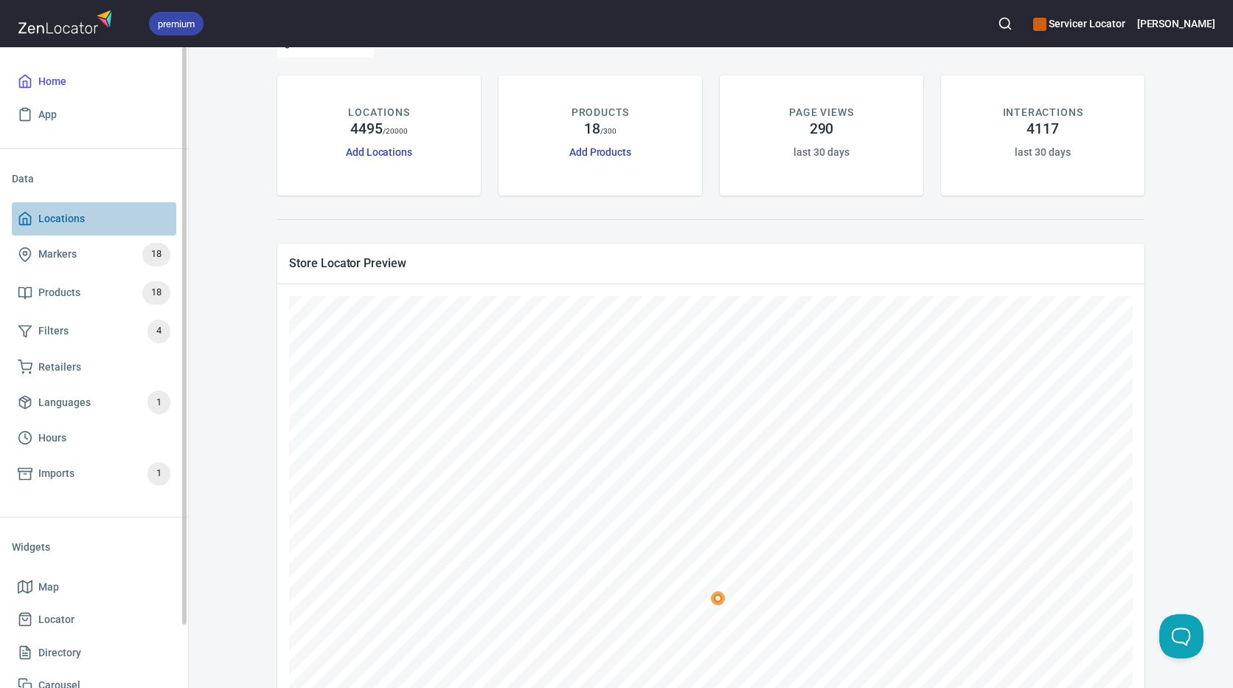
click at [86, 221] on span "Locations" at bounding box center [94, 219] width 153 height 18
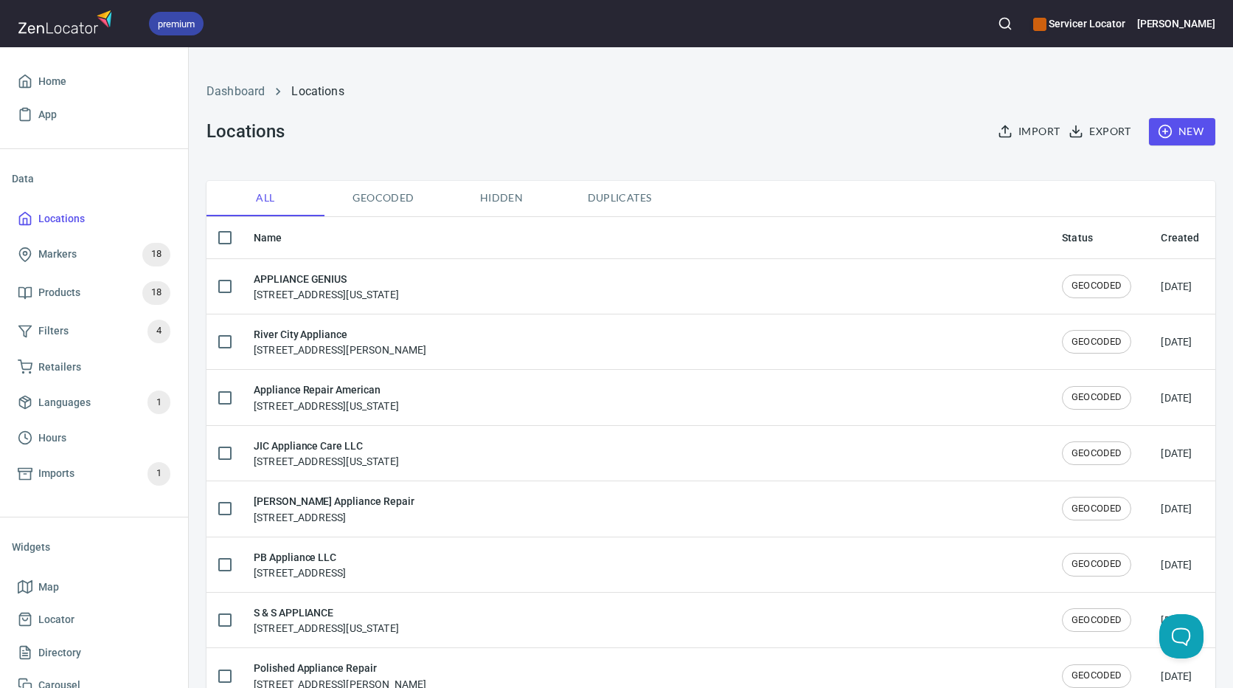
click at [1013, 24] on icon "button" at bounding box center [1005, 23] width 15 height 15
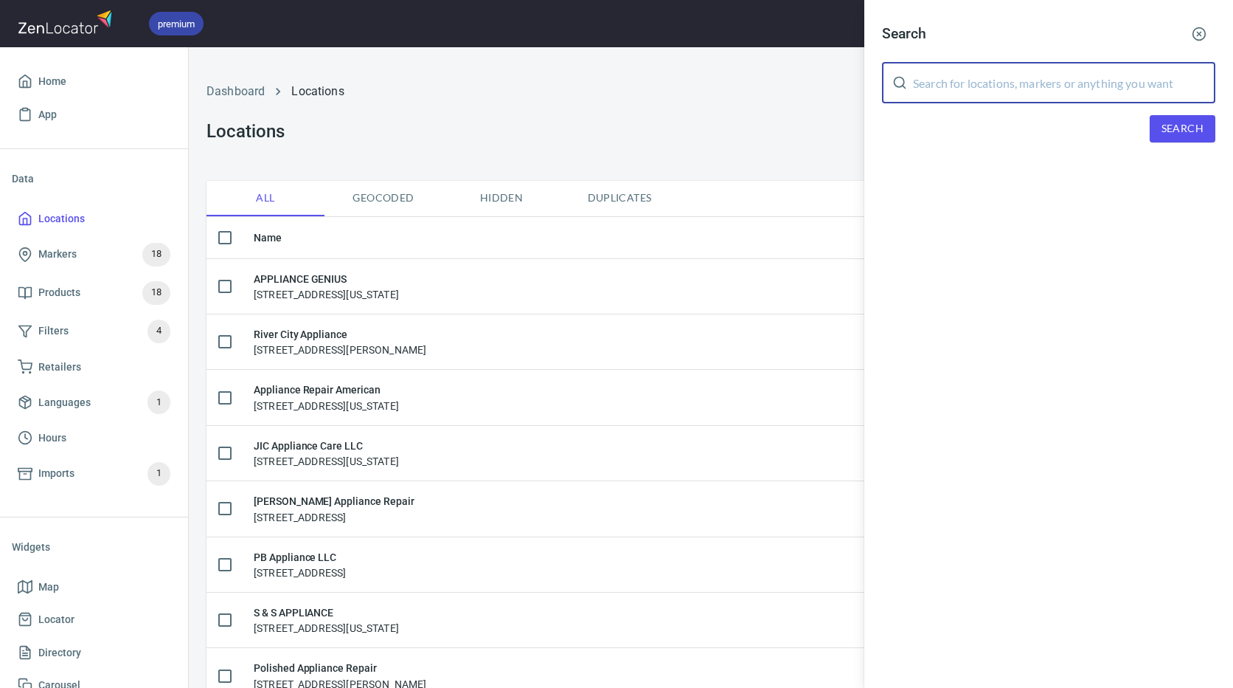
click at [1019, 73] on input "text" at bounding box center [1064, 82] width 302 height 41
paste input "[STREET_ADDRESS]"
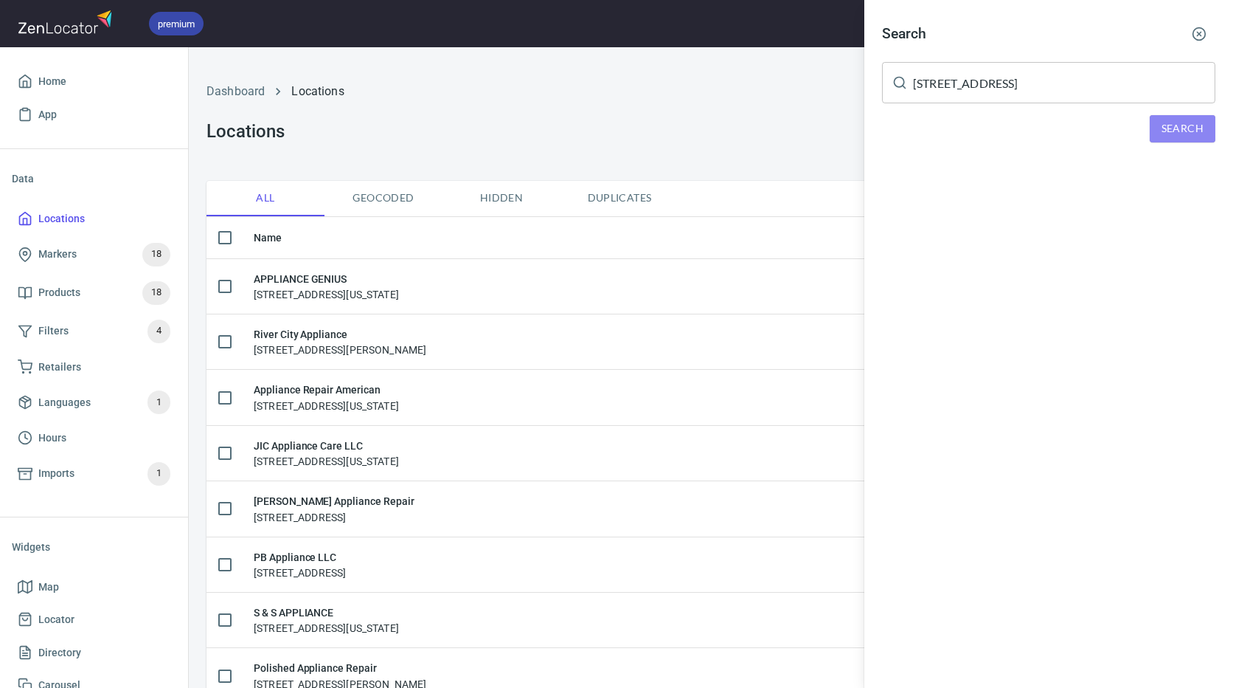
click at [1188, 139] on button "Search" at bounding box center [1183, 128] width 66 height 27
click at [1076, 172] on p "We didn't found anything with your search :(" at bounding box center [1048, 175] width 233 height 18
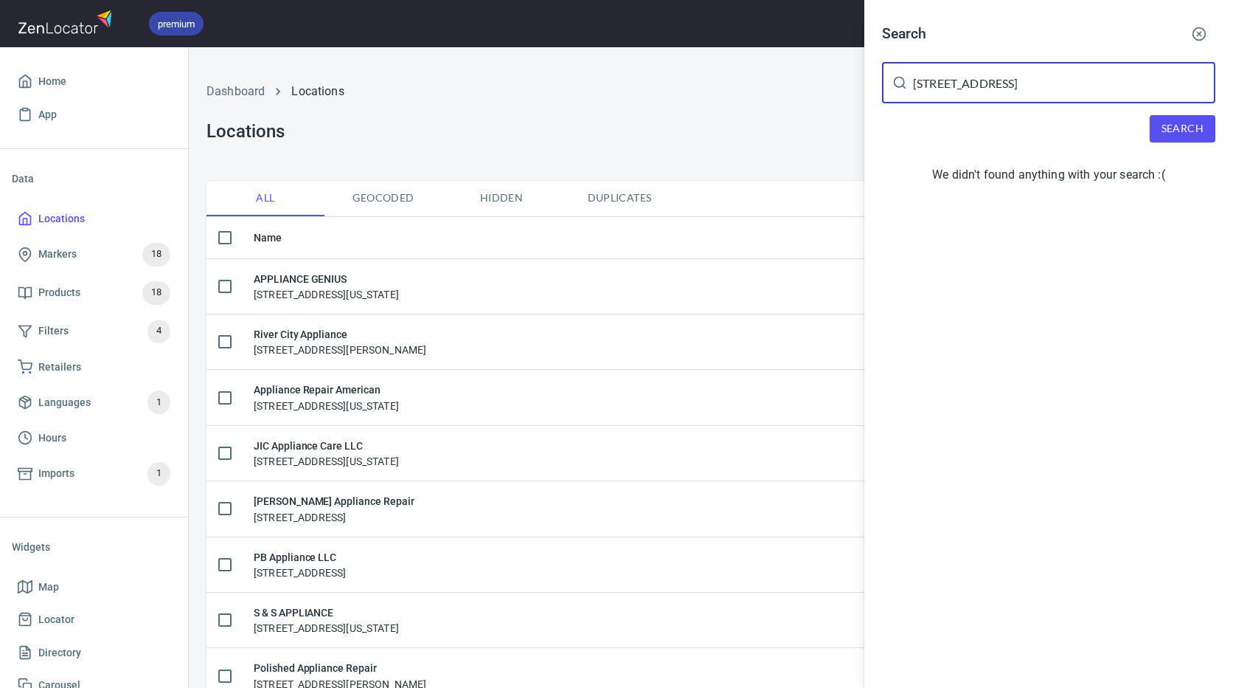
click at [1075, 83] on input "[STREET_ADDRESS]" at bounding box center [1064, 82] width 302 height 41
click at [1188, 133] on span "Search" at bounding box center [1183, 129] width 42 height 18
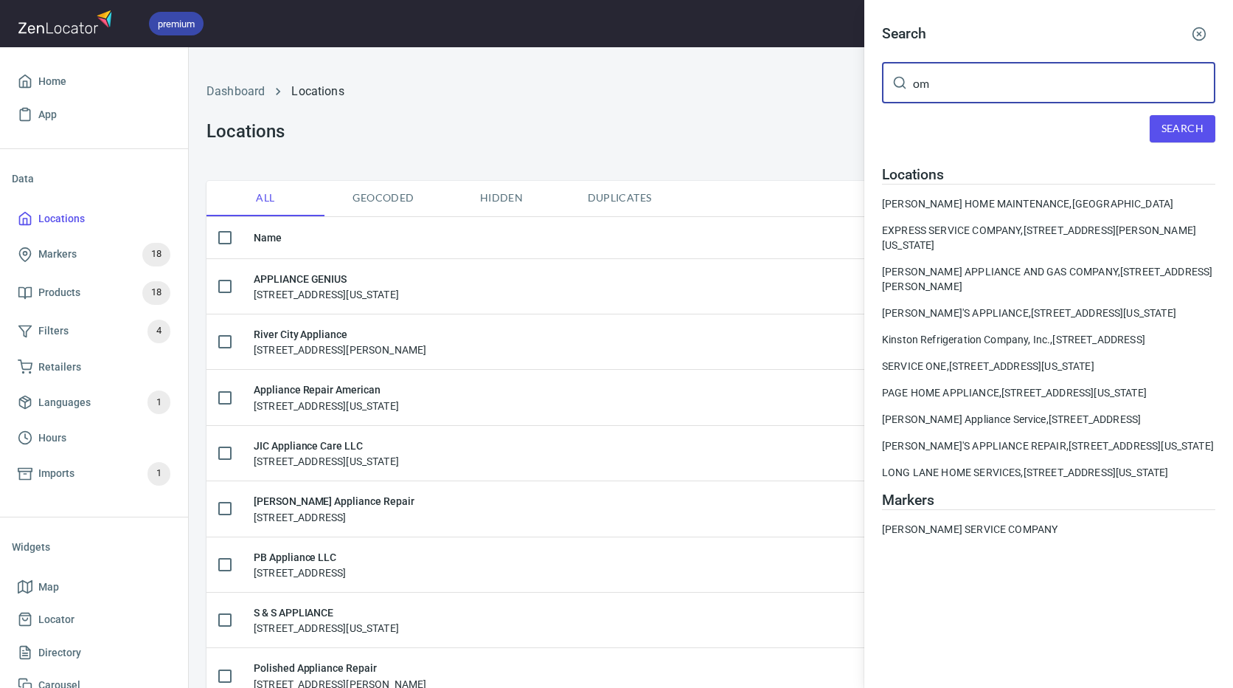
click at [1043, 90] on input "om" at bounding box center [1064, 82] width 302 height 41
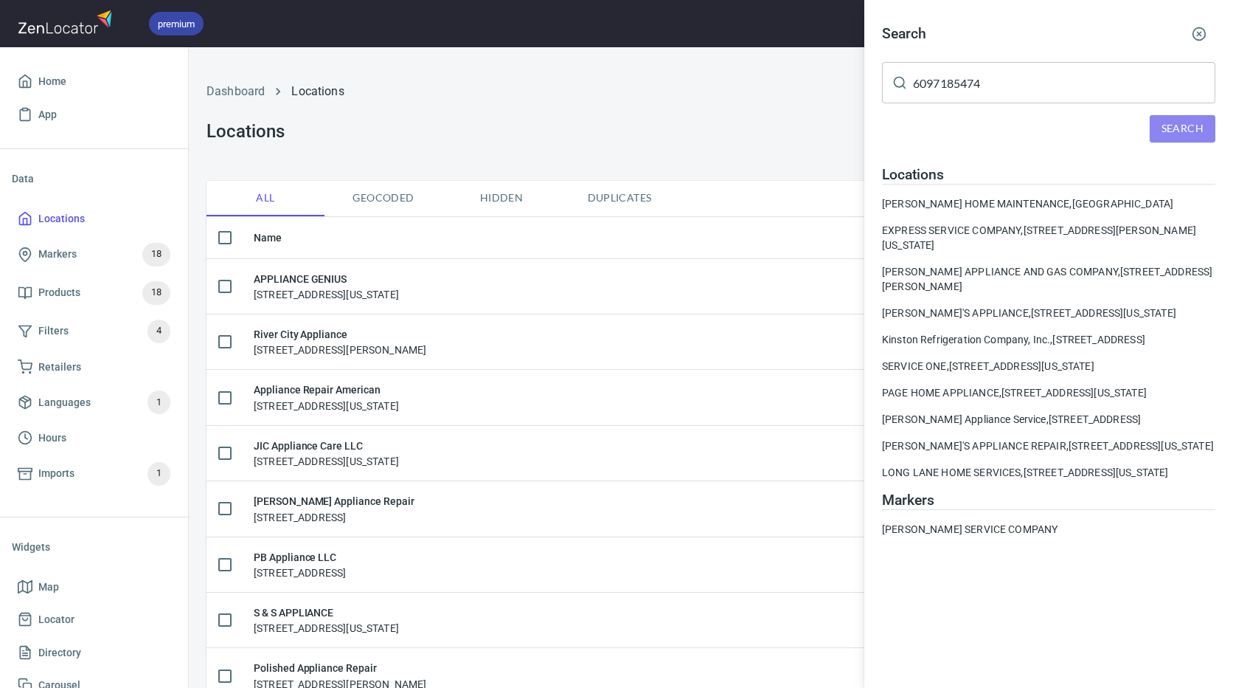
click at [1205, 131] on button "Search" at bounding box center [1183, 128] width 66 height 27
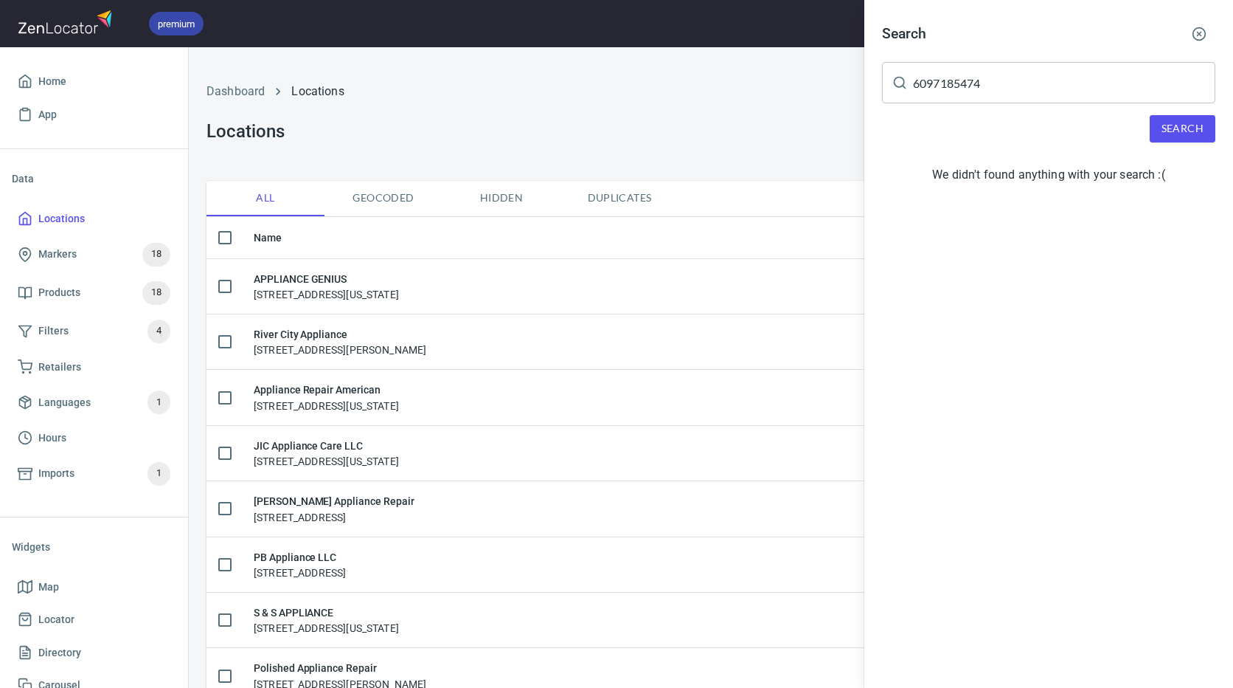
click at [1027, 190] on div "Search 6097185474 ​ Search We didn't found anything with your search :(" at bounding box center [1049, 106] width 369 height 213
drag, startPoint x: 1038, startPoint y: 111, endPoint x: 1039, endPoint y: 86, distance: 25.1
click at [1038, 110] on div "Search 6097185474 ​ Search We didn't found anything with your search :(" at bounding box center [1049, 106] width 369 height 213
click at [1039, 86] on input "6097185474" at bounding box center [1064, 82] width 302 height 41
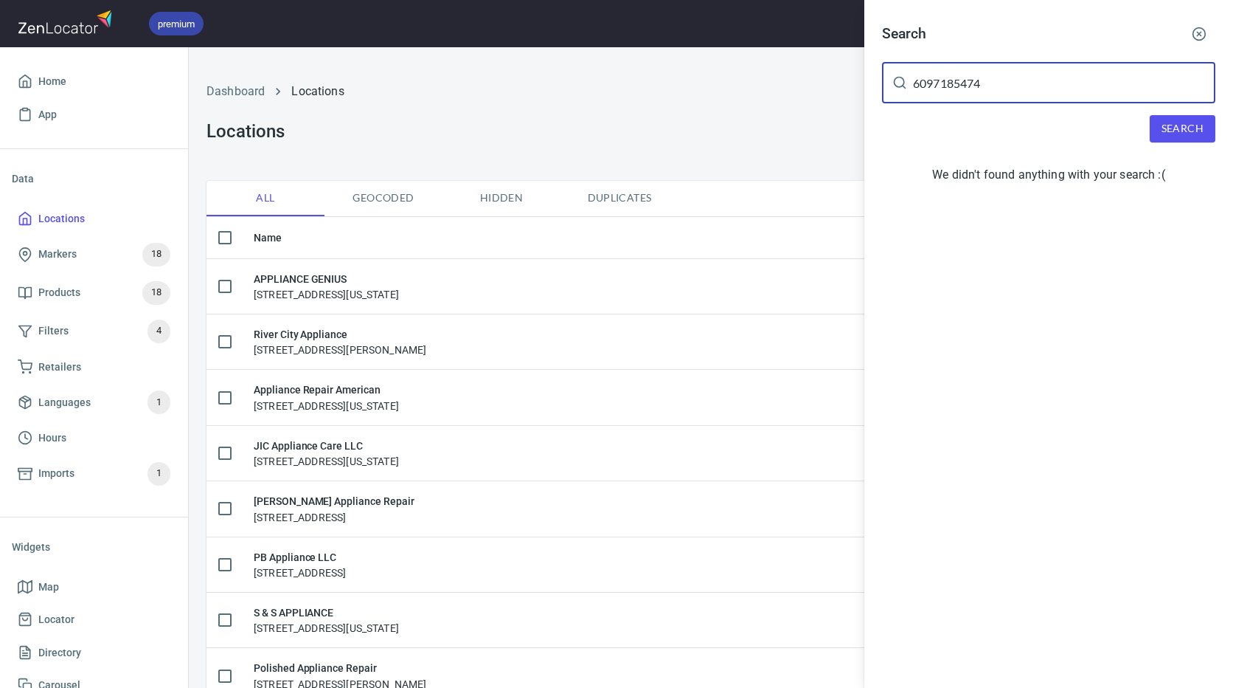
click at [1002, 91] on input "6097185474" at bounding box center [1064, 82] width 302 height 41
type input "08536"
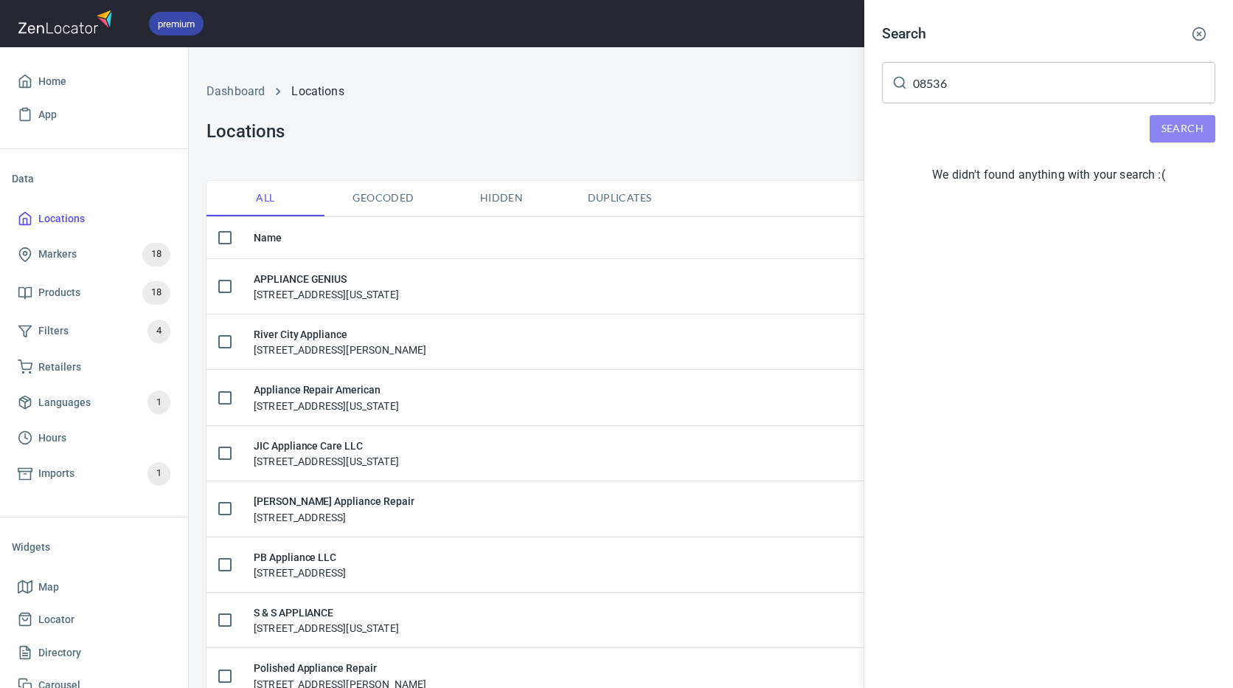
click at [1151, 122] on button "Search" at bounding box center [1183, 128] width 66 height 27
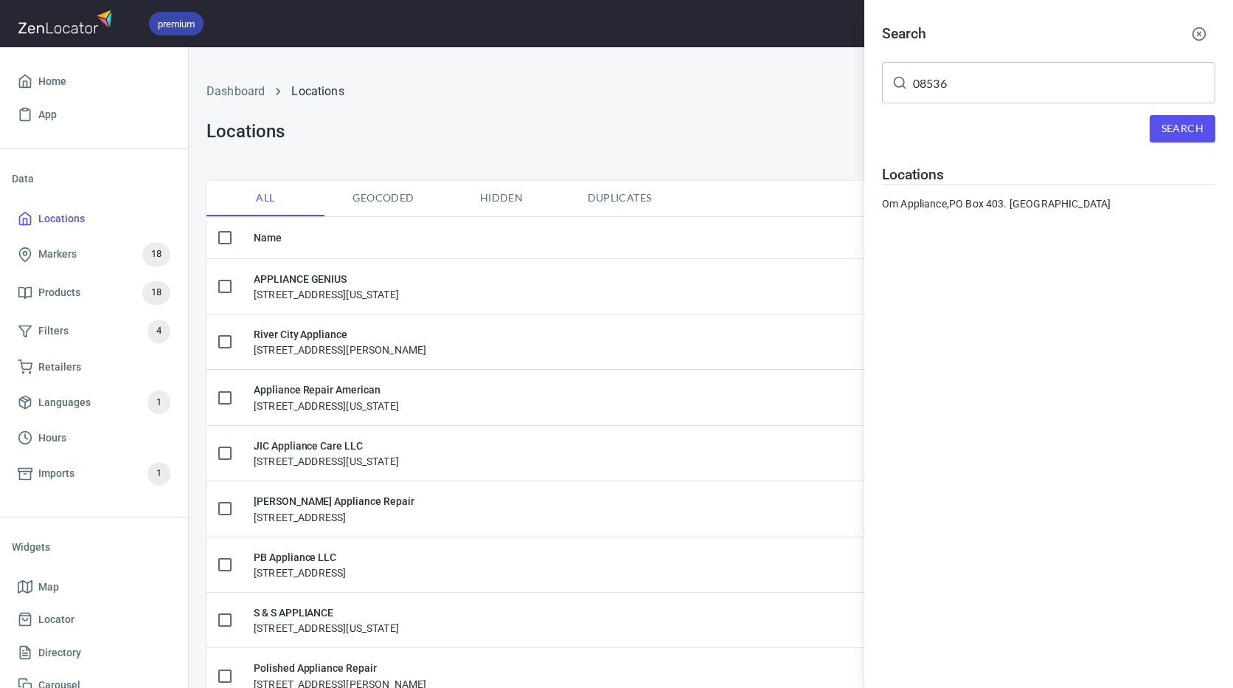
click at [1035, 217] on div "Search 08536 ​ Search Locations Om Appliance, [STREET_ADDRESS]. [GEOGRAPHIC_DAT…" at bounding box center [1049, 120] width 369 height 240
click at [1036, 204] on div "Om Appliance, [STREET_ADDRESS]. [GEOGRAPHIC_DATA]" at bounding box center [1048, 203] width 333 height 15
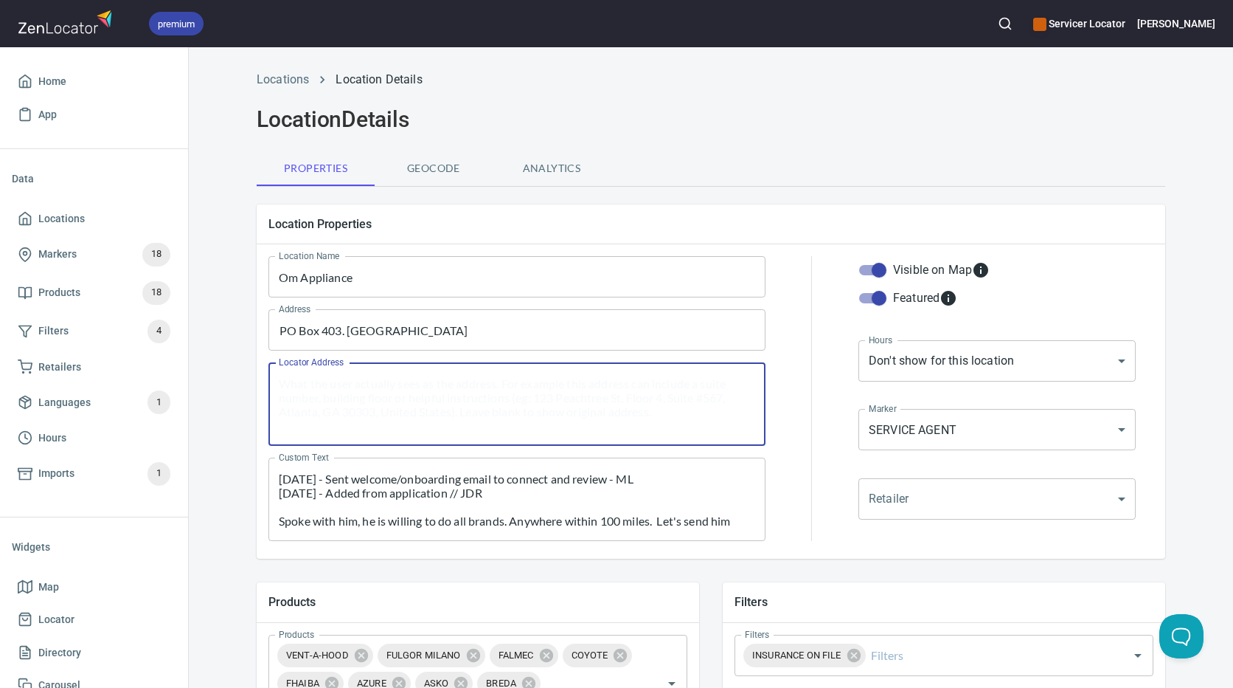
click at [446, 396] on textarea "Locator Address" at bounding box center [517, 404] width 477 height 56
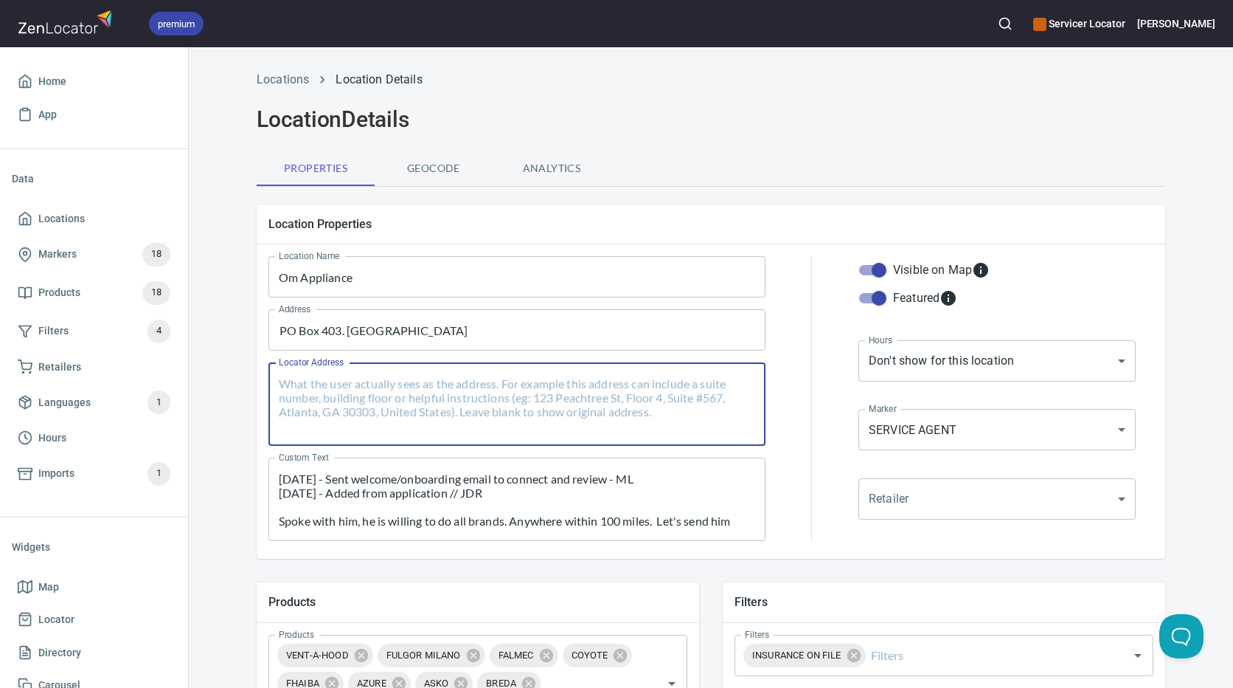
click at [450, 392] on textarea "Locator Address" at bounding box center [517, 404] width 477 height 56
click at [569, 339] on input "PO Box 403. [GEOGRAPHIC_DATA]" at bounding box center [506, 330] width 462 height 28
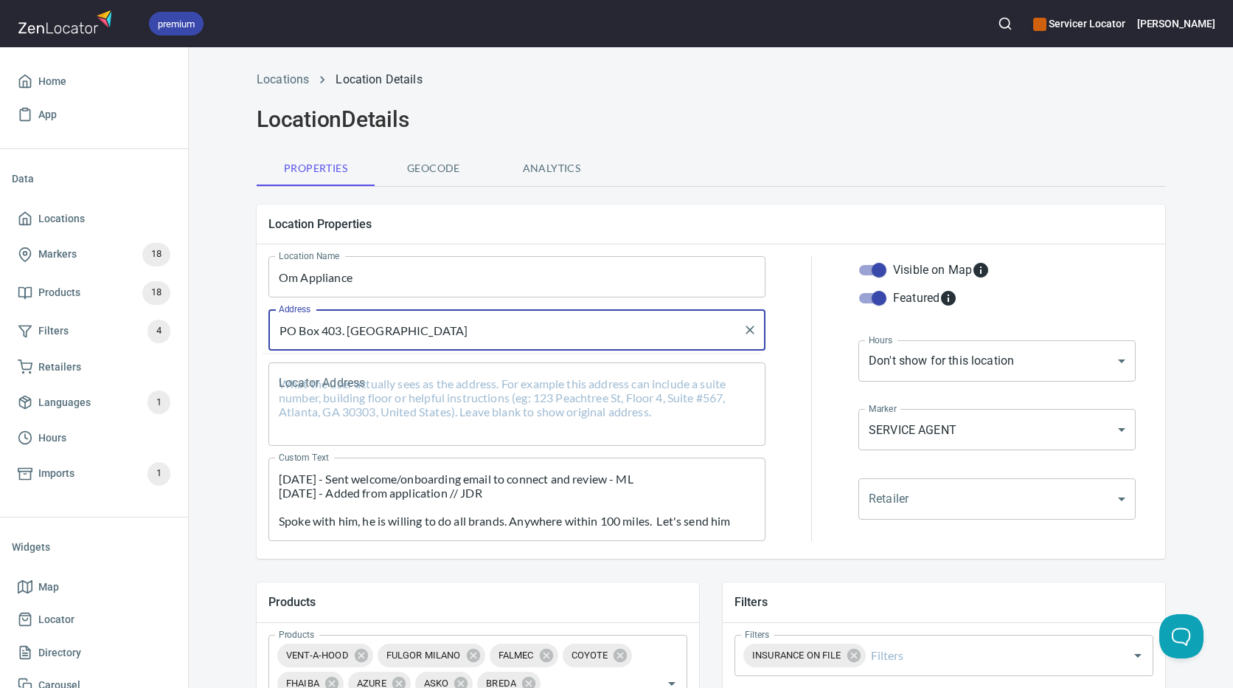
click at [569, 339] on input "PO Box 403. [GEOGRAPHIC_DATA]" at bounding box center [506, 330] width 462 height 28
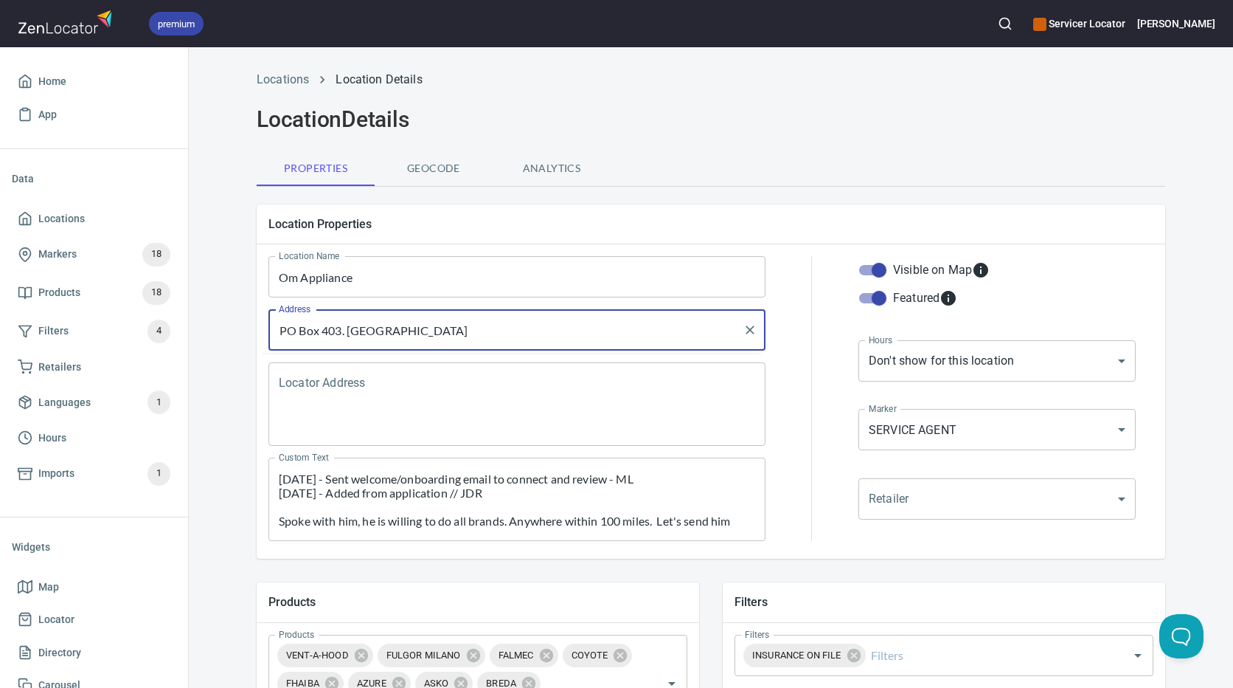
click at [569, 339] on input "PO Box 403. [GEOGRAPHIC_DATA]" at bounding box center [506, 330] width 462 height 28
click at [473, 393] on textarea "Locator Address" at bounding box center [517, 404] width 477 height 56
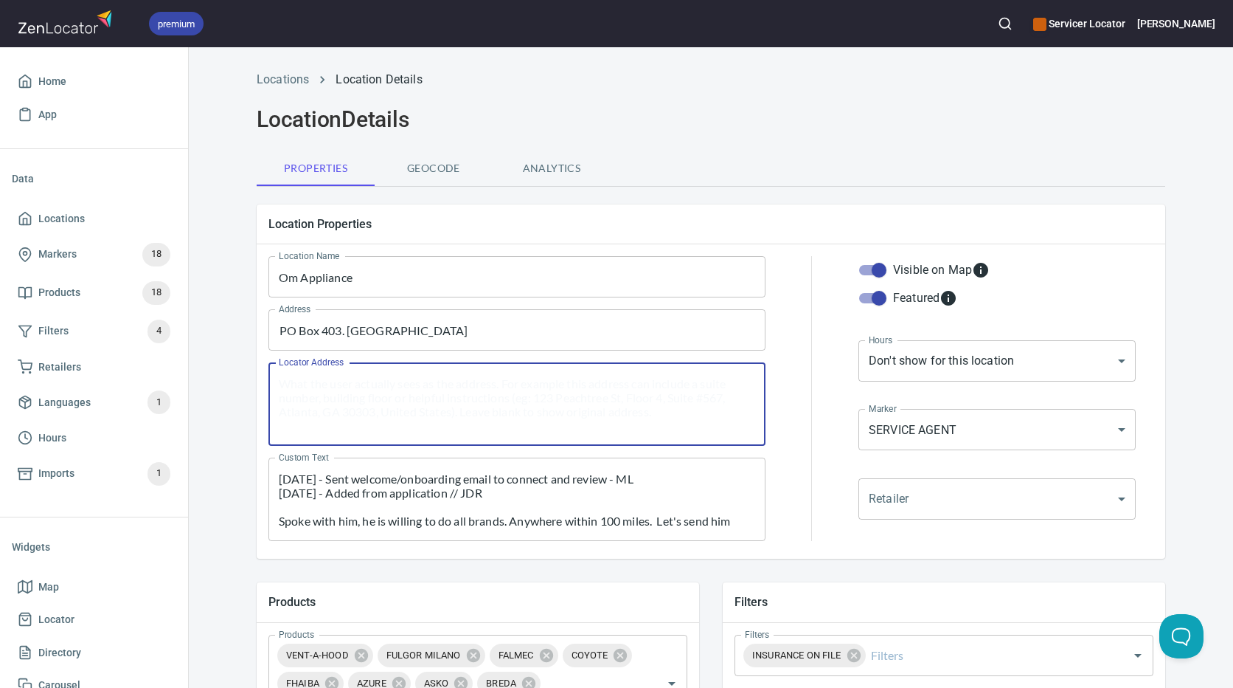
paste textarea "PO Box 403. [GEOGRAPHIC_DATA]"
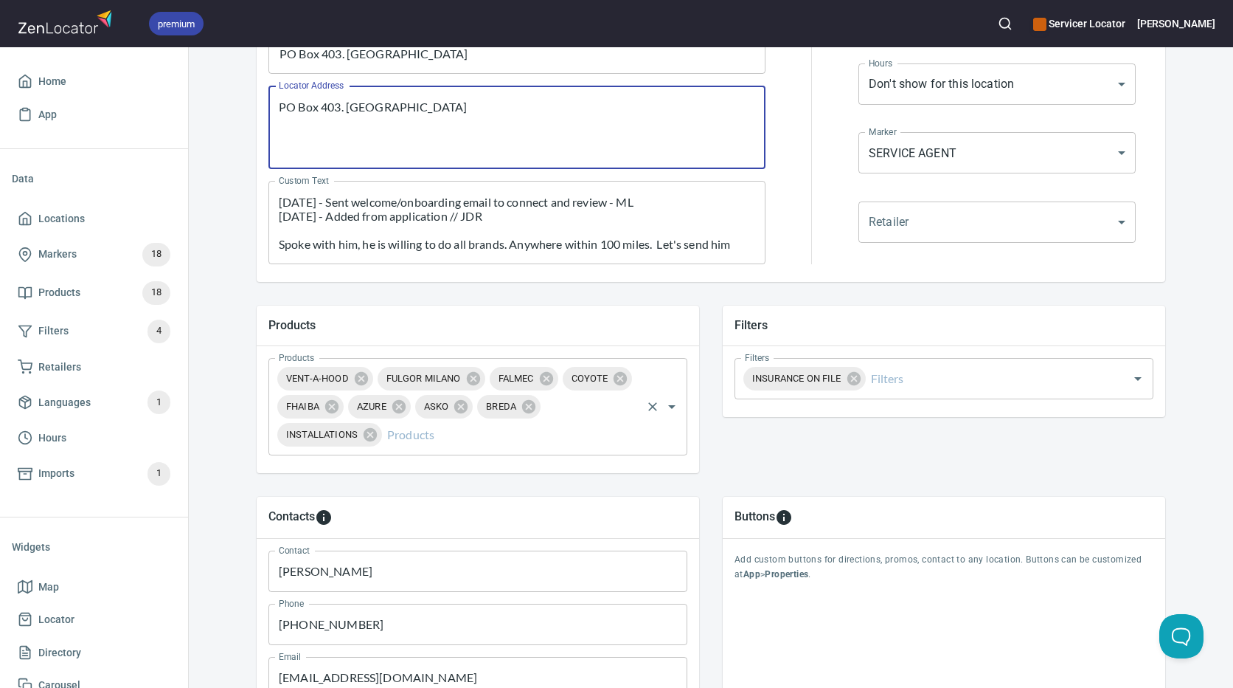
scroll to position [295, 0]
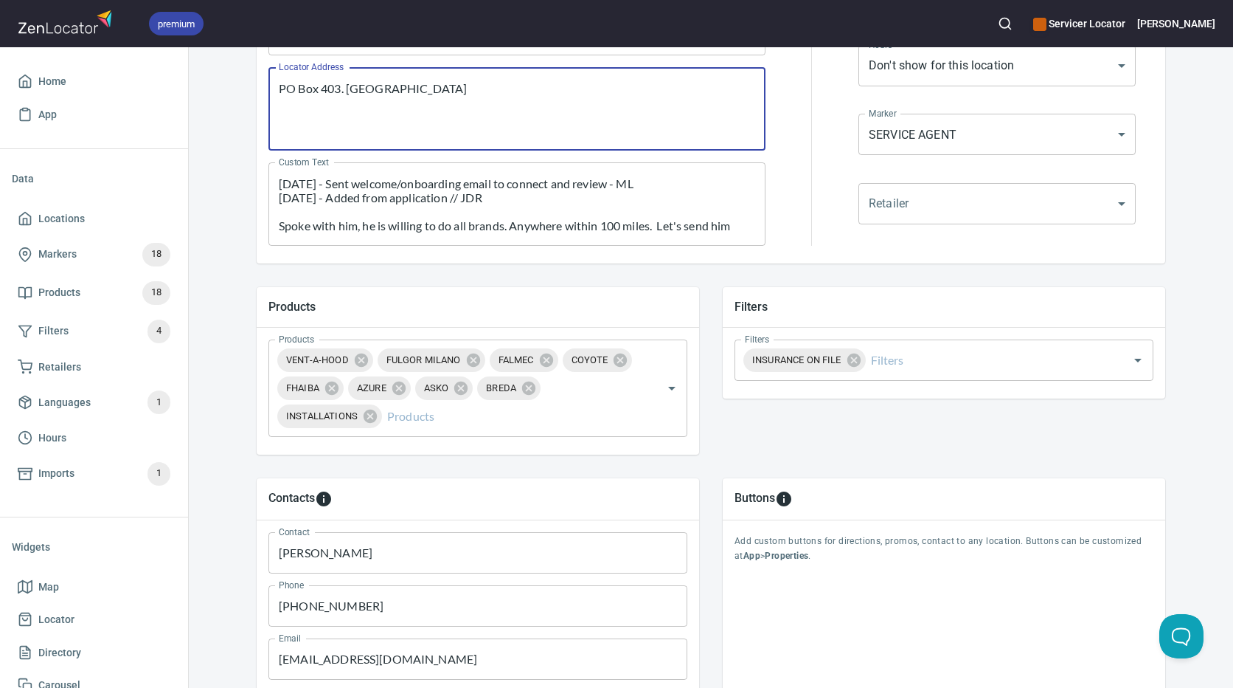
type textarea "PO Box 403. [GEOGRAPHIC_DATA]"
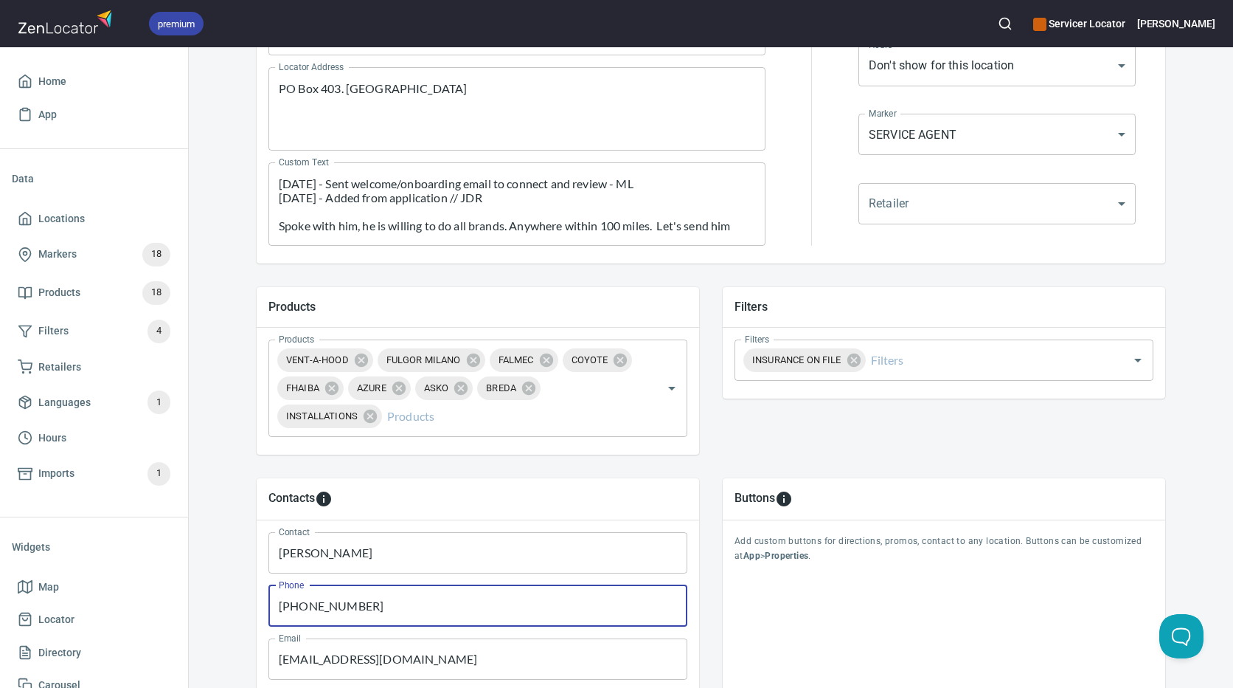
click at [469, 612] on input "[PHONE_NUMBER]" at bounding box center [478, 605] width 419 height 41
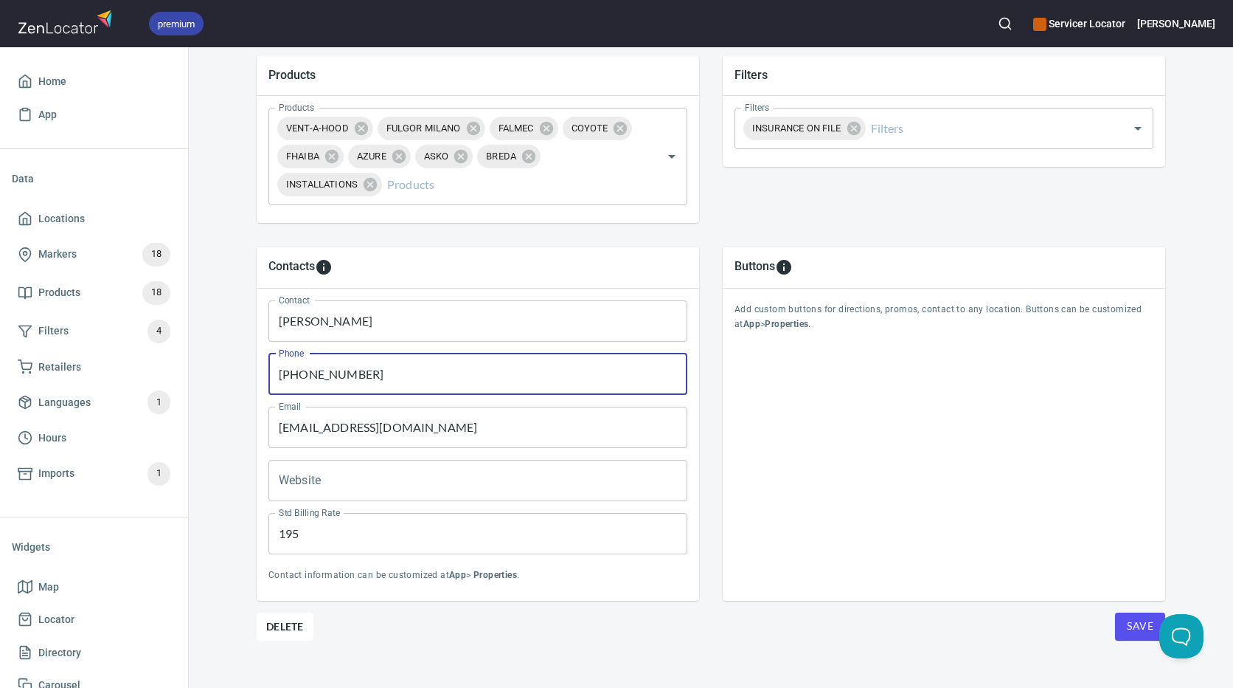
scroll to position [544, 0]
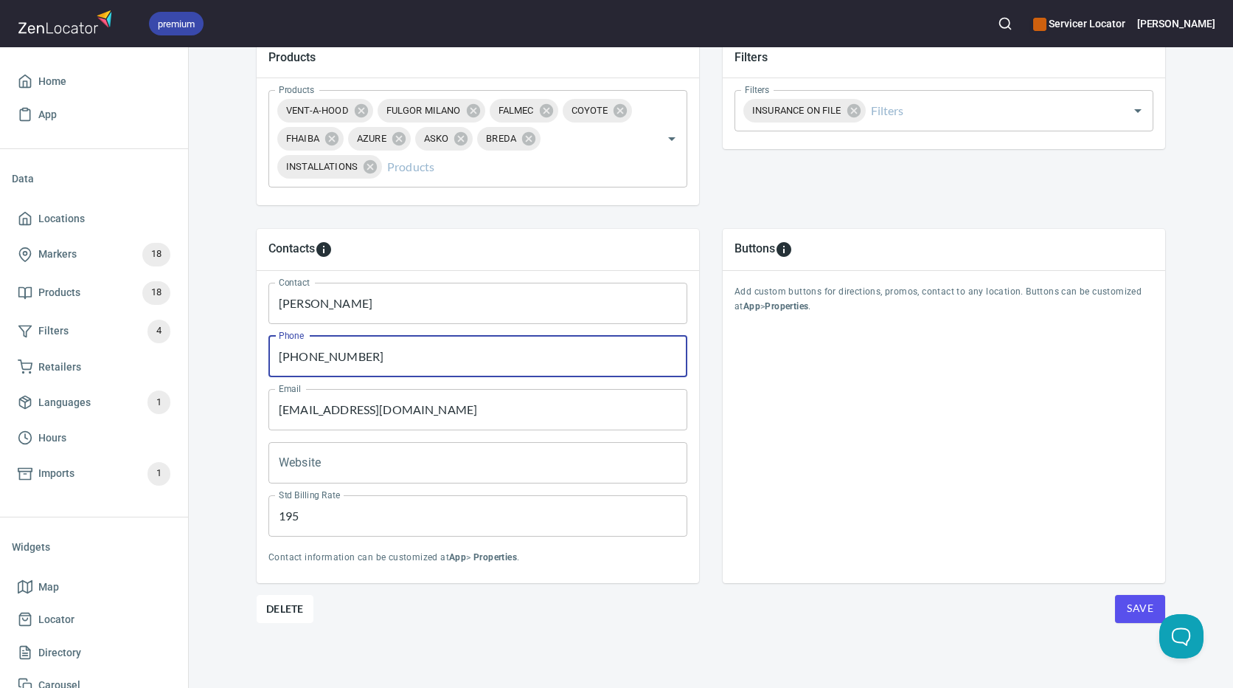
type input "[PHONE_NUMBER]"
click at [1130, 614] on span "Save" at bounding box center [1140, 608] width 27 height 18
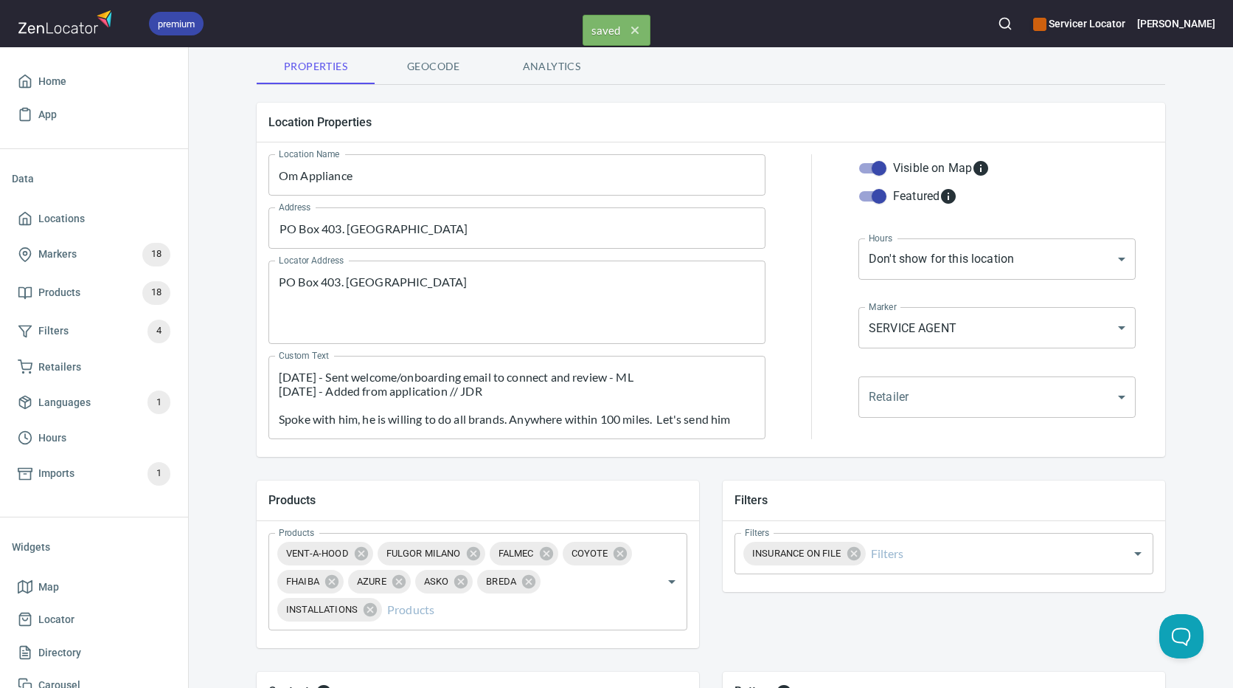
scroll to position [0, 0]
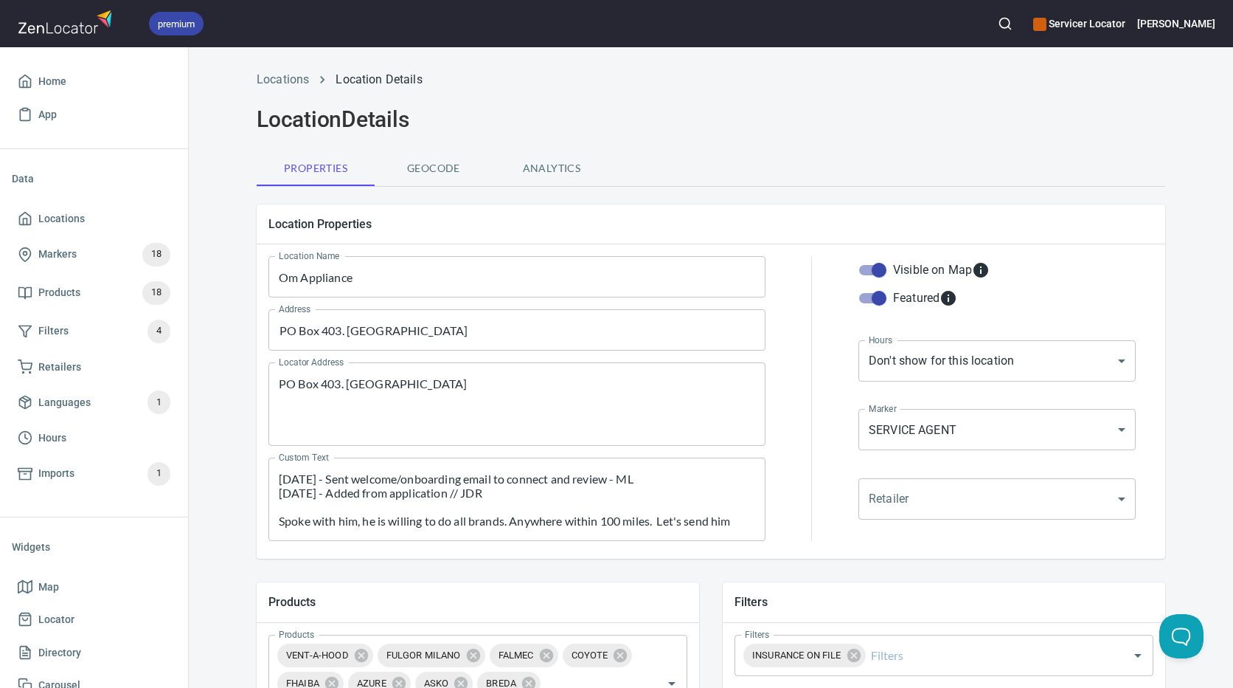
click at [428, 169] on span "Geocode" at bounding box center [434, 168] width 100 height 18
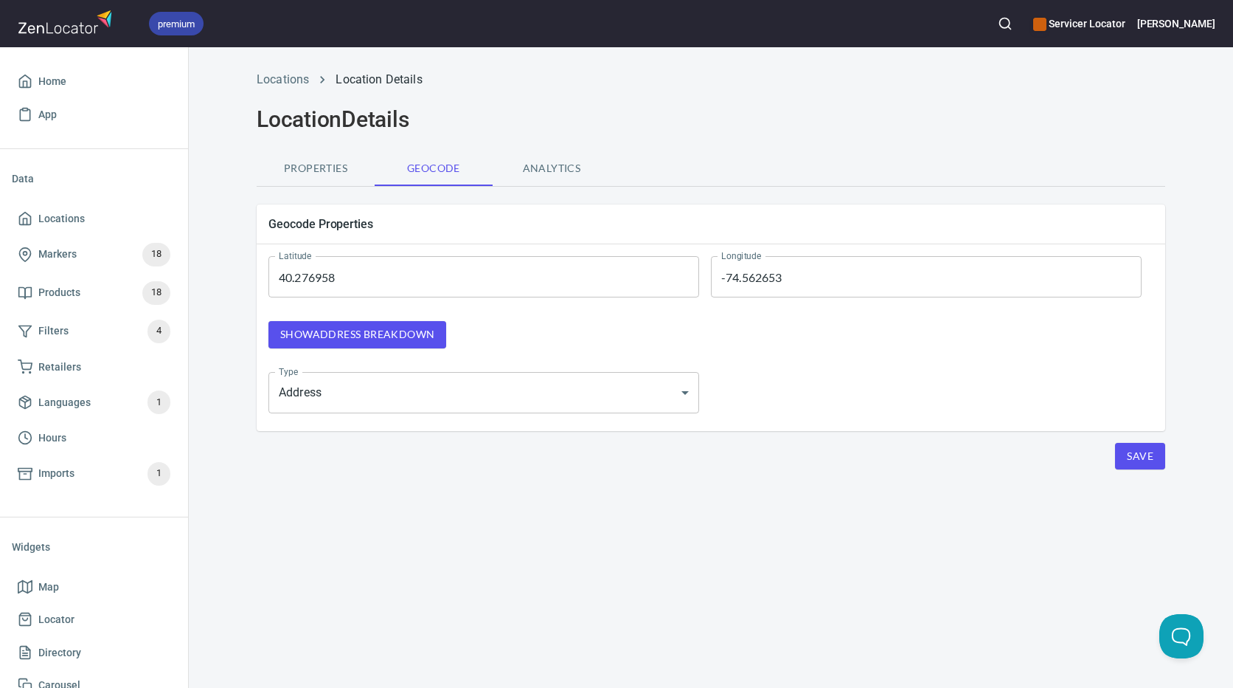
click at [1154, 451] on button "Save" at bounding box center [1140, 456] width 50 height 27
click at [1149, 451] on span "Save" at bounding box center [1140, 456] width 27 height 18
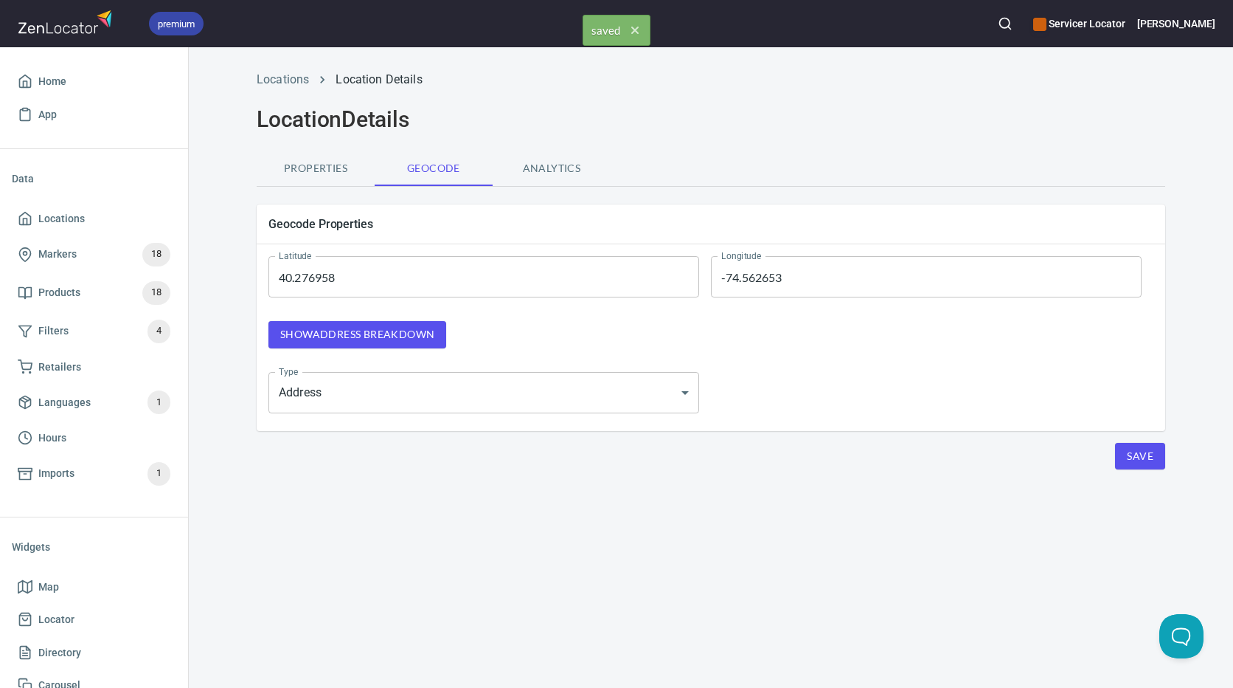
click at [360, 376] on body "premium Servicer Locator [PERSON_NAME] Home App Data Locations Markers 18 Produ…" at bounding box center [616, 344] width 1233 height 688
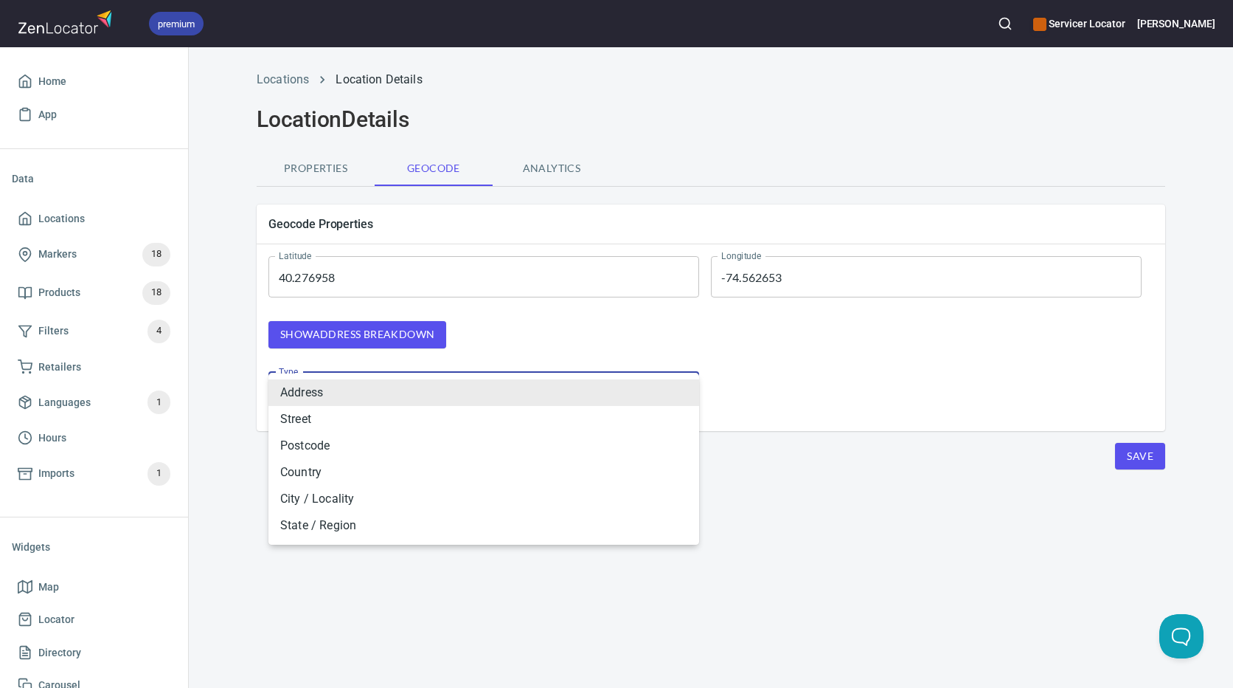
click at [365, 508] on li "City / Locality" at bounding box center [484, 498] width 431 height 27
type input "LOCALITY"
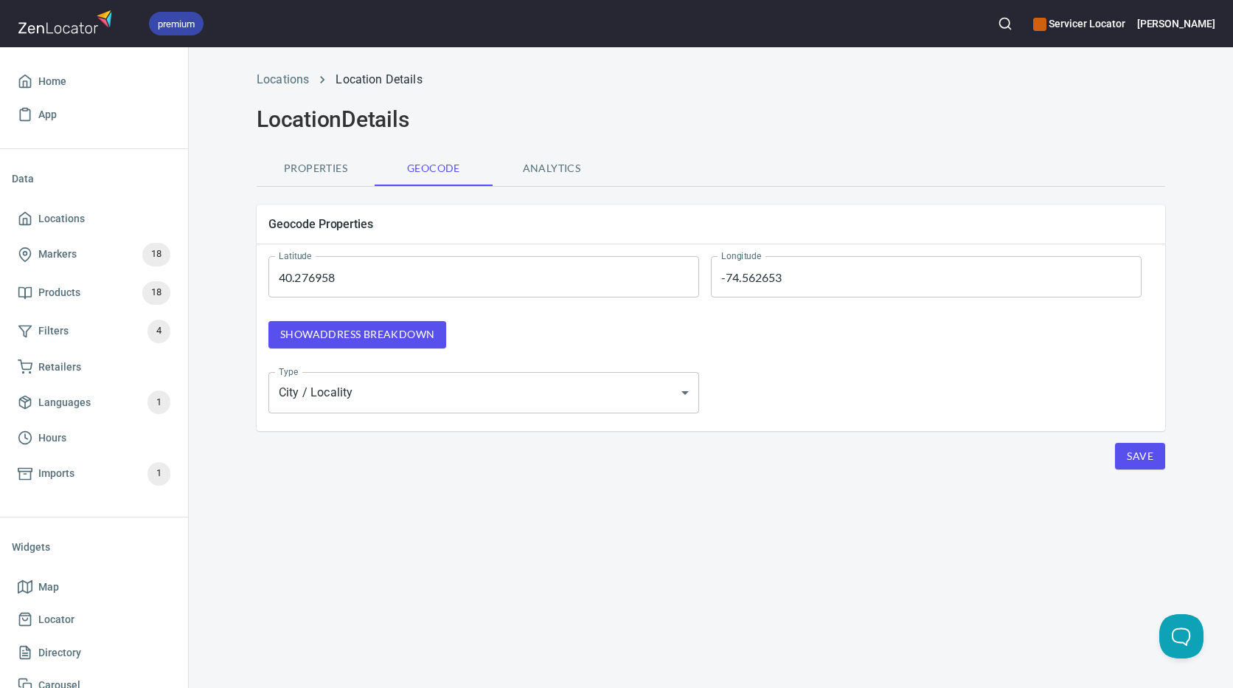
click at [1143, 471] on div "Geocode Properties Latitude 40.276958 Latitude Longitude -74.562653 Longitude S…" at bounding box center [711, 364] width 909 height 342
click at [1141, 460] on span "Save" at bounding box center [1140, 456] width 27 height 18
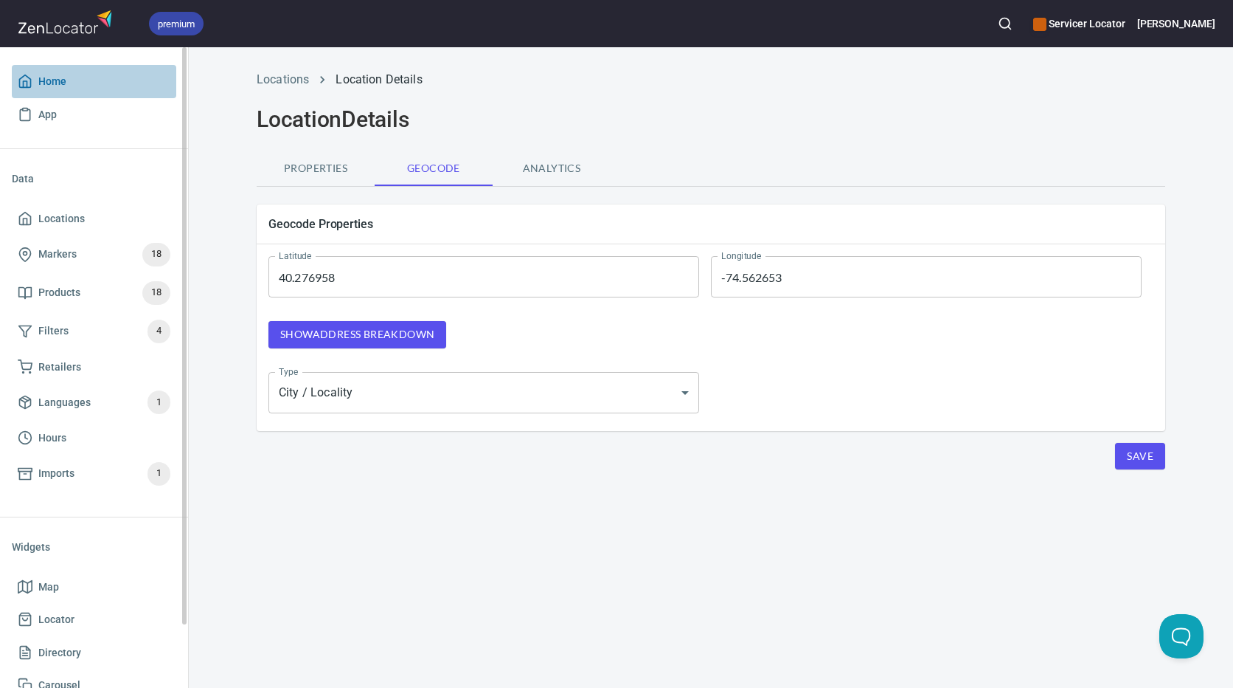
click at [76, 83] on span "Home" at bounding box center [94, 81] width 153 height 18
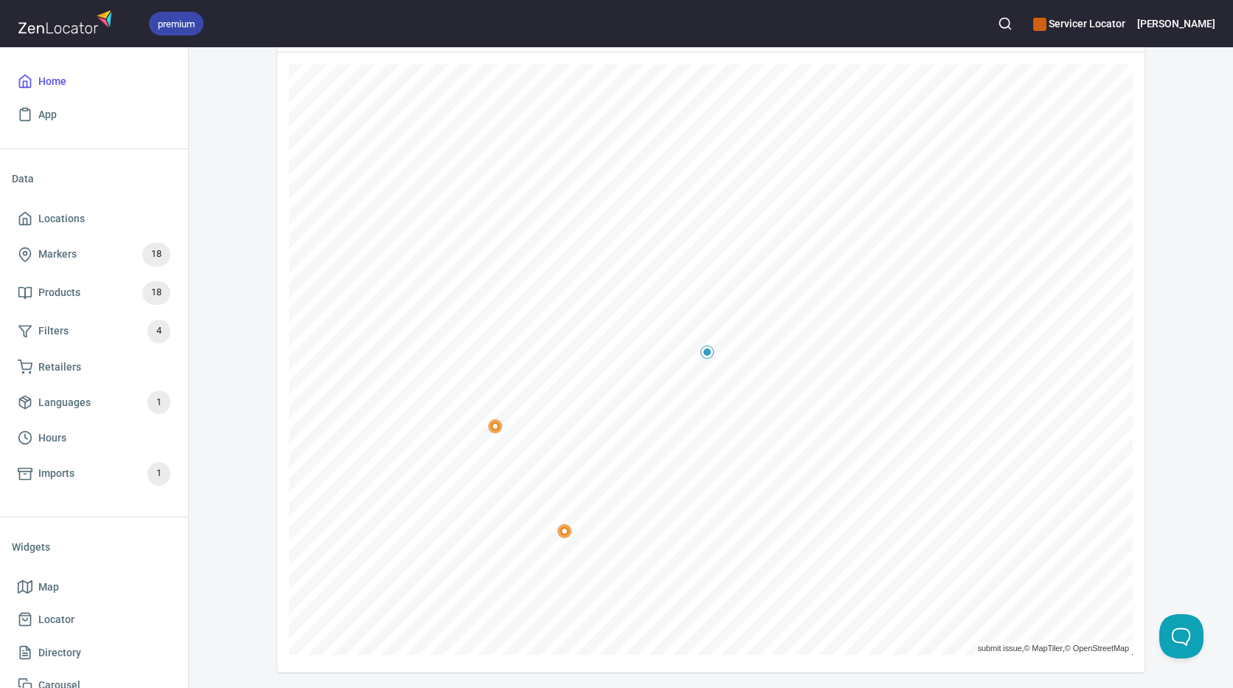
scroll to position [308, 0]
click at [52, 216] on span "Locations" at bounding box center [61, 219] width 46 height 18
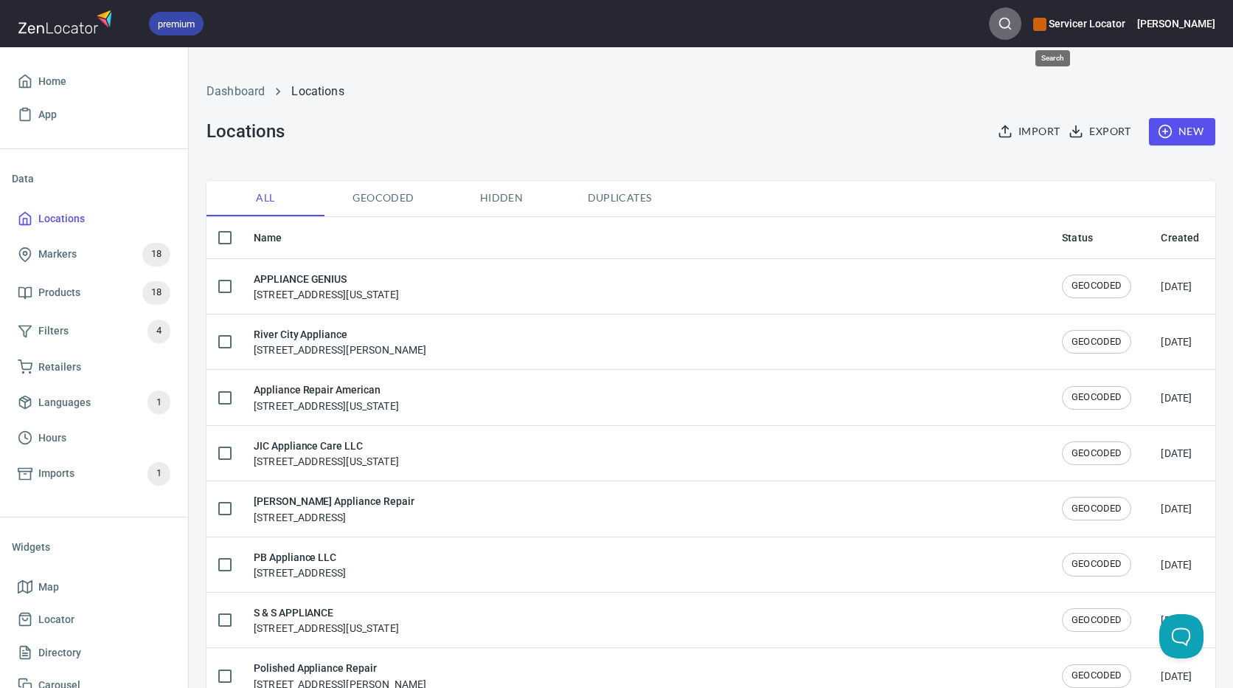
click at [1013, 24] on icon "button" at bounding box center [1005, 23] width 15 height 15
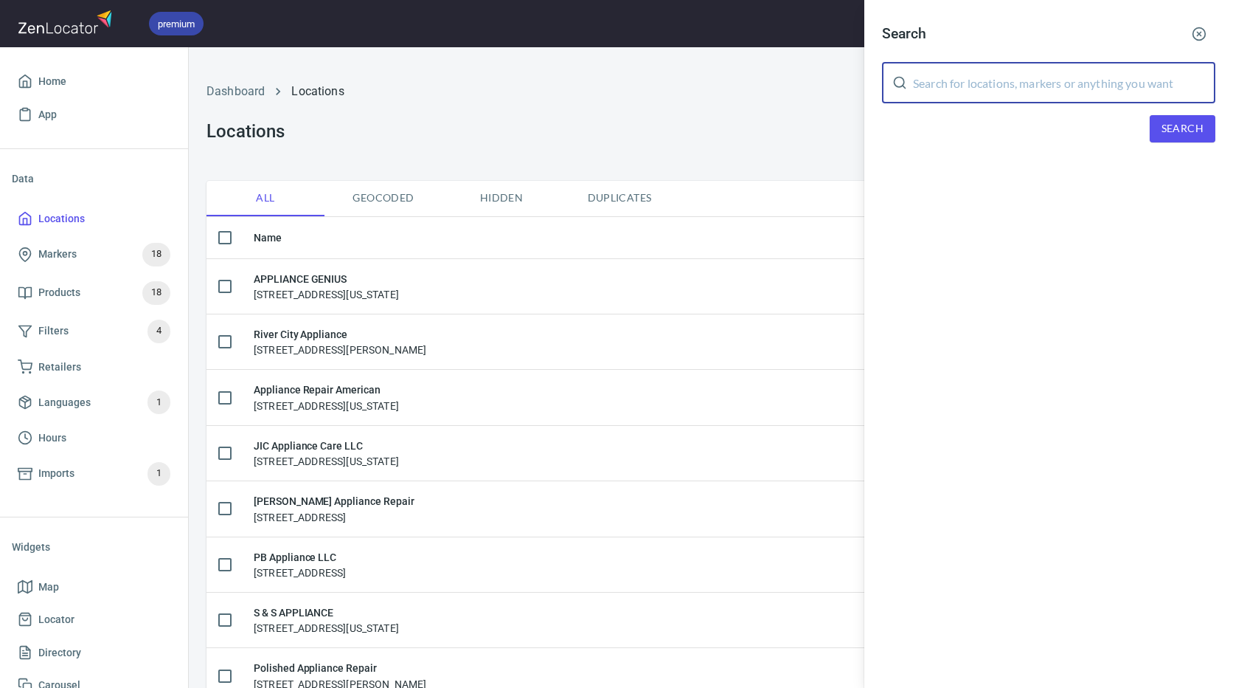
click at [975, 95] on input "text" at bounding box center [1064, 82] width 302 height 41
paste input "08520"
type input "08520"
click at [1199, 120] on span "Search" at bounding box center [1183, 129] width 42 height 18
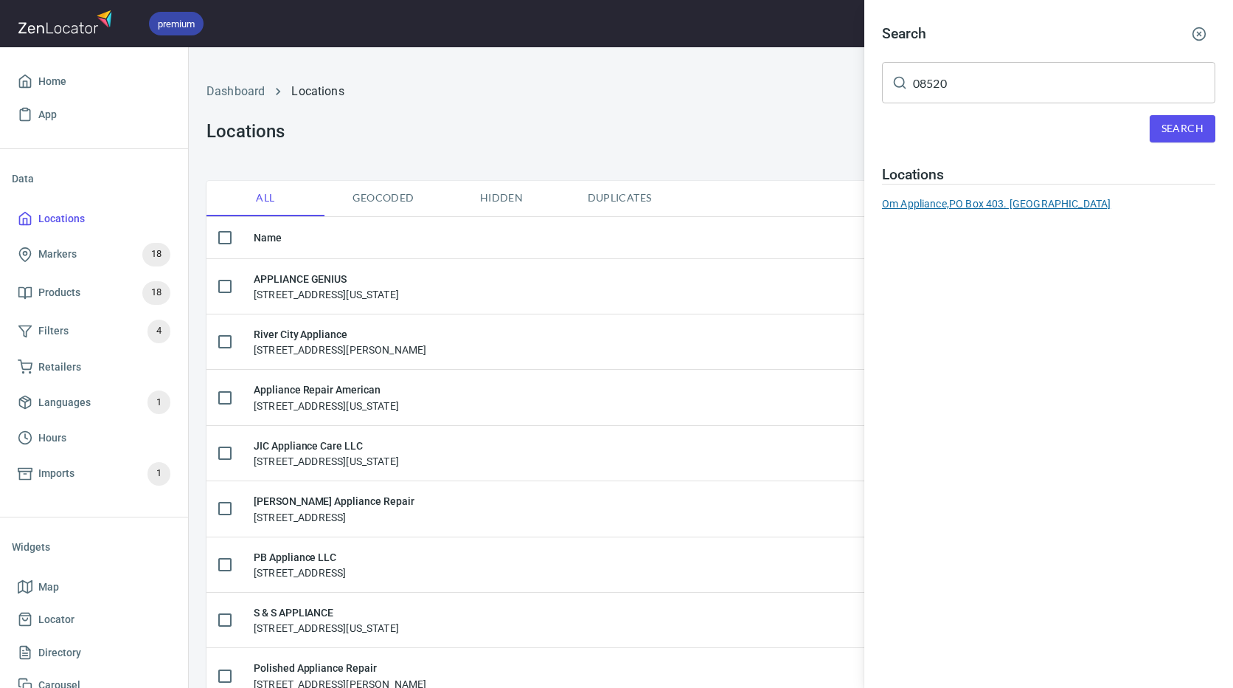
click at [989, 204] on div "Om Appliance, [STREET_ADDRESS]. [GEOGRAPHIC_DATA]" at bounding box center [1048, 203] width 333 height 15
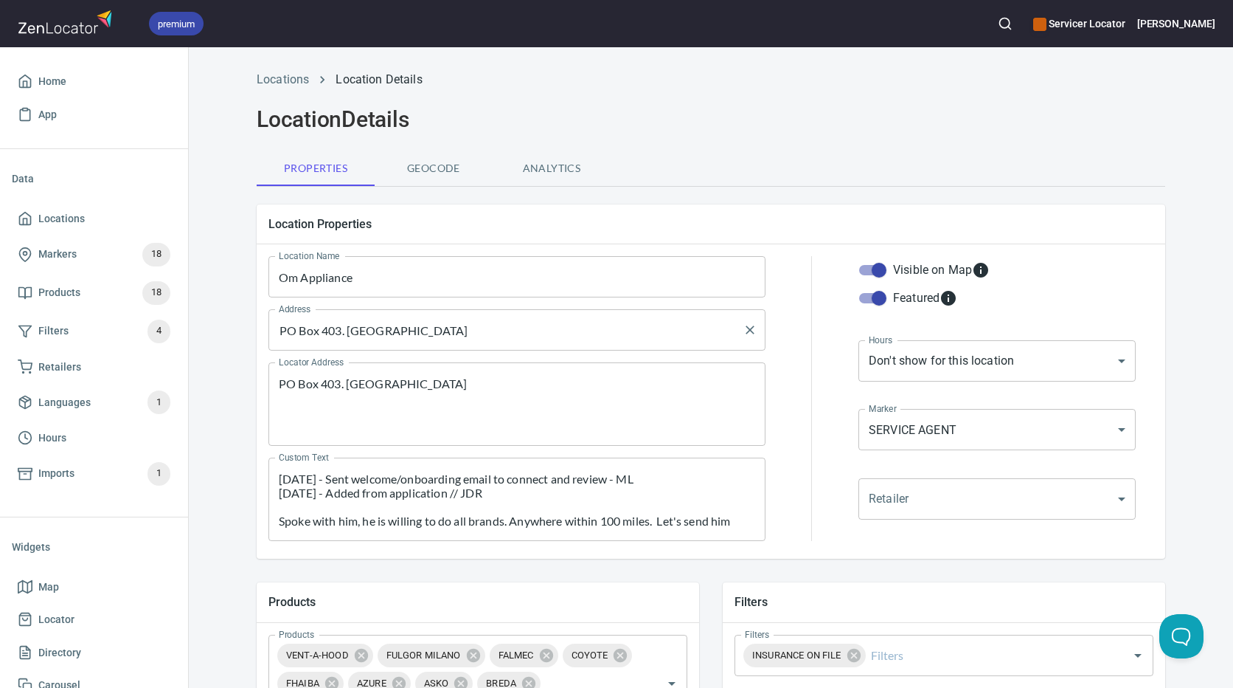
click at [605, 328] on input "PO Box 403. [GEOGRAPHIC_DATA]" at bounding box center [506, 330] width 462 height 28
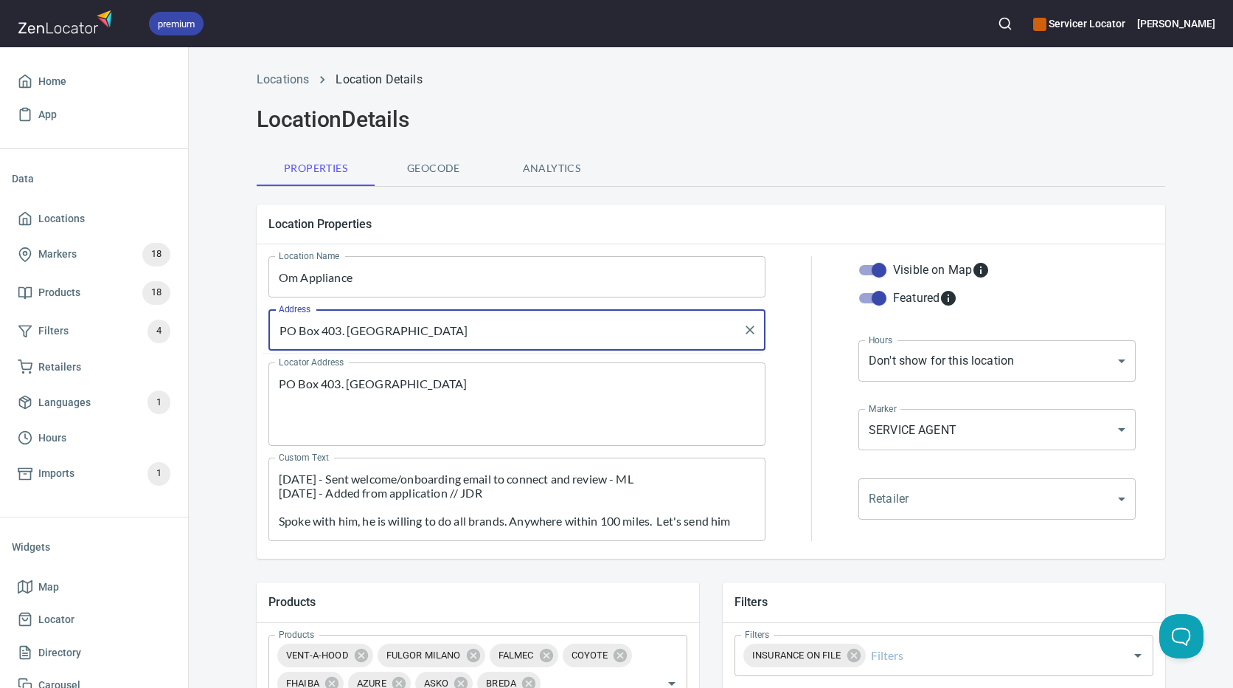
click at [605, 328] on input "PO Box 403. [GEOGRAPHIC_DATA]" at bounding box center [506, 330] width 462 height 28
click at [761, 327] on div "Address [GEOGRAPHIC_DATA]. [GEOGRAPHIC_DATA] Address" at bounding box center [517, 329] width 509 height 53
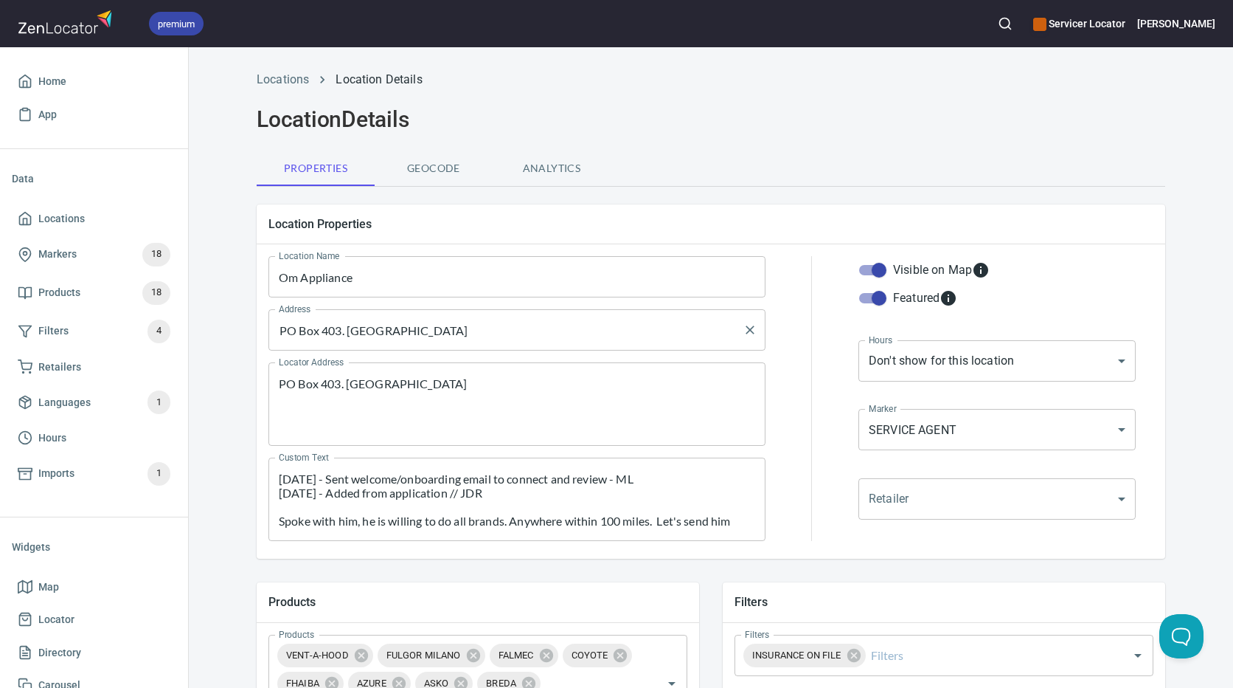
click at [732, 328] on div "PO Box 403. [GEOGRAPHIC_DATA] Address" at bounding box center [517, 329] width 497 height 41
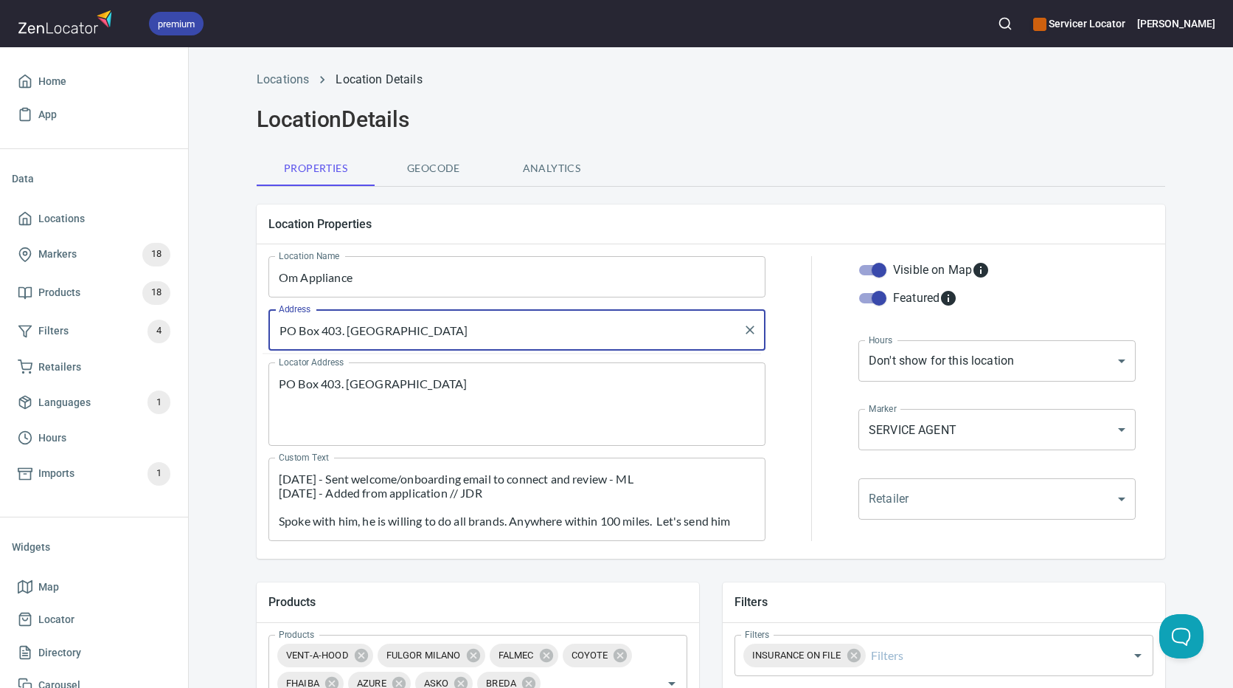
click at [352, 328] on input "PO Box 403. [GEOGRAPHIC_DATA]" at bounding box center [506, 330] width 462 height 28
click at [339, 330] on input "PO Box 403. [GEOGRAPHIC_DATA]" at bounding box center [506, 330] width 462 height 28
drag, startPoint x: 341, startPoint y: 330, endPoint x: 207, endPoint y: 335, distance: 134.3
click at [207, 335] on div "Locations Location Details Location Details Properties Geocode Analytics Locati…" at bounding box center [711, 647] width 1045 height 1170
click at [269, 333] on div "PO Box 403. [GEOGRAPHIC_DATA] Address" at bounding box center [517, 329] width 497 height 41
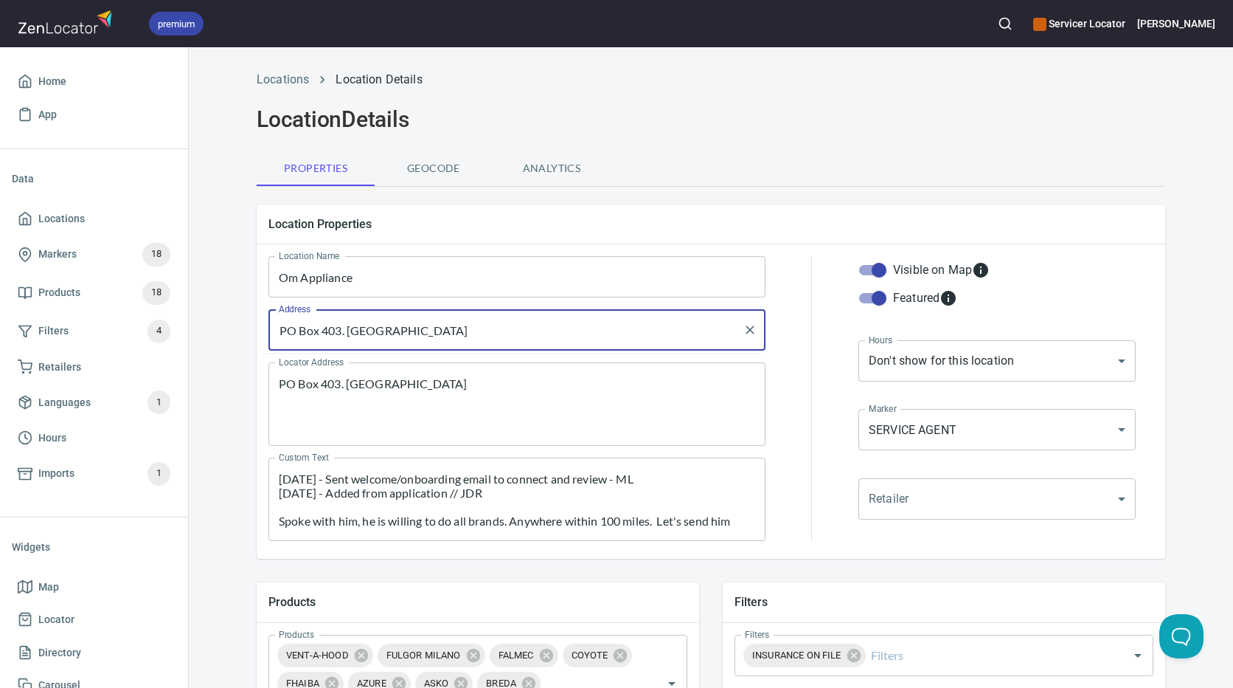
click at [404, 382] on textarea "PO Box 403. [GEOGRAPHIC_DATA]" at bounding box center [517, 404] width 477 height 56
click at [343, 330] on input "PO Box 403. [GEOGRAPHIC_DATA]" at bounding box center [506, 330] width 462 height 28
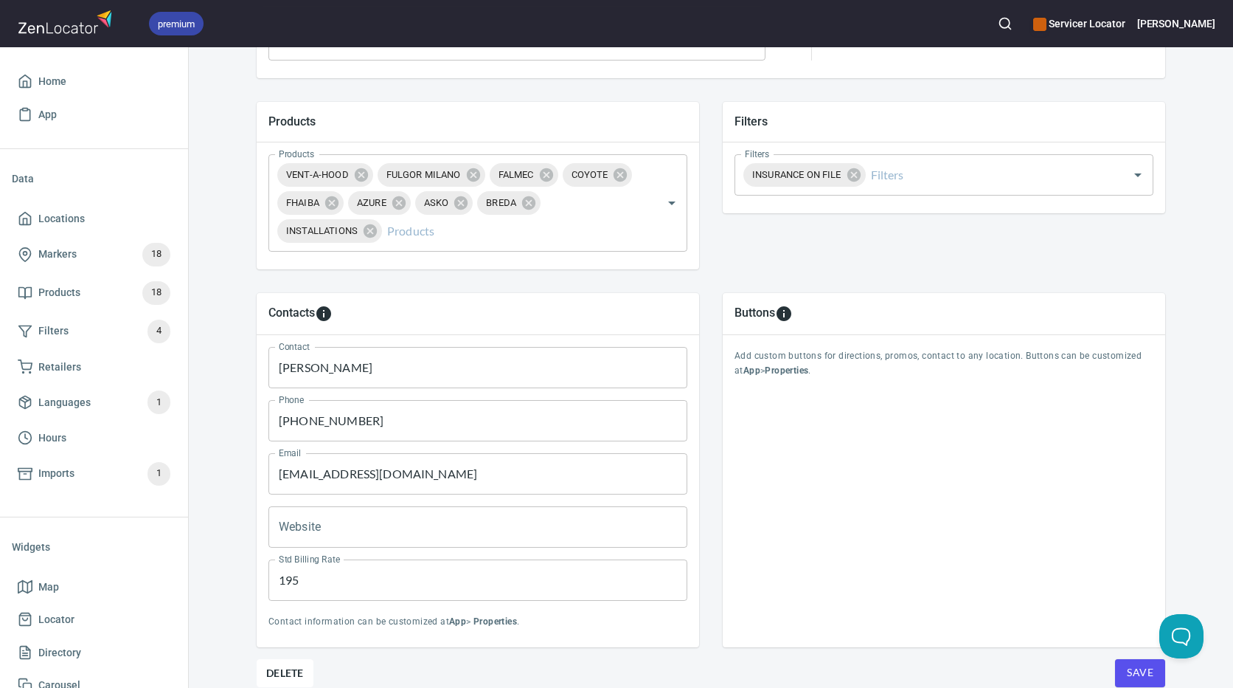
scroll to position [544, 0]
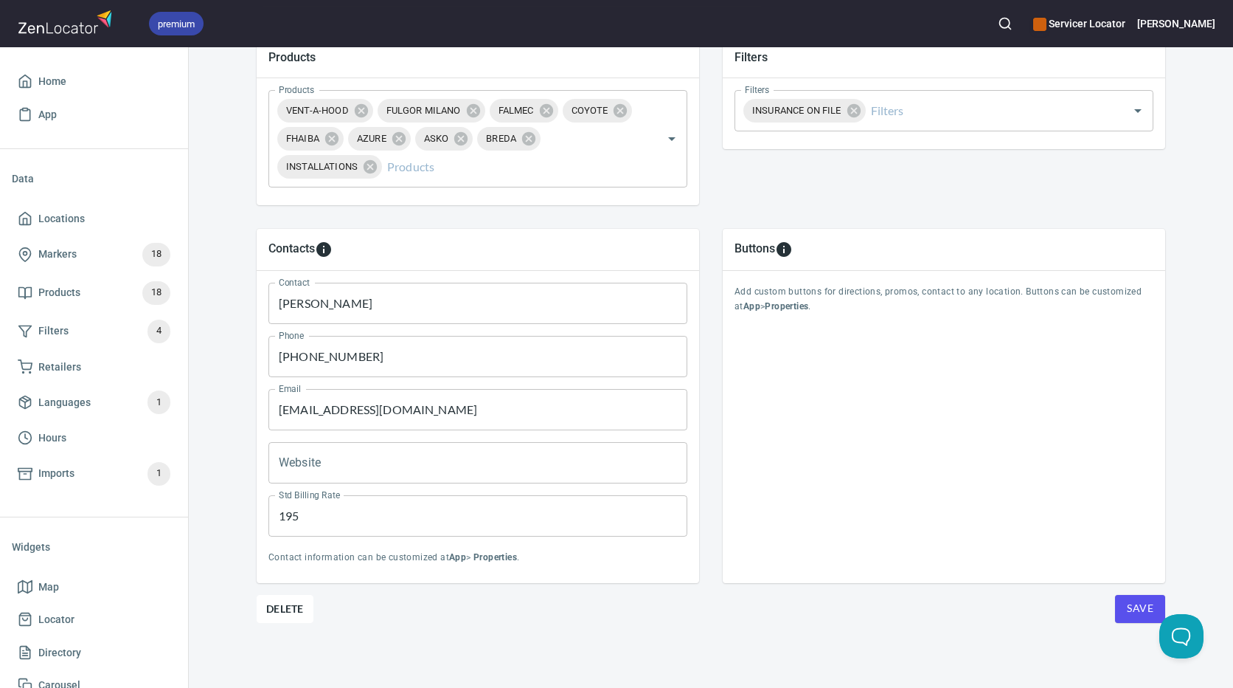
type input "[GEOGRAPHIC_DATA]"
click at [1132, 605] on span "Save" at bounding box center [1140, 608] width 27 height 18
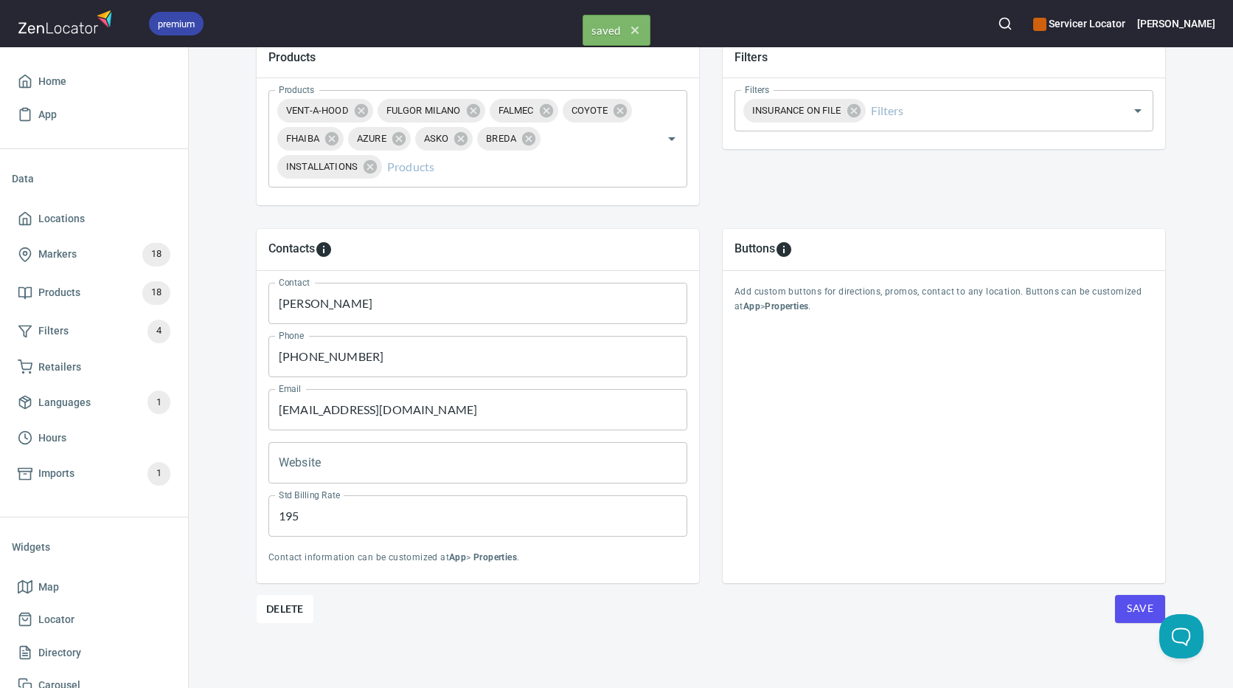
click at [1132, 605] on span "Save" at bounding box center [1140, 608] width 27 height 18
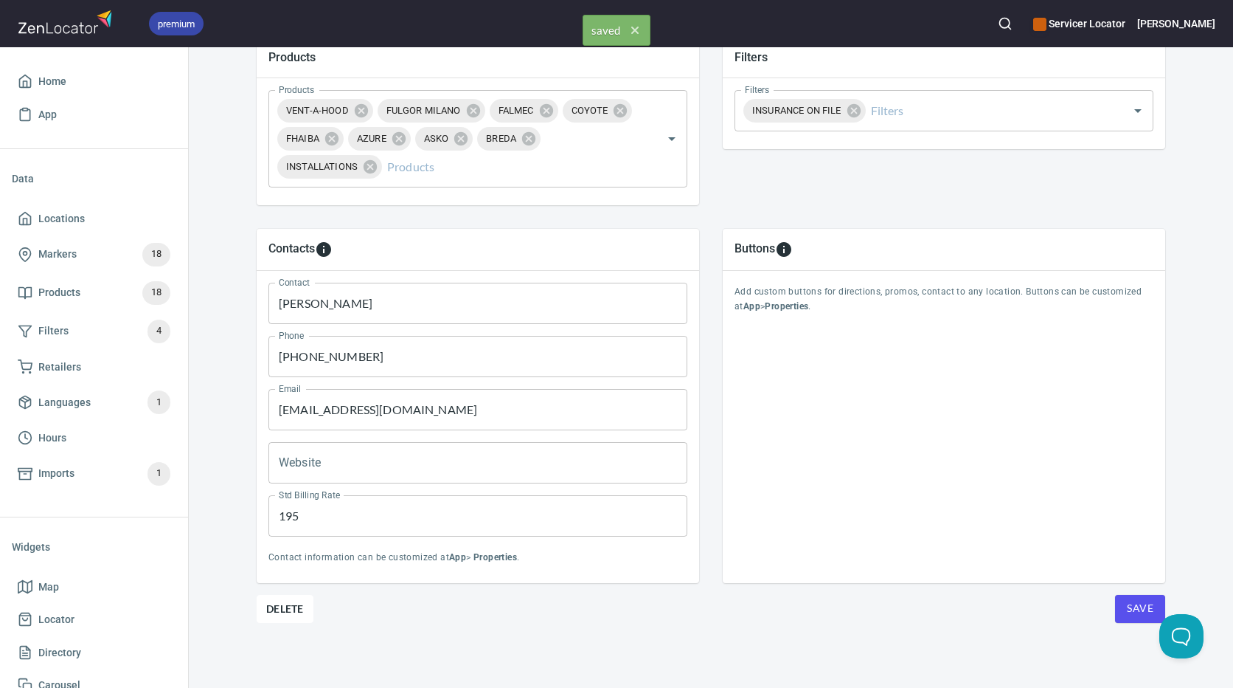
click at [1132, 605] on span "Save" at bounding box center [1140, 608] width 27 height 18
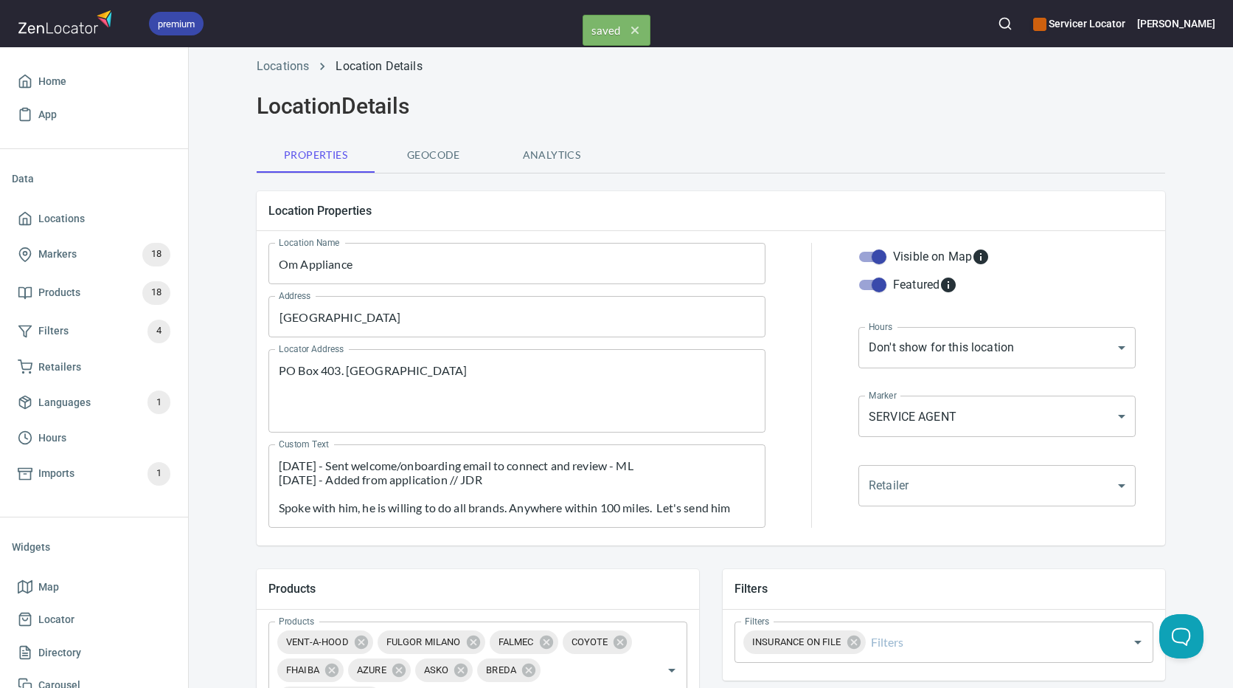
scroll to position [0, 0]
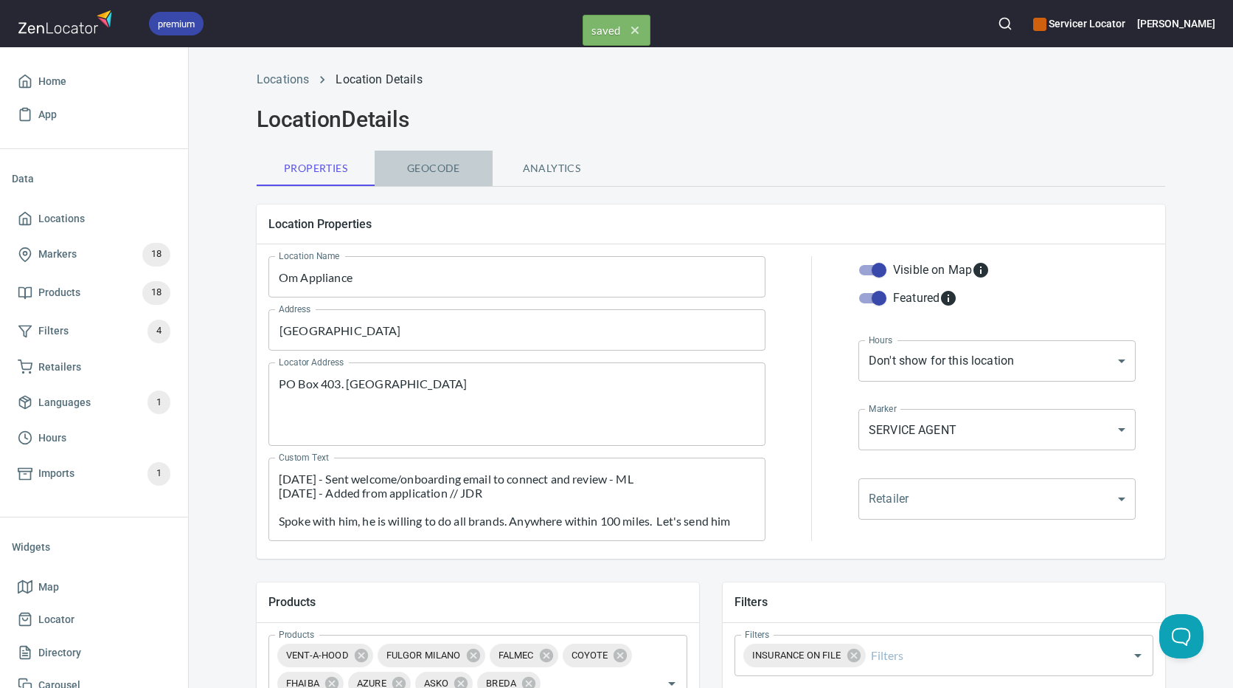
click at [440, 166] on span "Geocode" at bounding box center [434, 168] width 100 height 18
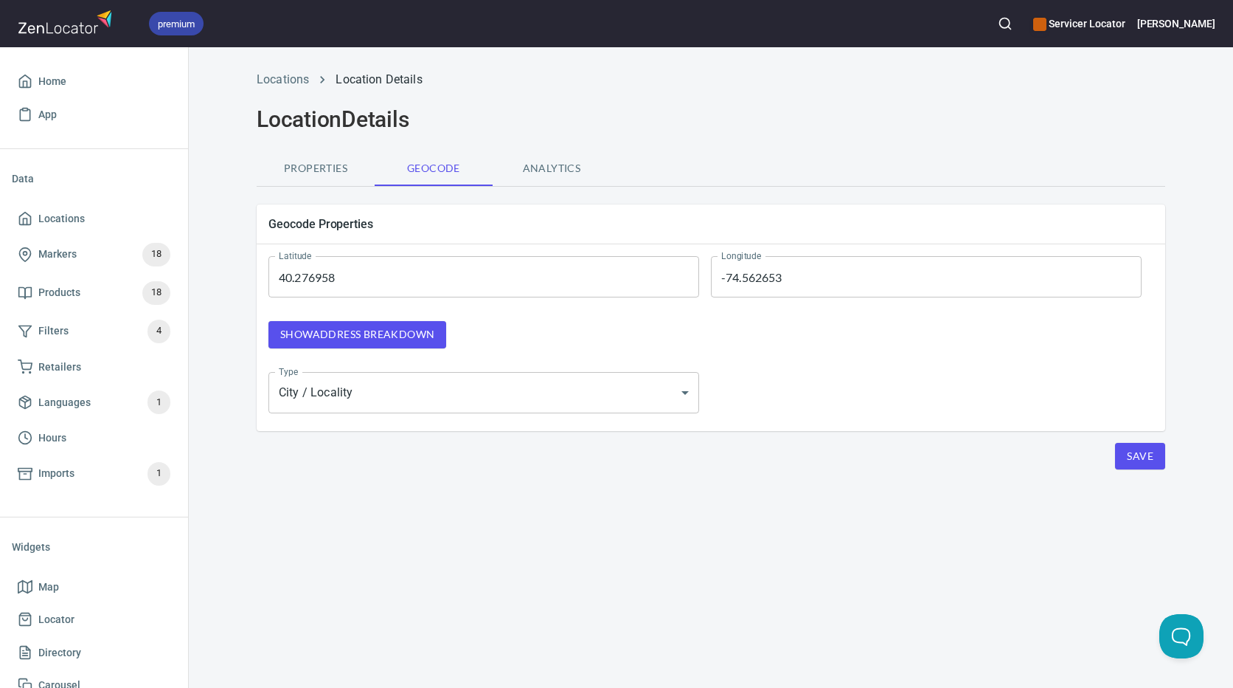
click at [1126, 447] on button "Save" at bounding box center [1140, 456] width 50 height 27
click at [1126, 448] on button "Save" at bounding box center [1140, 456] width 50 height 27
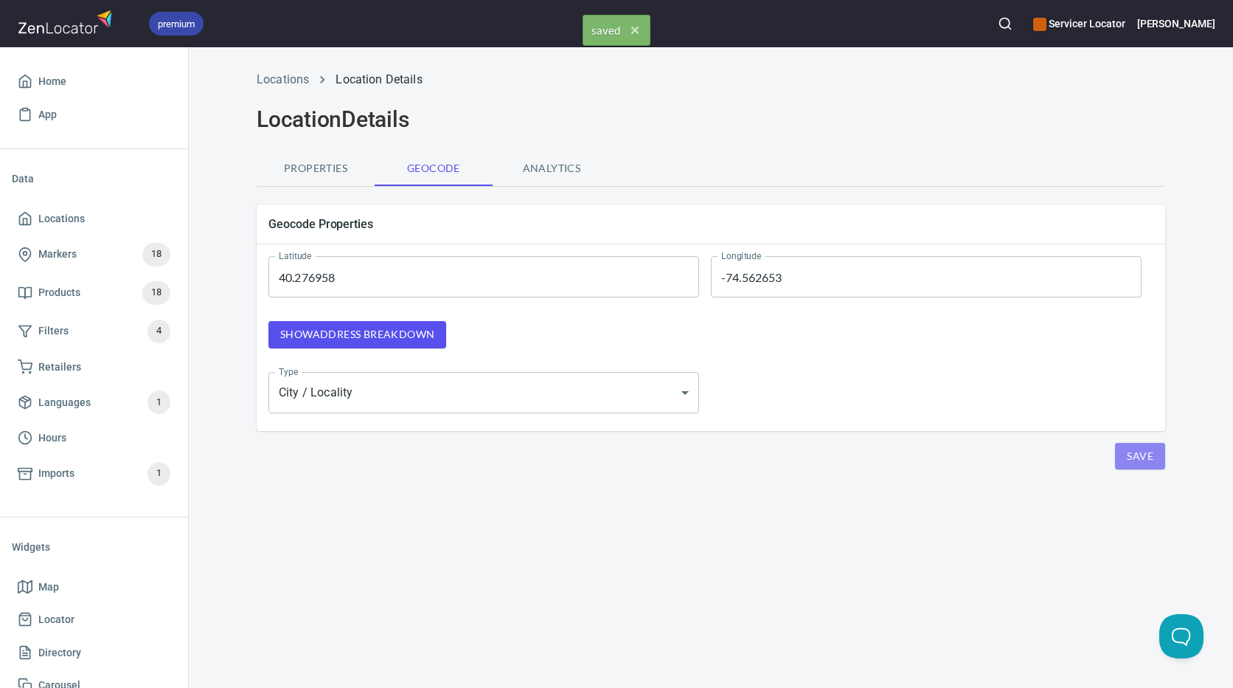
click at [1126, 448] on button "Save" at bounding box center [1140, 456] width 50 height 27
click at [1129, 449] on button "Save" at bounding box center [1140, 456] width 50 height 27
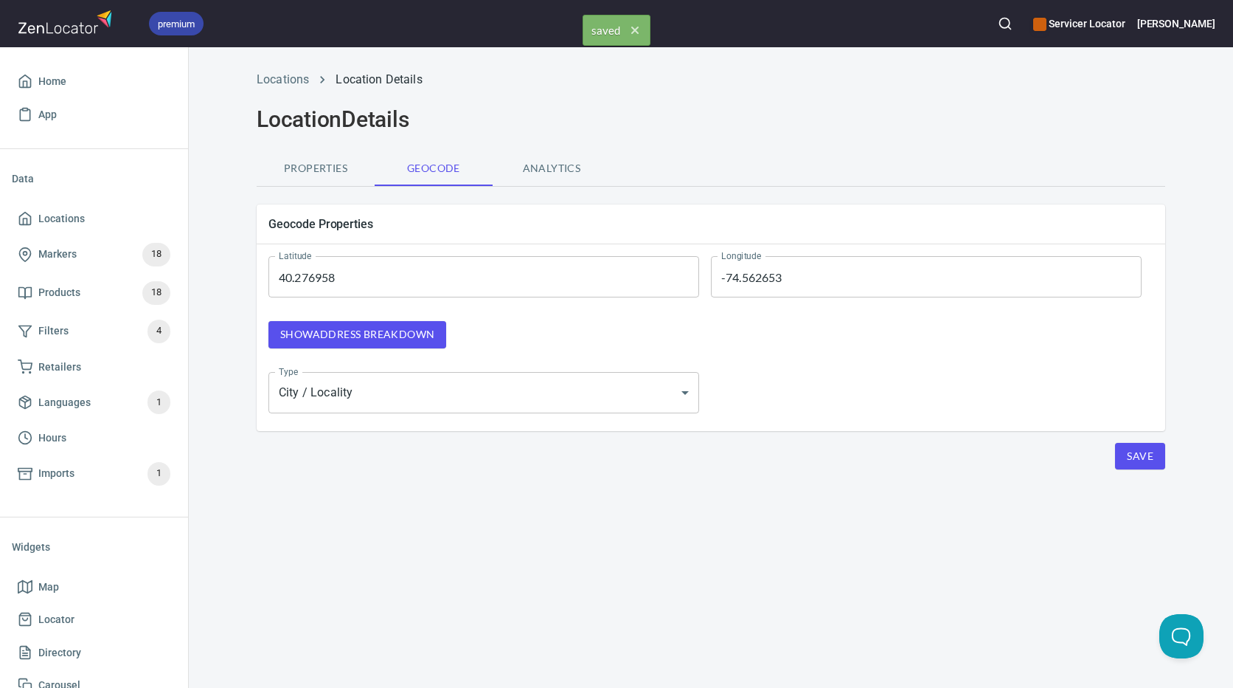
click at [1130, 449] on span "Save" at bounding box center [1140, 456] width 27 height 18
click at [1132, 449] on span "Save" at bounding box center [1140, 456] width 27 height 18
click at [1133, 447] on span "Save" at bounding box center [1140, 456] width 27 height 18
click at [1133, 448] on span "Save" at bounding box center [1140, 456] width 27 height 18
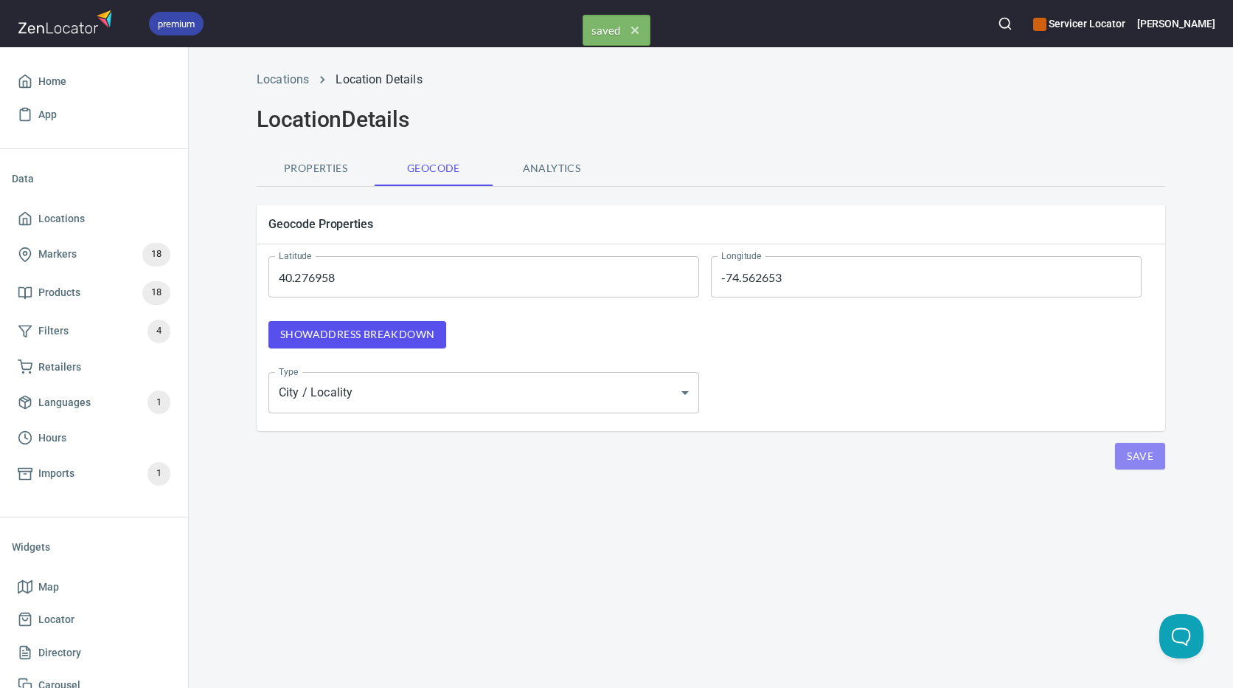
click at [1133, 448] on span "Save" at bounding box center [1140, 456] width 27 height 18
click at [476, 389] on body "premium Servicer Locator [PERSON_NAME] Home App Data Locations Markers 18 Produ…" at bounding box center [616, 344] width 1233 height 688
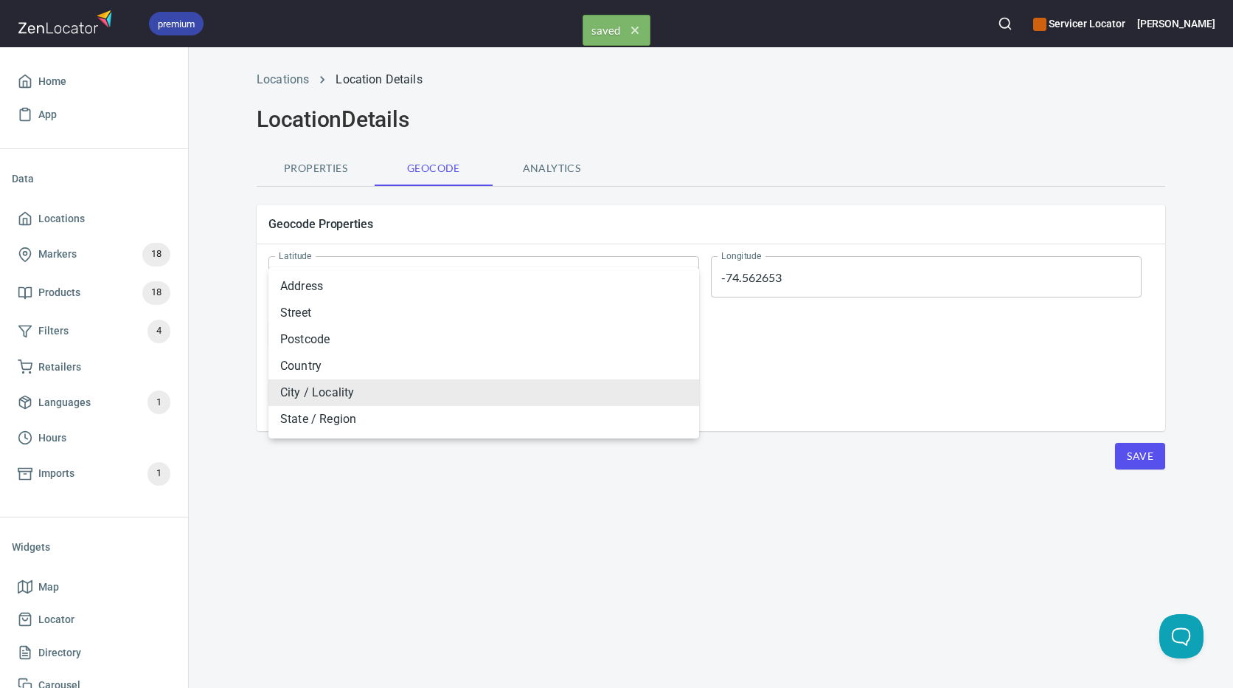
click at [620, 519] on div at bounding box center [616, 344] width 1233 height 688
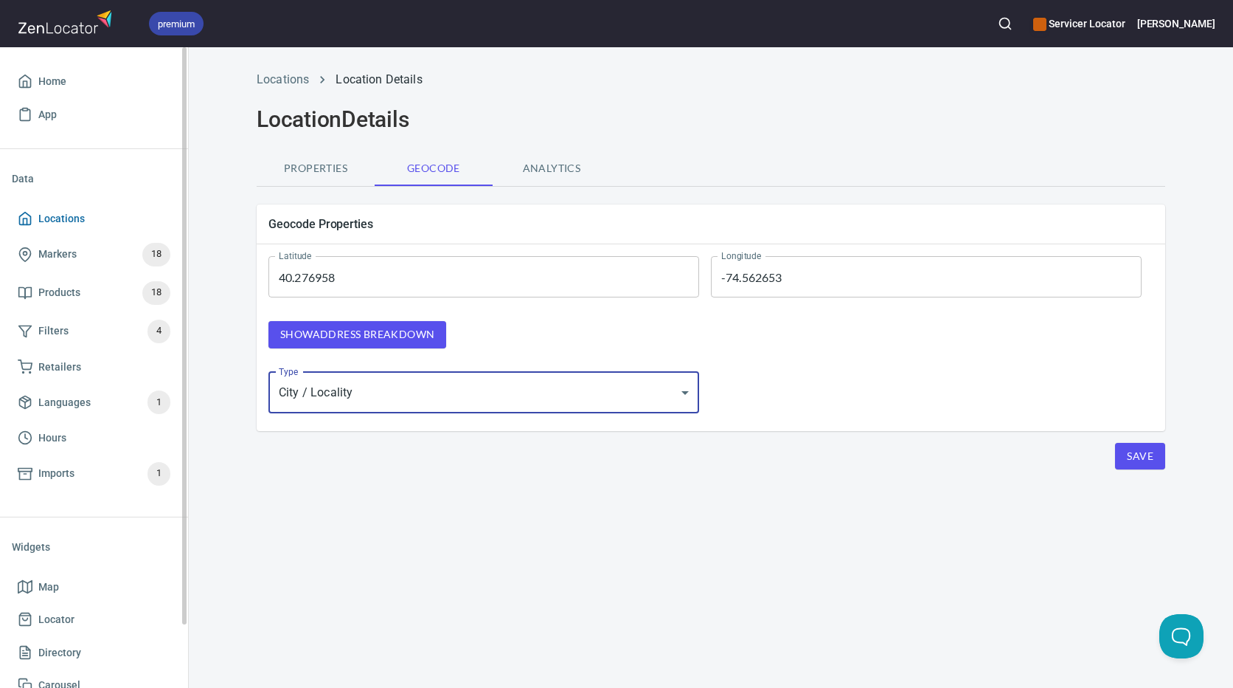
click at [68, 218] on span "Locations" at bounding box center [61, 219] width 46 height 18
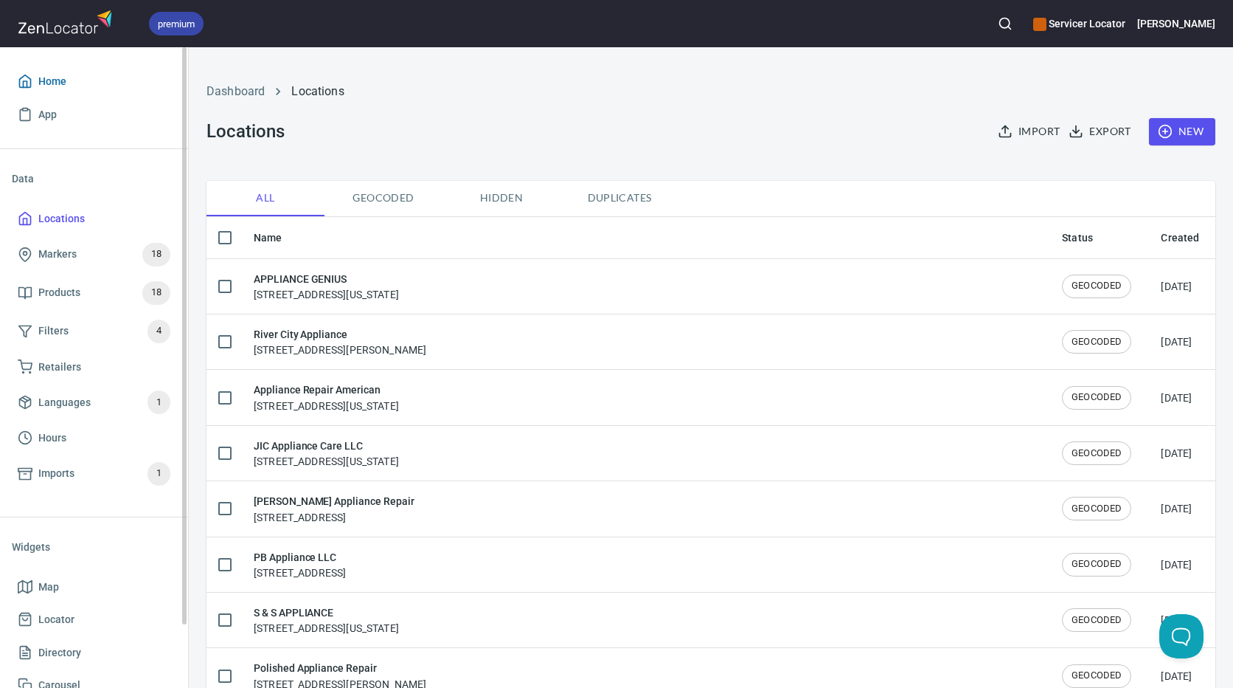
click at [66, 86] on span "Home" at bounding box center [94, 81] width 153 height 18
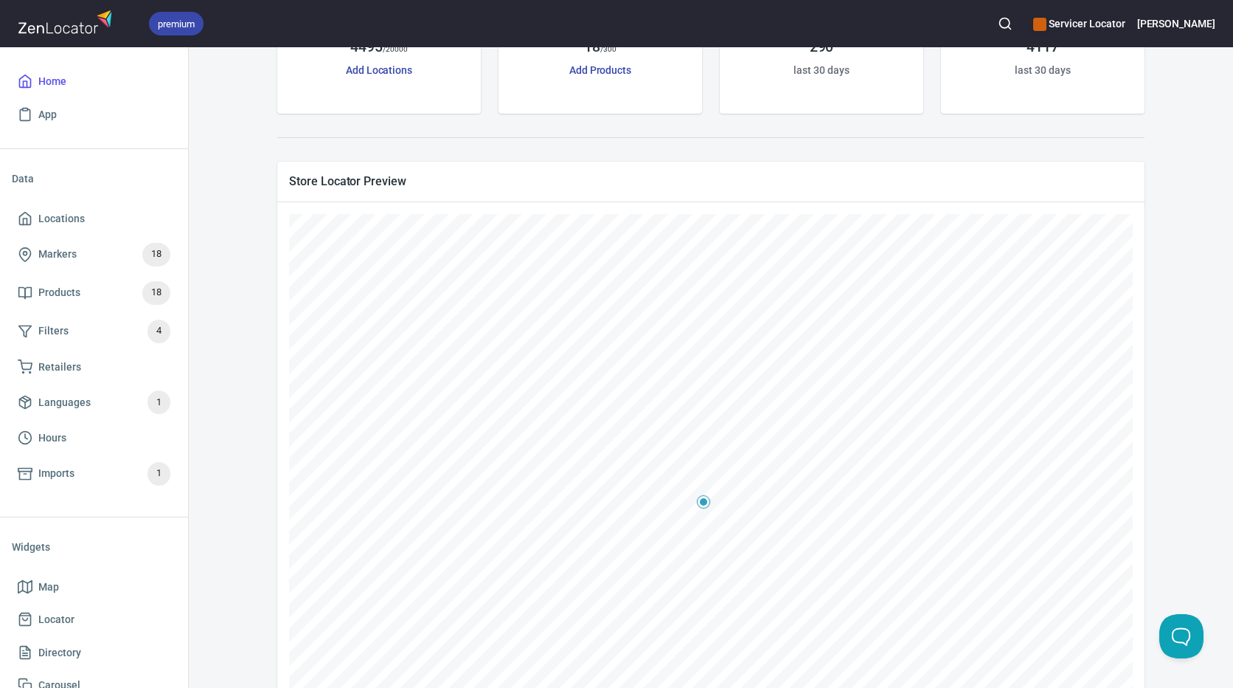
scroll to position [295, 0]
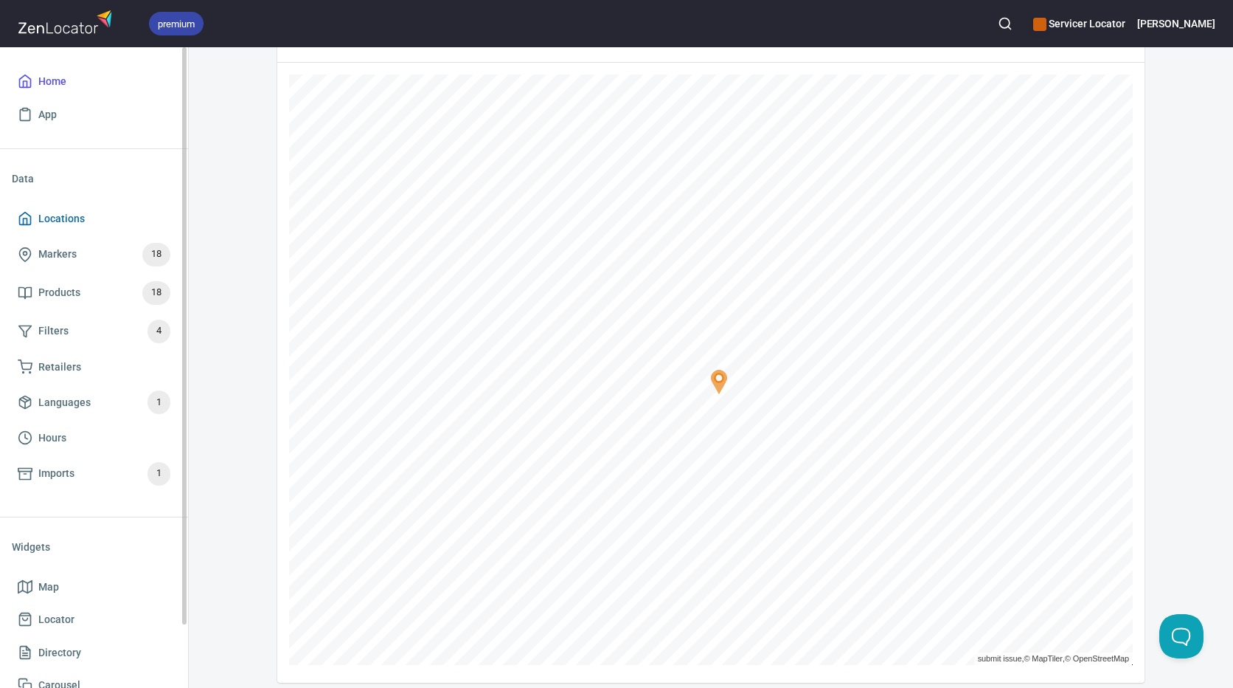
click at [81, 215] on span "Locations" at bounding box center [61, 219] width 46 height 18
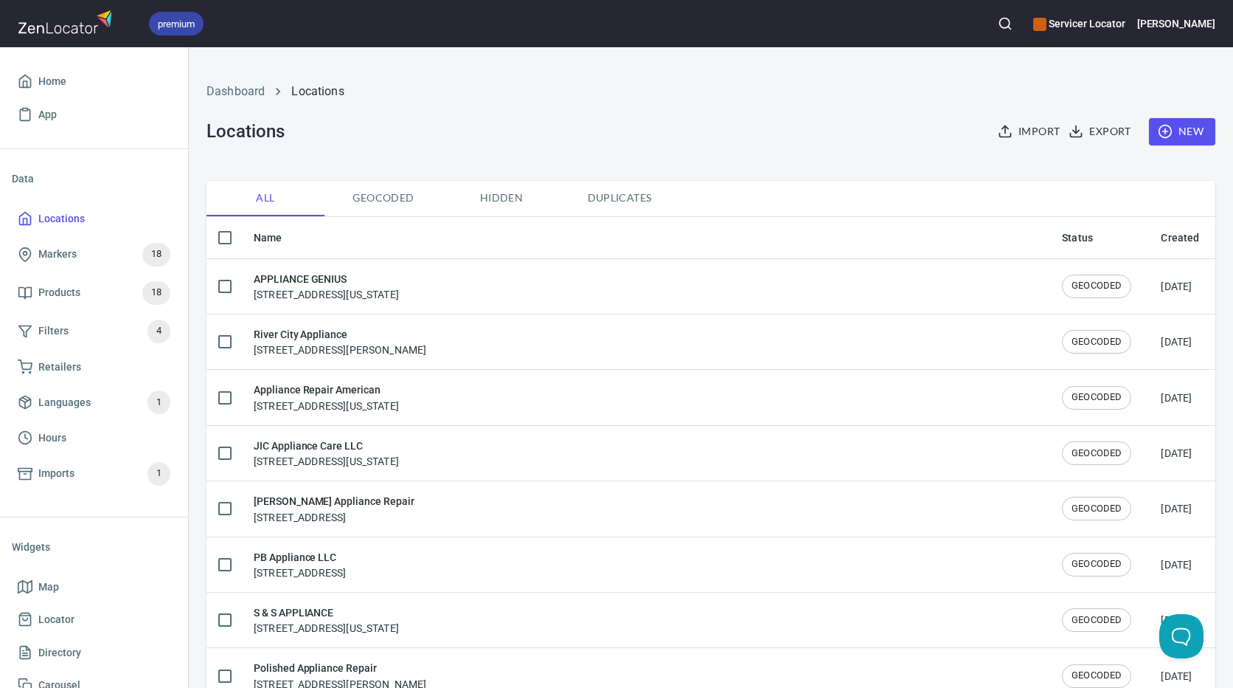
click at [1010, 18] on circle "button" at bounding box center [1005, 23] width 10 height 10
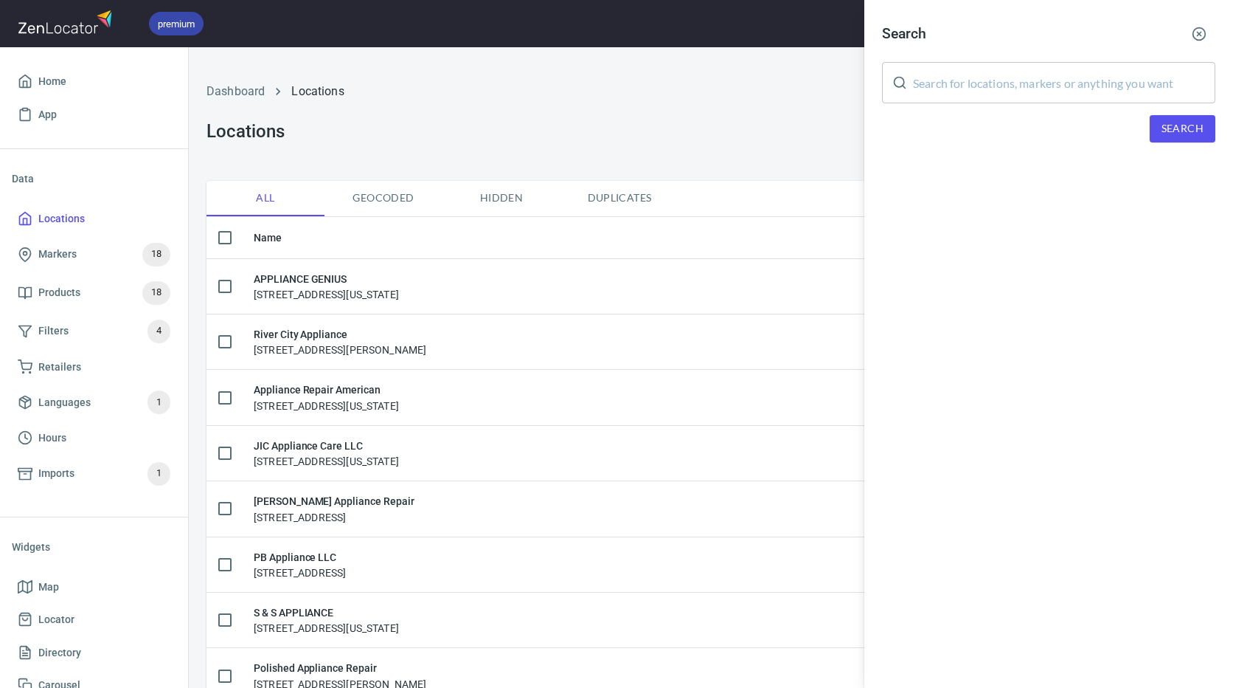
click at [1045, 89] on input "text" at bounding box center [1064, 82] width 302 height 41
paste input "08520"
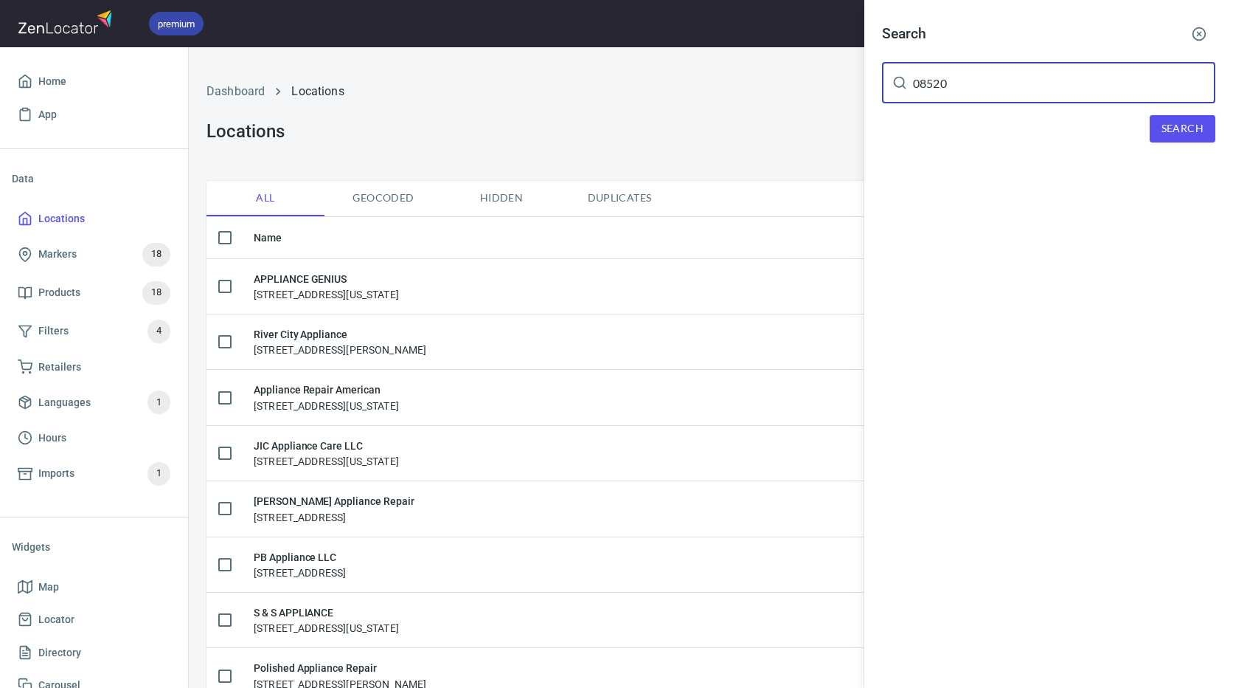
type input "08520"
click at [1185, 129] on span "Search" at bounding box center [1183, 129] width 42 height 18
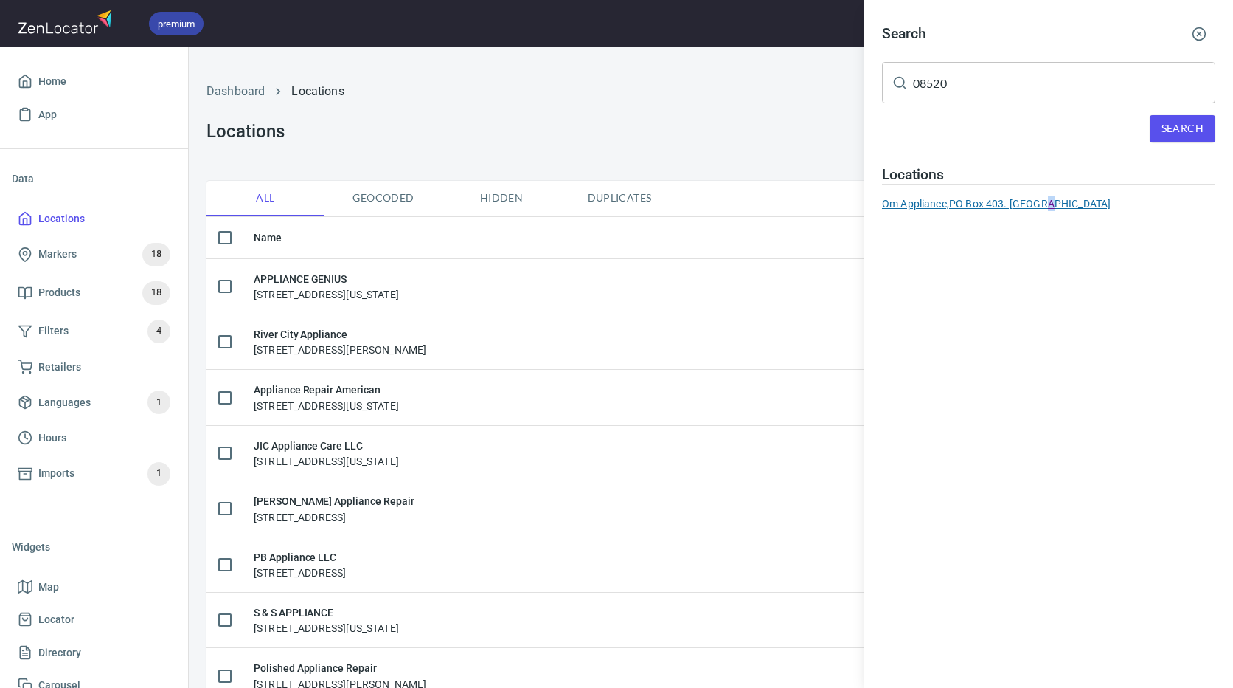
click at [1043, 195] on div "Locations Om Appliance, [STREET_ADDRESS]. [GEOGRAPHIC_DATA]" at bounding box center [1048, 188] width 333 height 45
drag, startPoint x: 1043, startPoint y: 195, endPoint x: 1036, endPoint y: 204, distance: 11.5
click at [1036, 204] on div "Om Appliance, [STREET_ADDRESS]. [GEOGRAPHIC_DATA]" at bounding box center [1048, 203] width 333 height 15
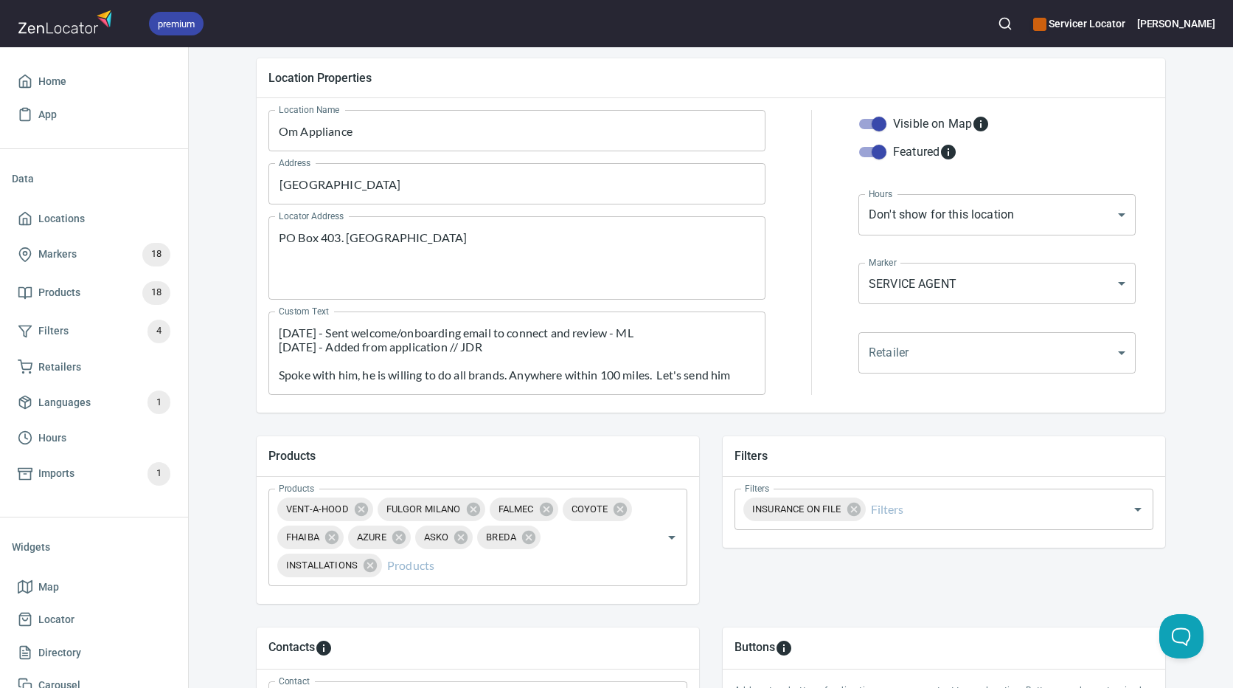
scroll to position [148, 0]
click at [558, 342] on textarea "[DATE] - Sent welcome/onboarding email to connect and review - ML [DATE] - Adde…" at bounding box center [517, 352] width 477 height 56
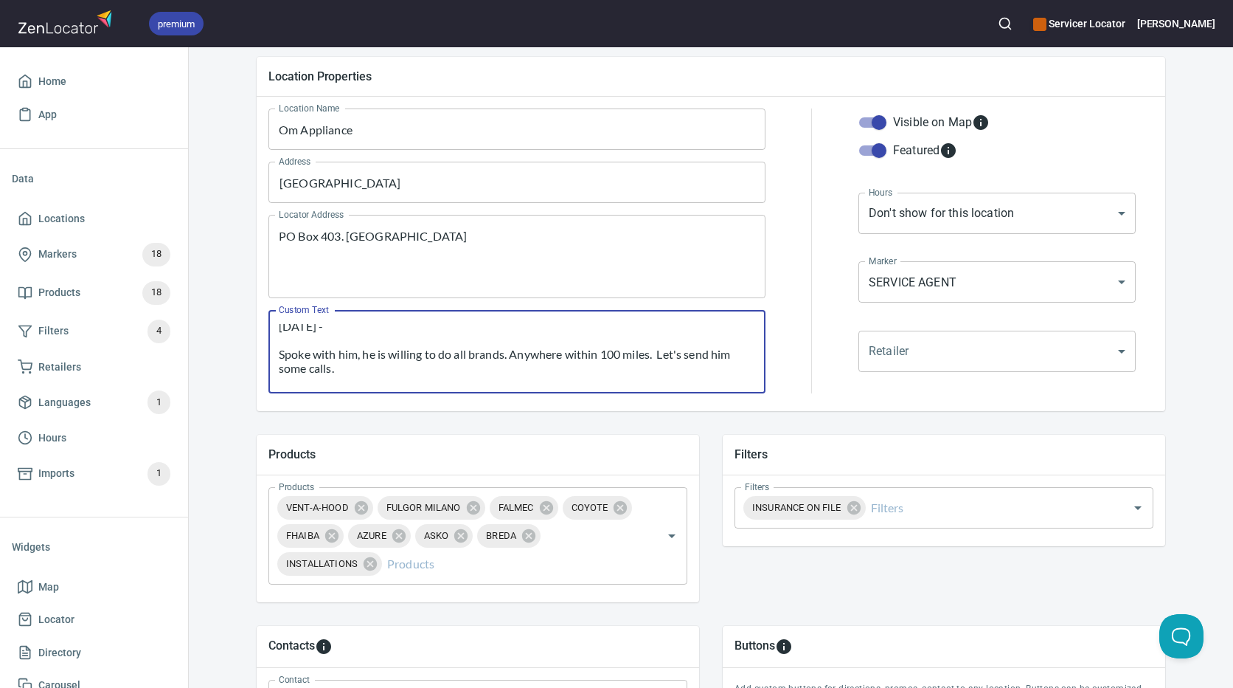
scroll to position [70, 0]
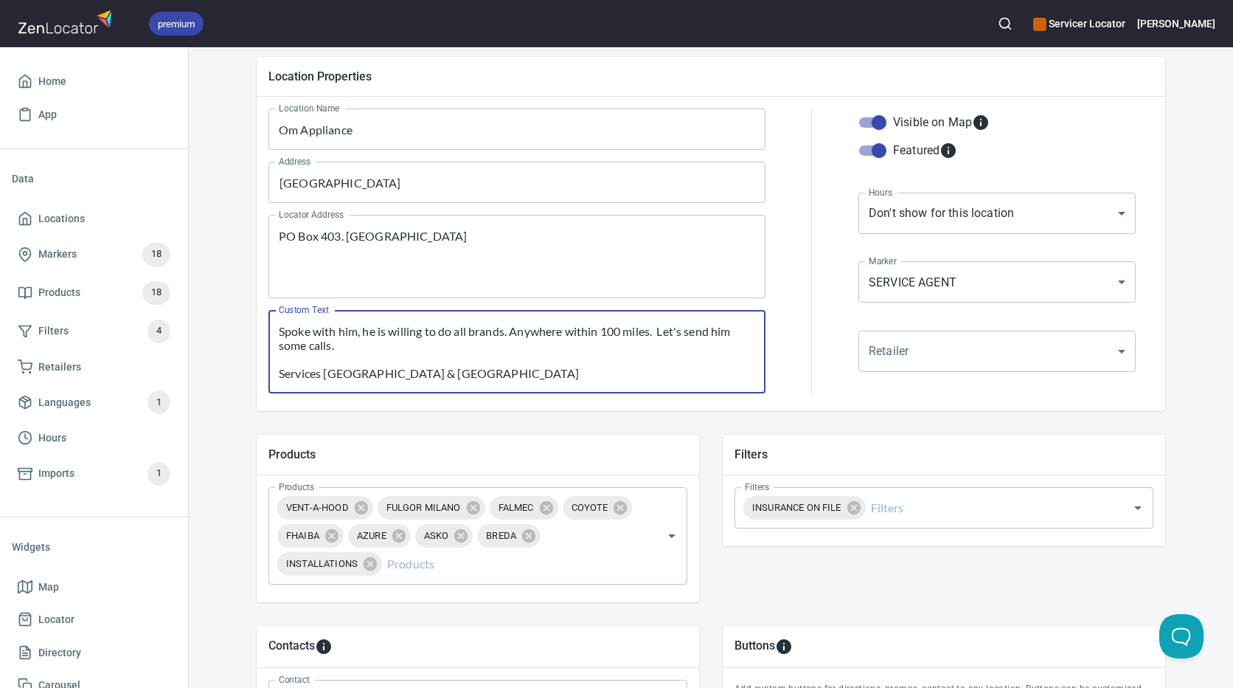
click at [451, 346] on textarea "[DATE] - Sent welcome/onboarding email to connect and review - ML [DATE] - Adde…" at bounding box center [517, 352] width 477 height 56
click at [450, 368] on textarea "[DATE] - Sent welcome/onboarding email to connect and review - ML [DATE] - Adde…" at bounding box center [517, 352] width 477 height 56
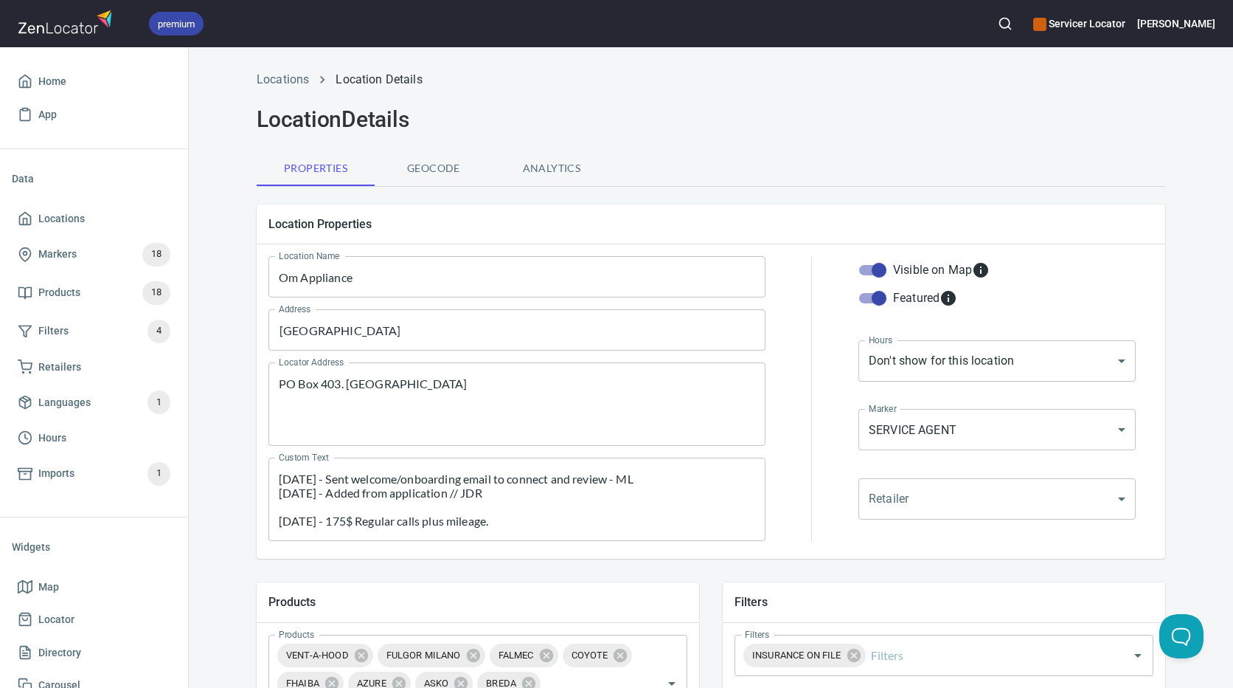
click at [553, 512] on textarea "[DATE] - Sent welcome/onboarding email to connect and review - ML [DATE] - Adde…" at bounding box center [517, 499] width 477 height 56
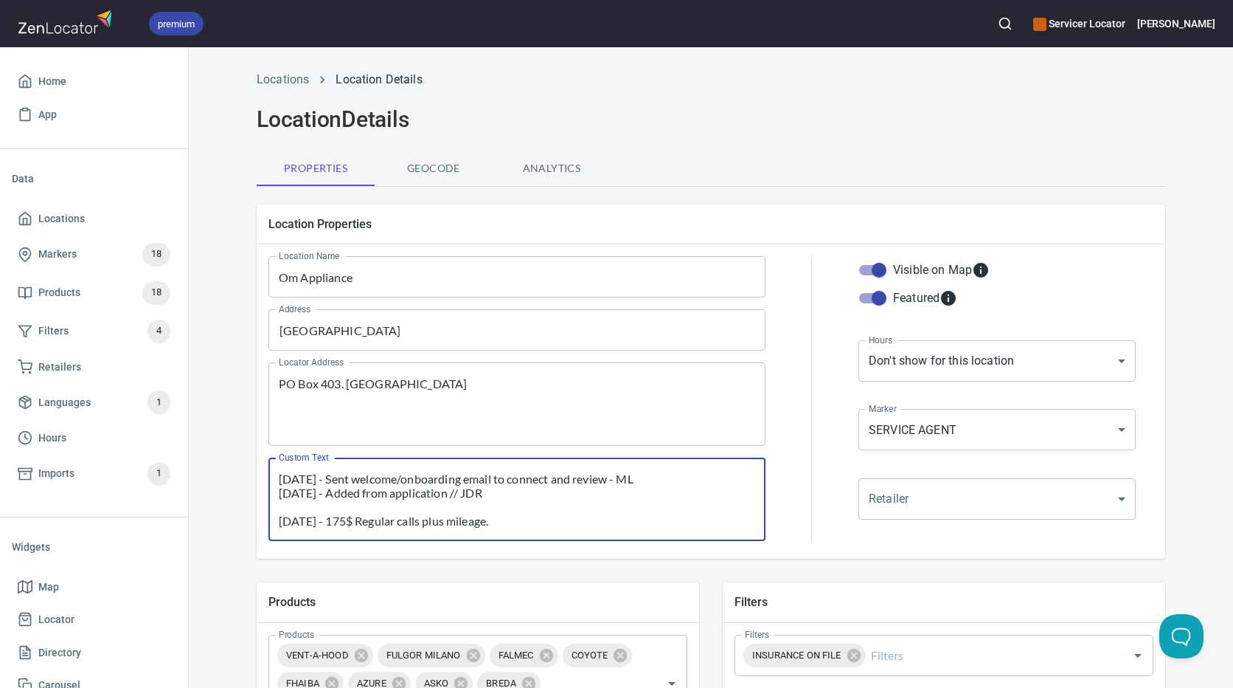
click at [555, 519] on textarea "[DATE] - Sent welcome/onboarding email to connect and review - ML [DATE] - Adde…" at bounding box center [517, 499] width 477 height 56
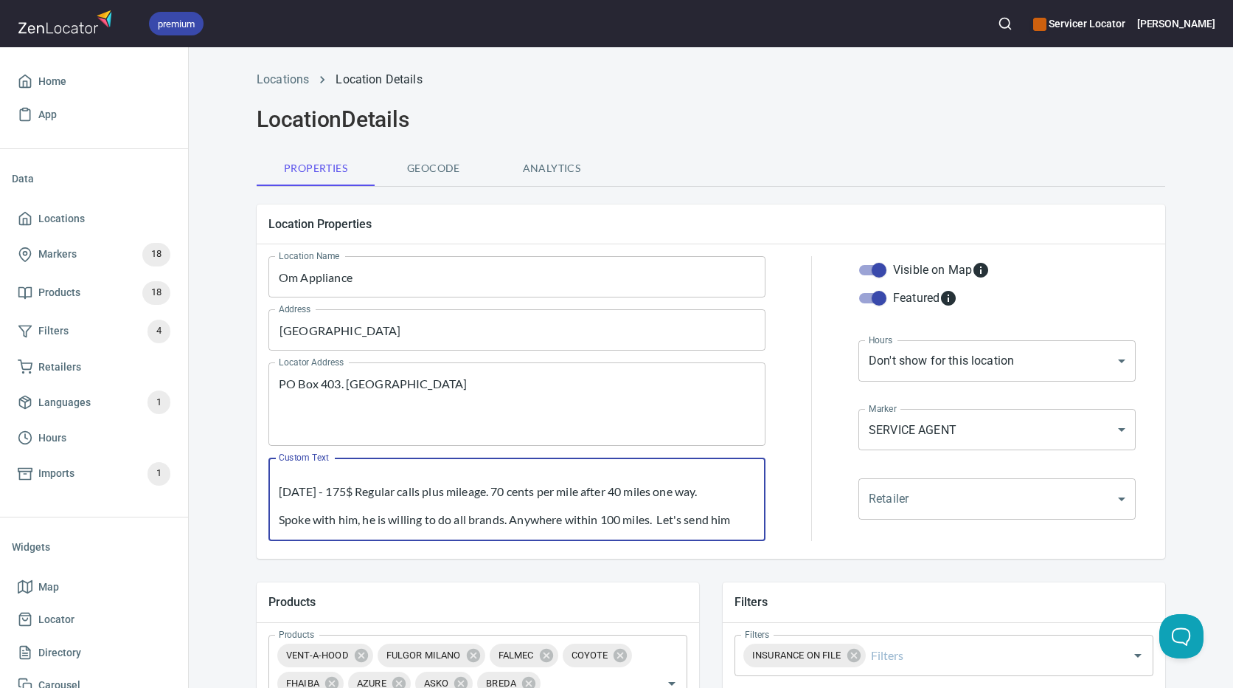
click at [727, 498] on textarea "[DATE] - Sent welcome/onboarding email to connect and review - ML [DATE] - Adde…" at bounding box center [517, 499] width 477 height 56
click at [733, 493] on textarea "[DATE] - Sent welcome/onboarding email to connect and review - ML [DATE] - Adde…" at bounding box center [517, 499] width 477 height 56
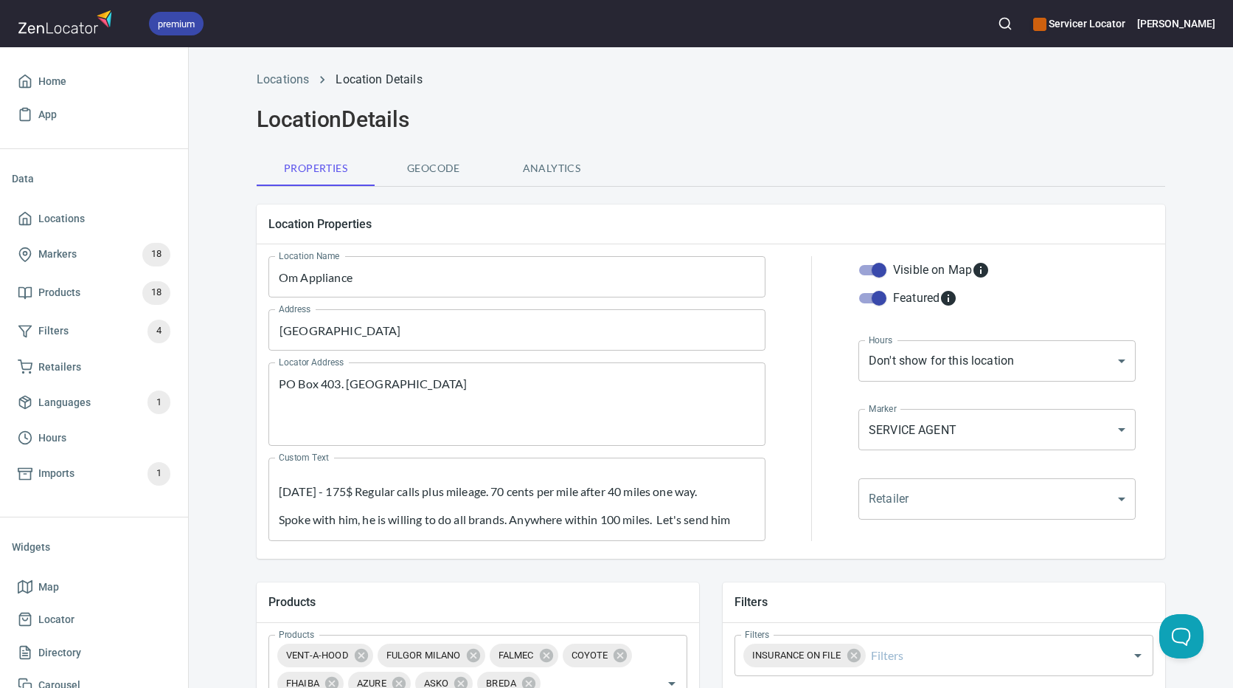
click at [729, 498] on textarea "[DATE] - Sent welcome/onboarding email to connect and review - ML [DATE] - Adde…" at bounding box center [517, 499] width 477 height 56
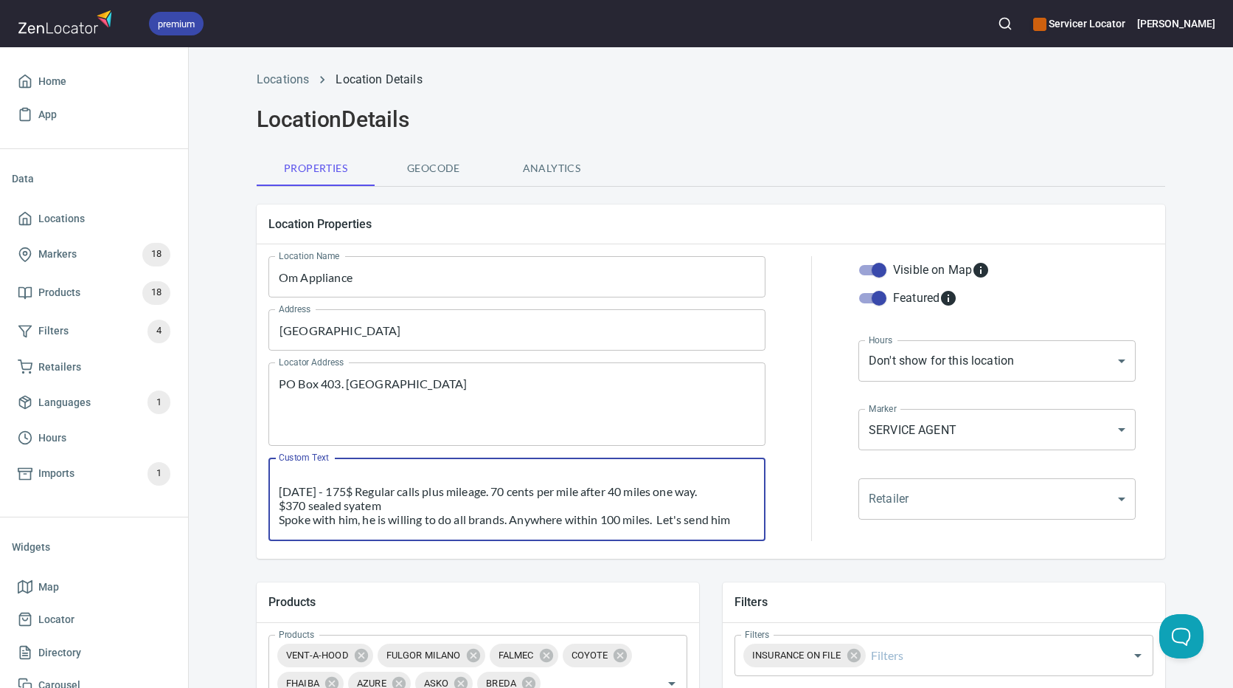
drag, startPoint x: 377, startPoint y: 506, endPoint x: 477, endPoint y: 510, distance: 99.7
type textarea "[DATE] - Sent welcome/onboarding email to connect and review - ML [DATE] - Adde…"
